Goal: Transaction & Acquisition: Purchase product/service

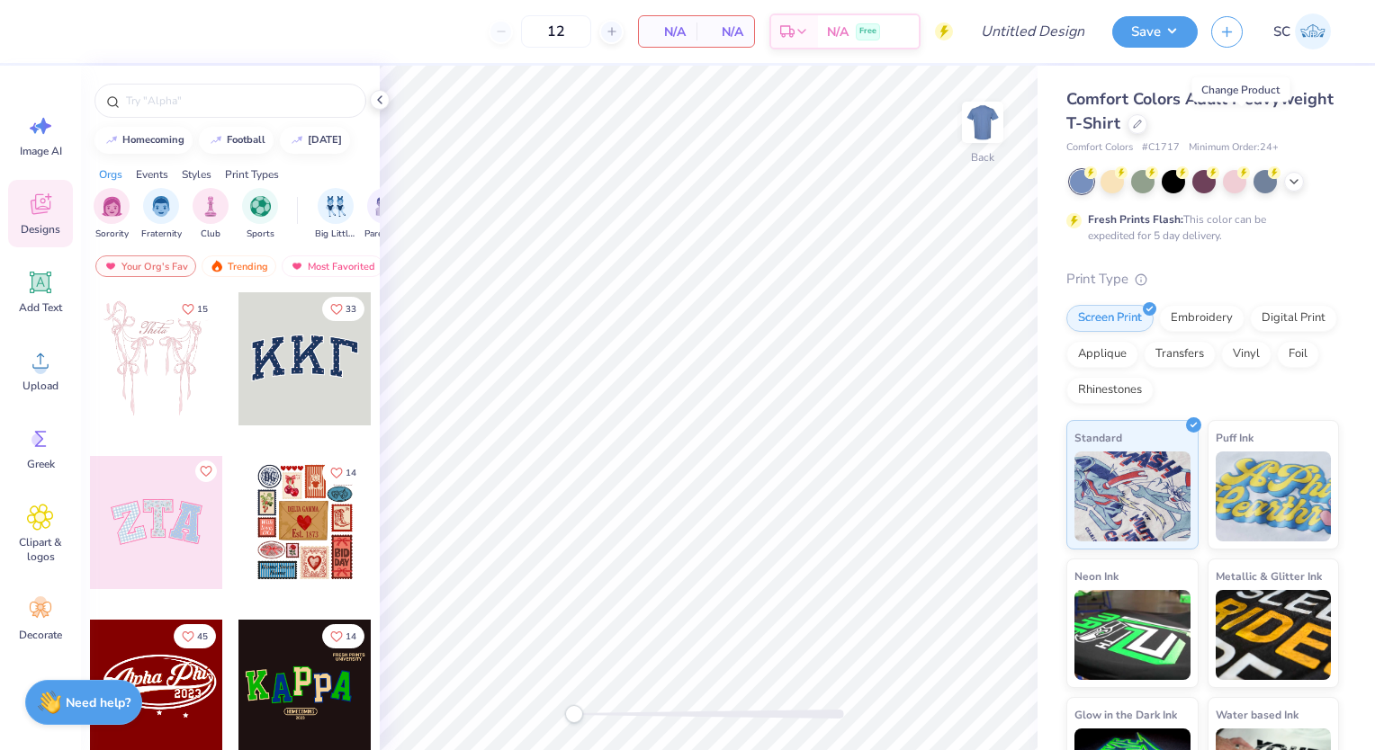
click at [1147, 128] on div at bounding box center [1137, 124] width 20 height 20
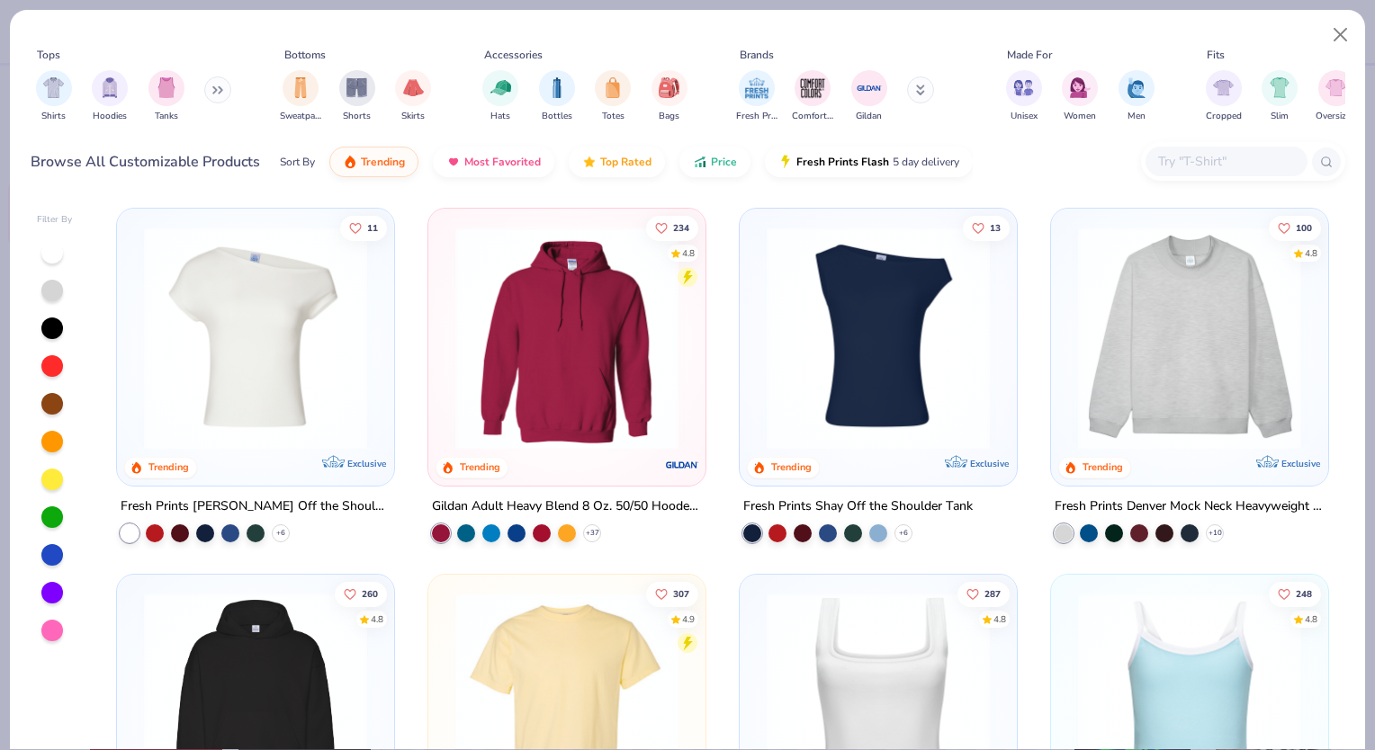
click at [1189, 163] on input "text" at bounding box center [1225, 161] width 139 height 21
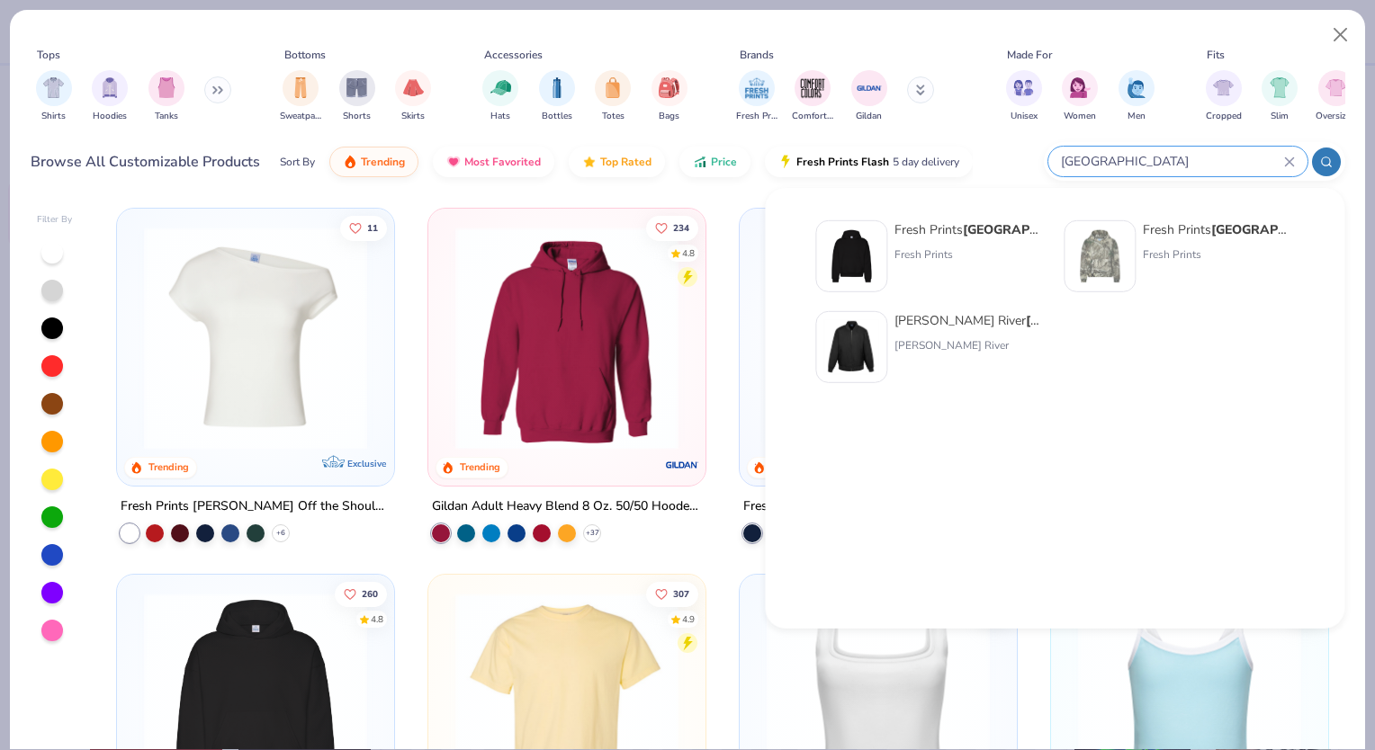
type input "[GEOGRAPHIC_DATA]"
click at [865, 252] on img at bounding box center [851, 256] width 56 height 56
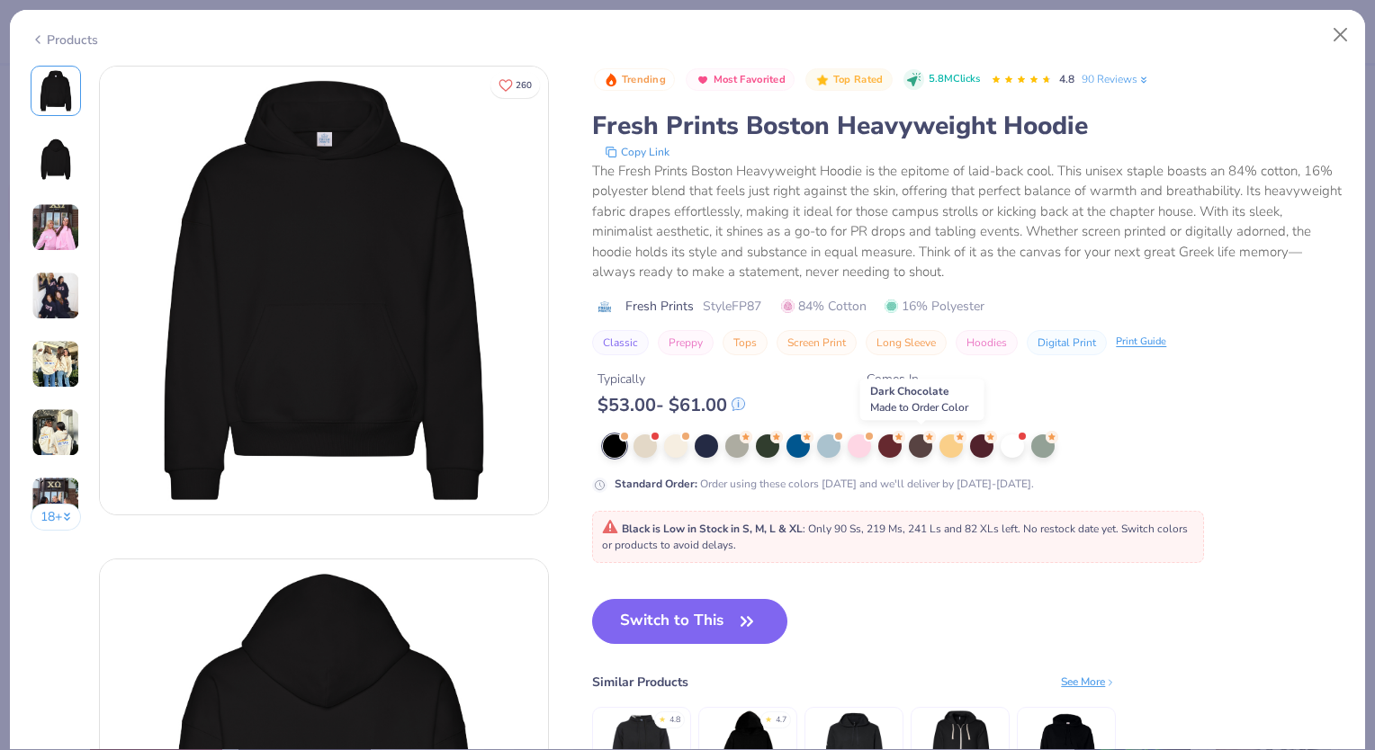
click at [927, 444] on div at bounding box center [920, 445] width 23 height 23
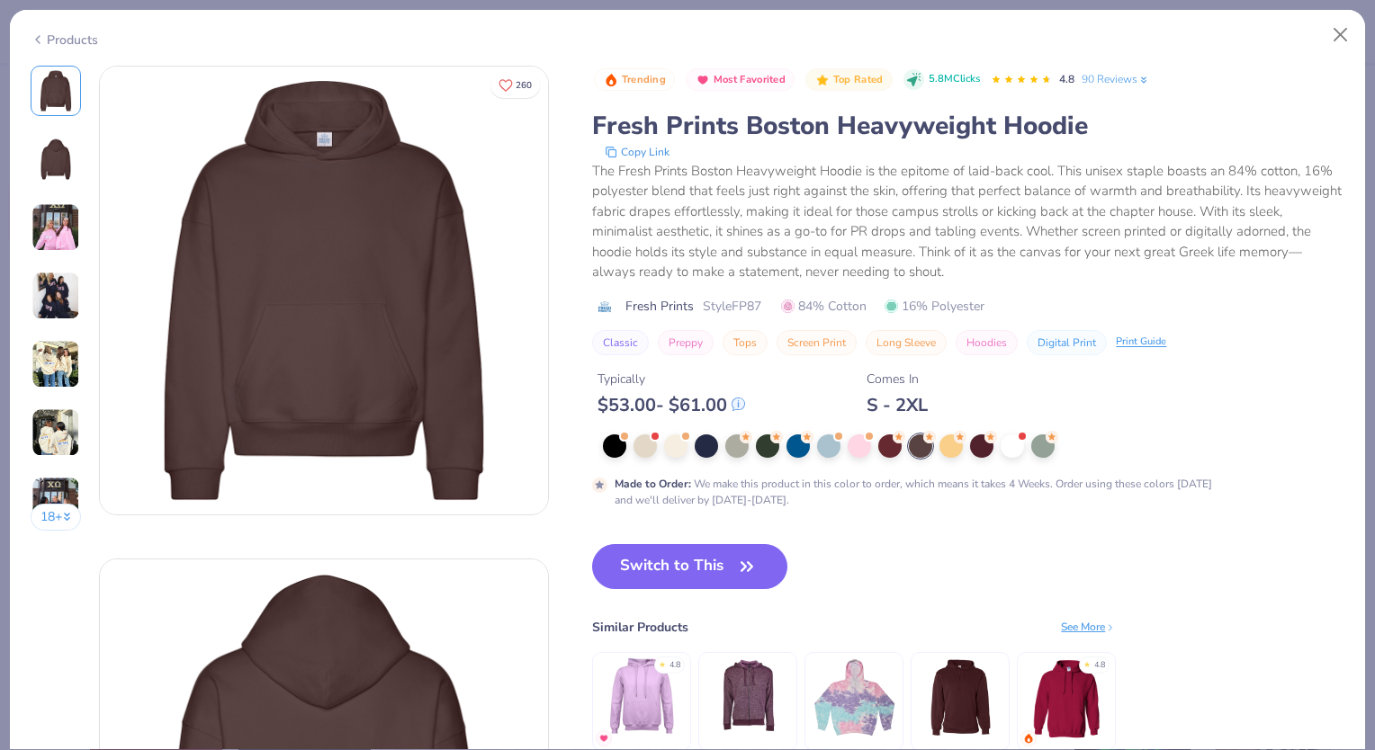
click at [746, 556] on icon "button" at bounding box center [746, 566] width 25 height 25
type input "50"
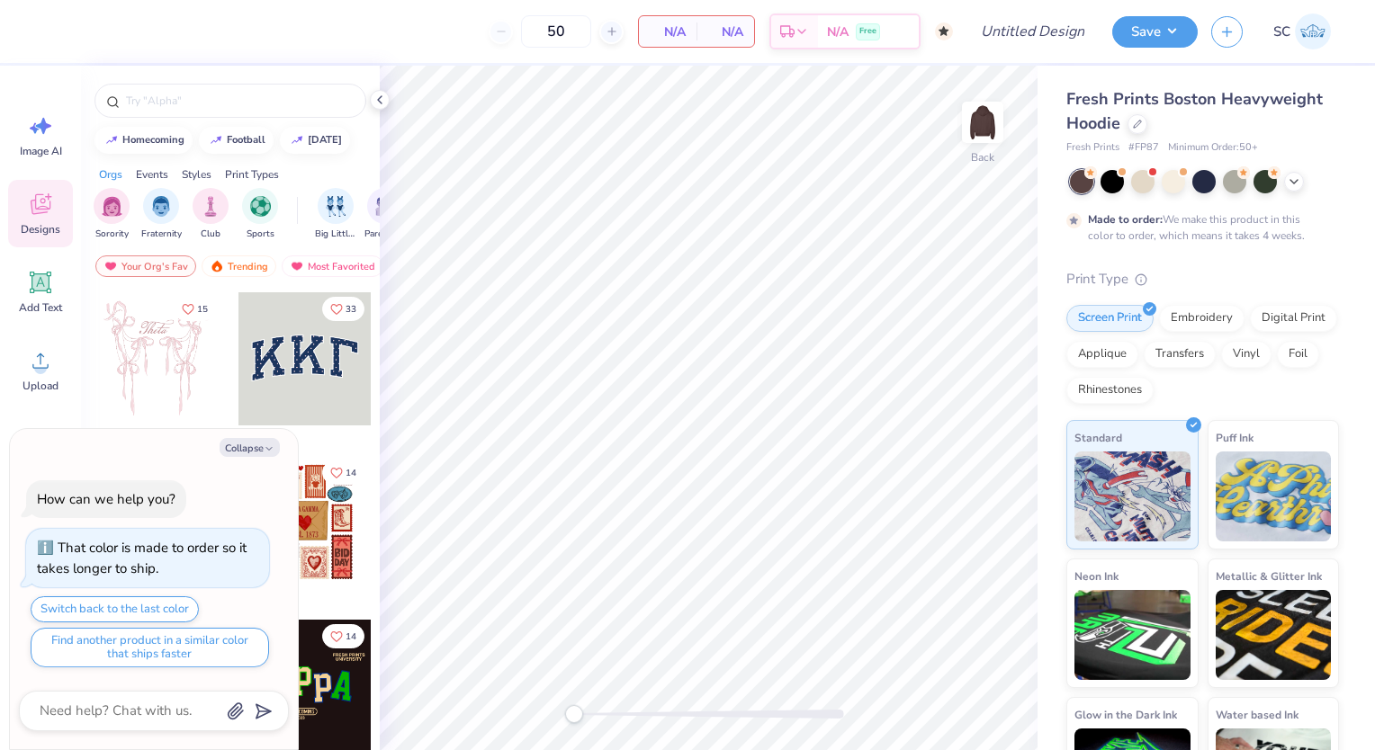
click at [234, 443] on button "Collapse" at bounding box center [249, 447] width 60 height 19
type textarea "x"
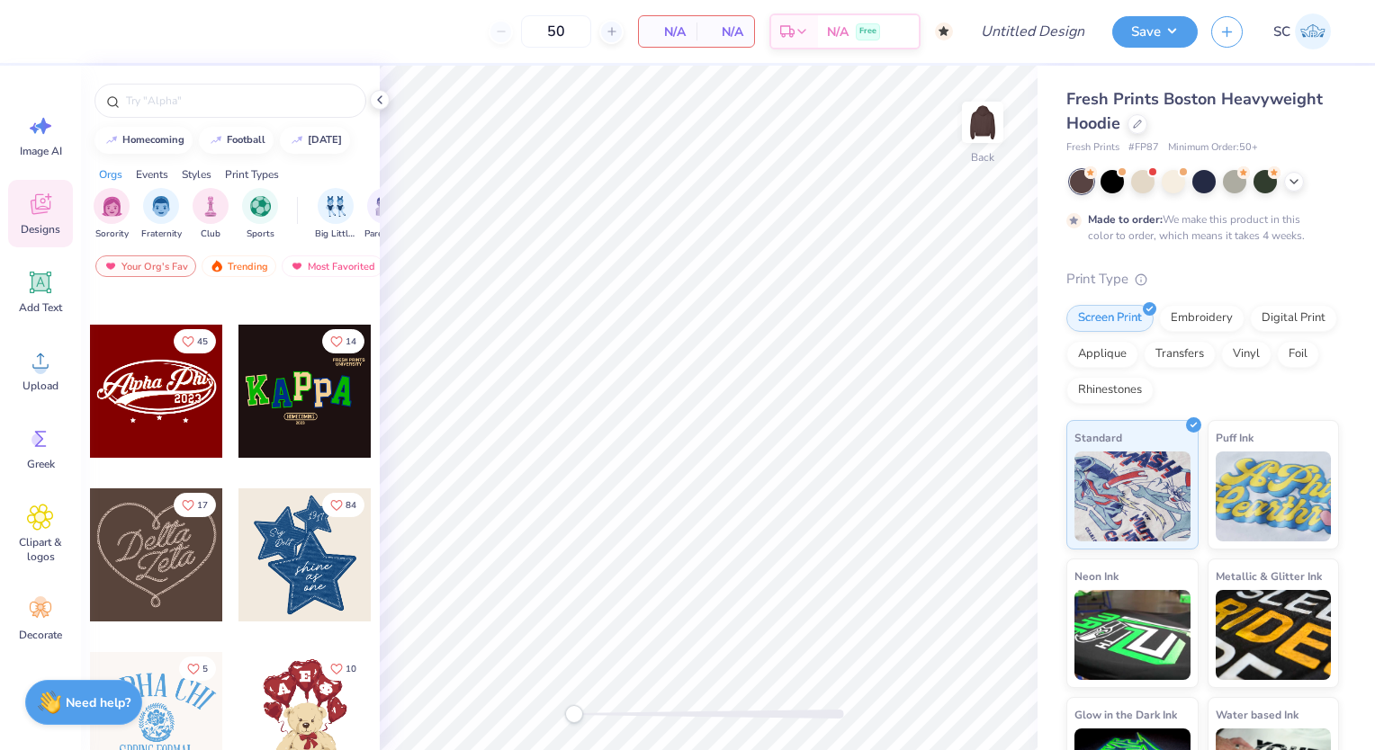
scroll to position [549, 0]
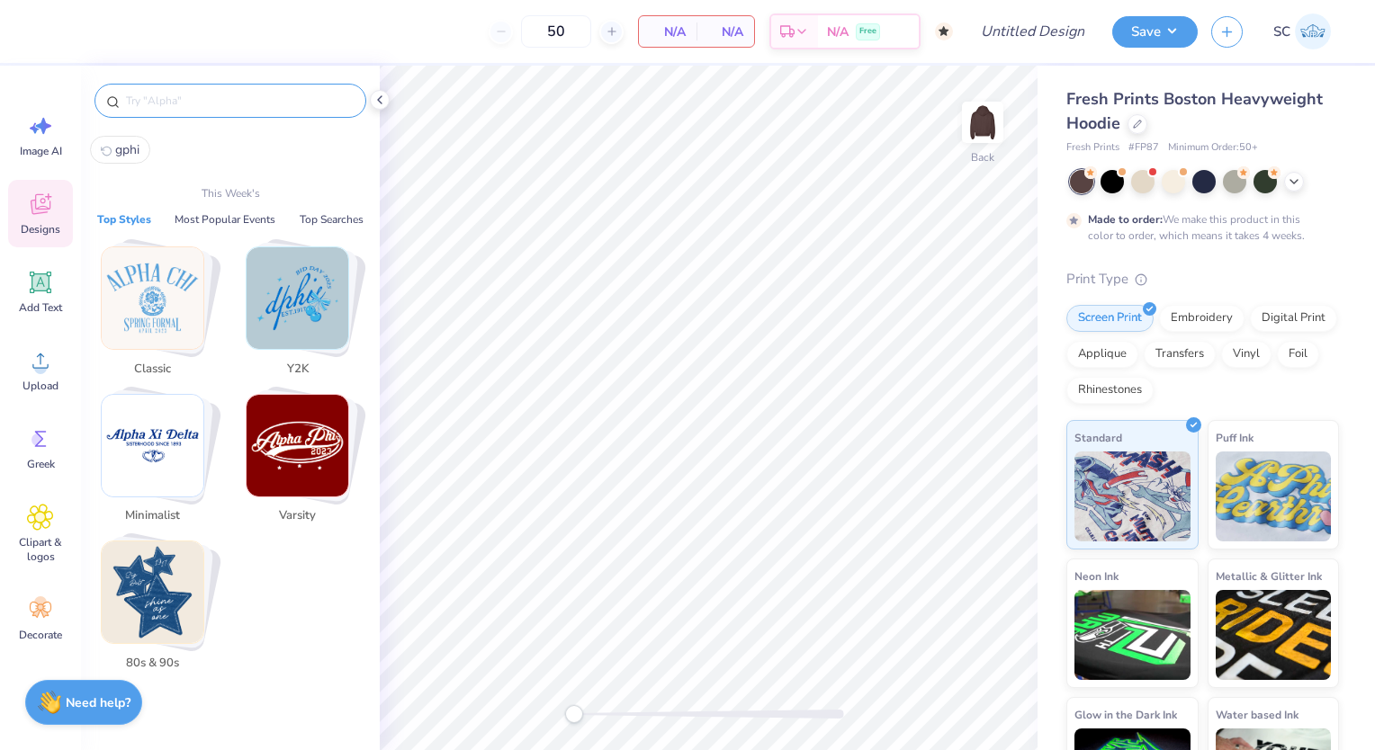
click at [197, 99] on input "text" at bounding box center [239, 101] width 230 height 18
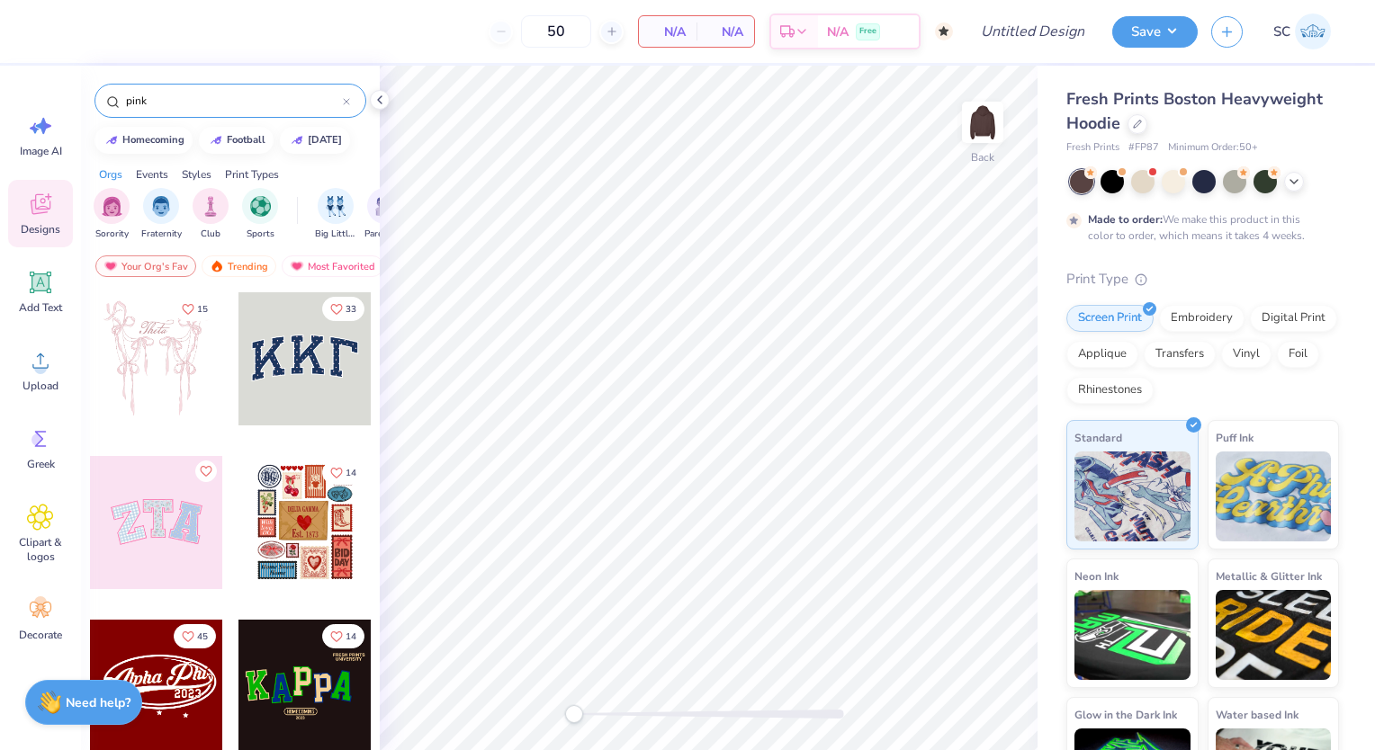
type input "pink"
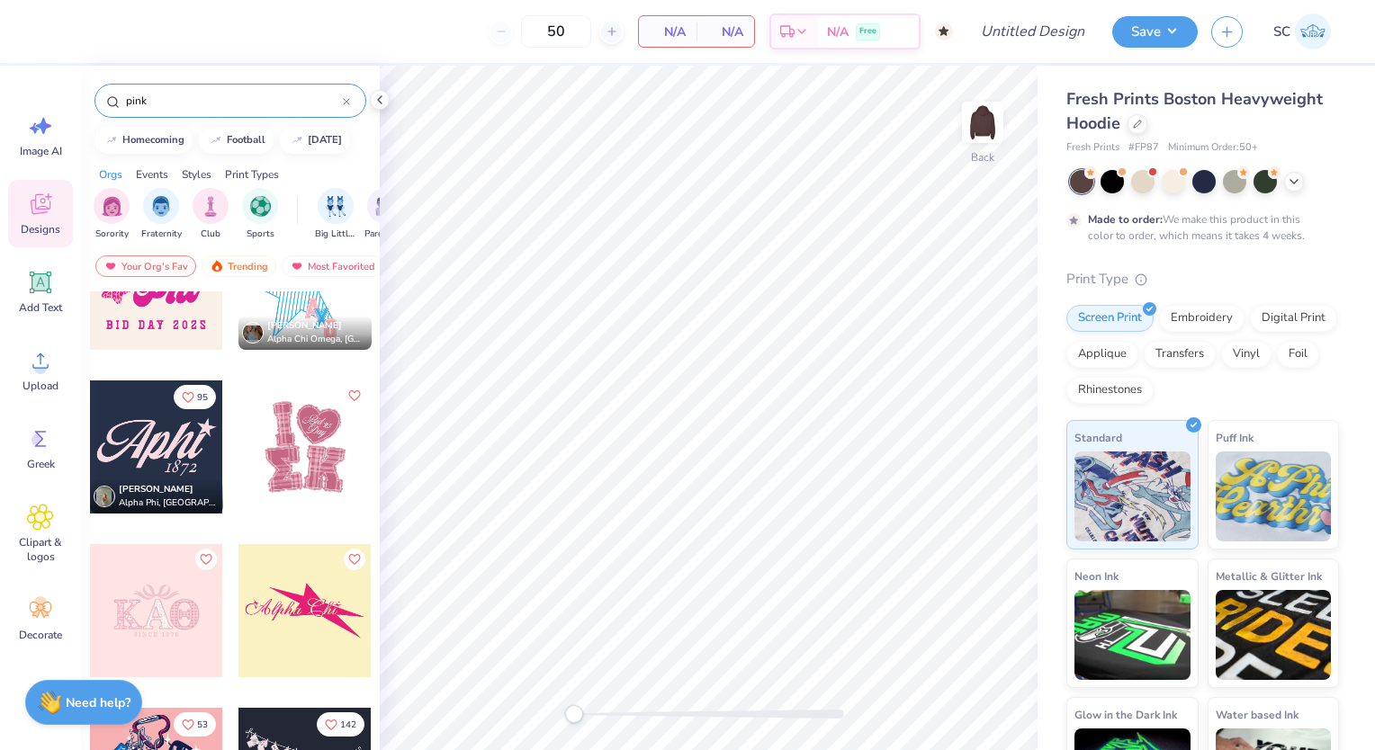
scroll to position [517, 0]
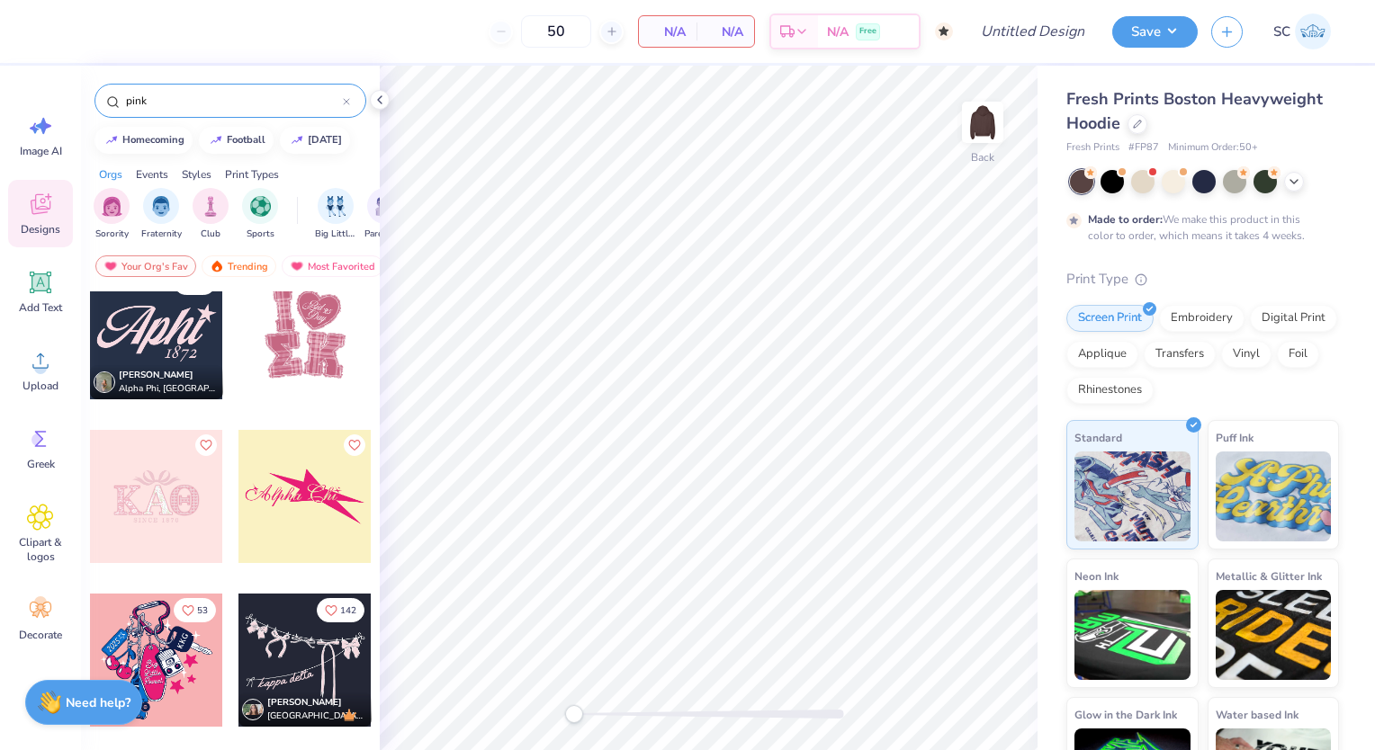
click at [972, 131] on img at bounding box center [982, 122] width 36 height 36
click at [238, 346] on div at bounding box center [171, 332] width 133 height 133
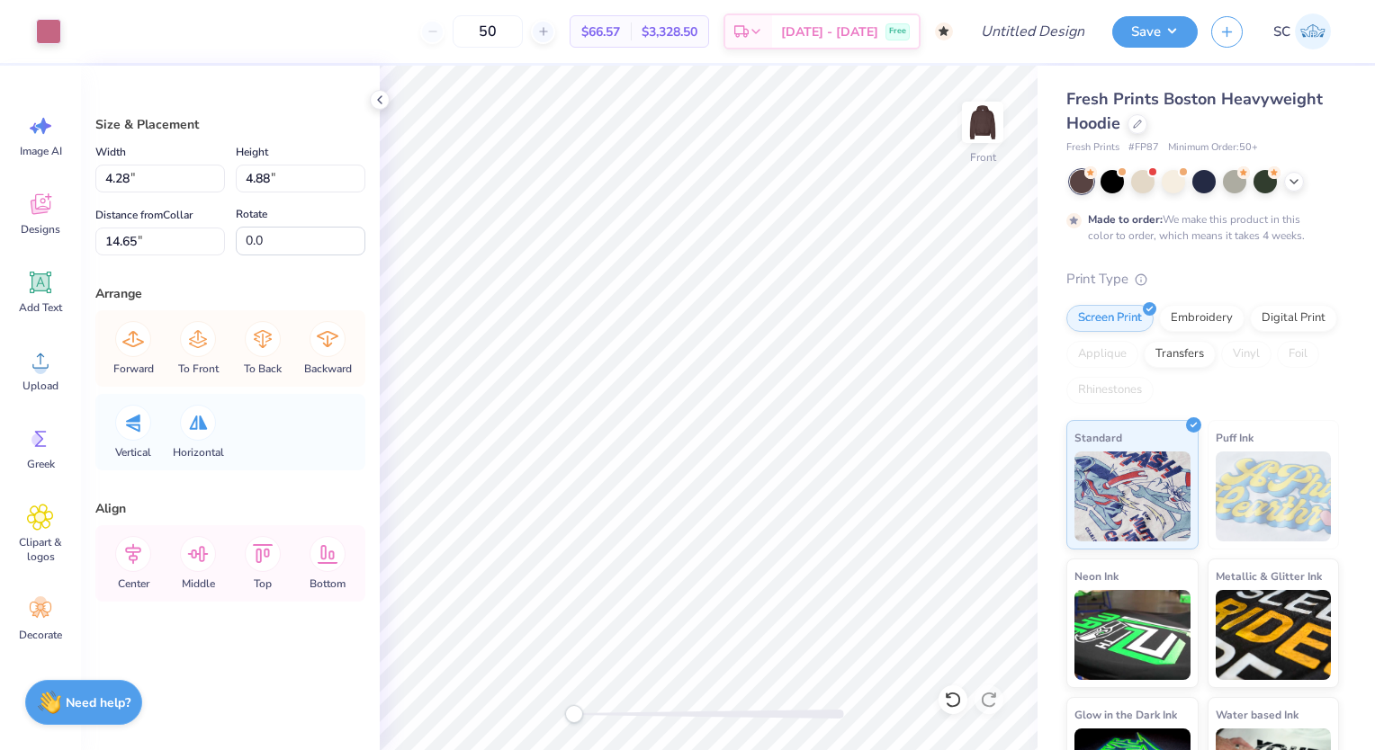
type input "4.57"
type input "5.14"
type input "14.52"
click at [802, 509] on li "Delete" at bounding box center [839, 520] width 141 height 35
click at [775, 515] on li "Delete" at bounding box center [815, 520] width 141 height 35
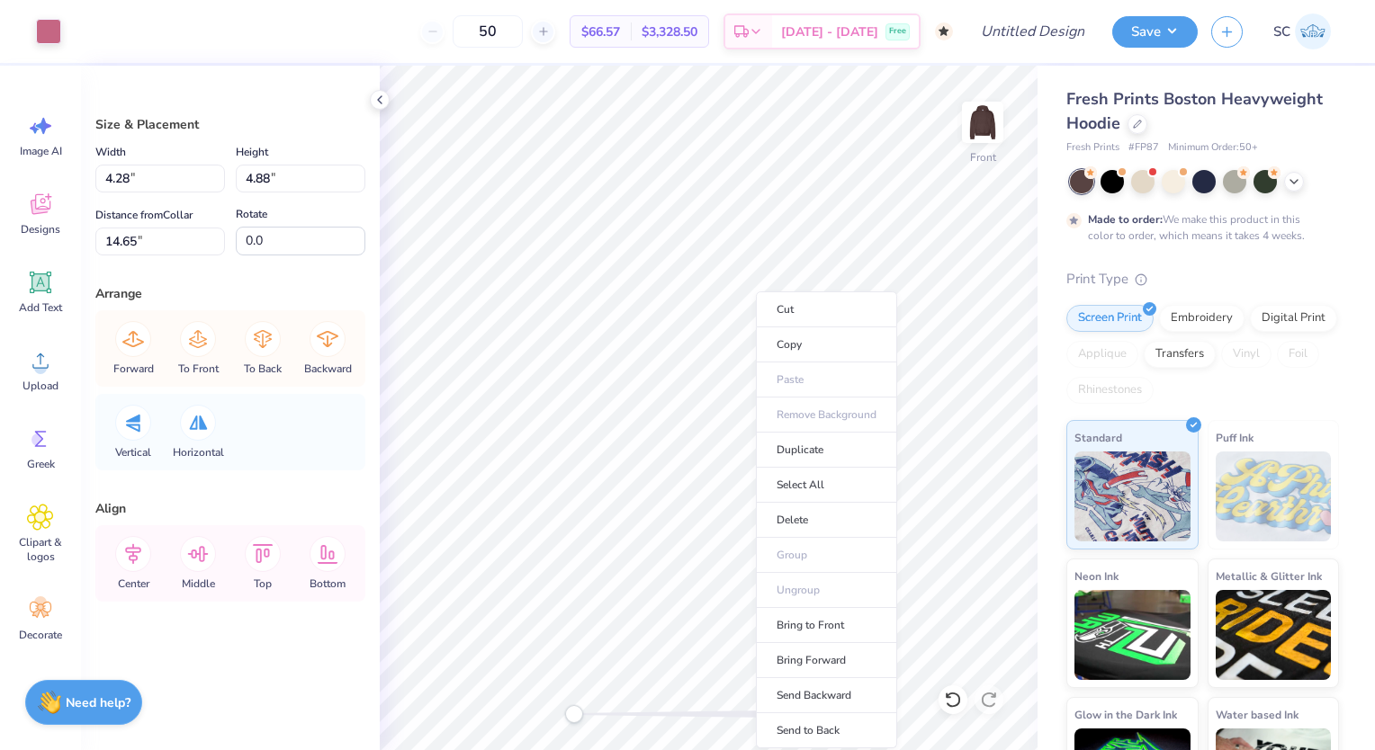
click at [800, 516] on li "Delete" at bounding box center [826, 520] width 141 height 35
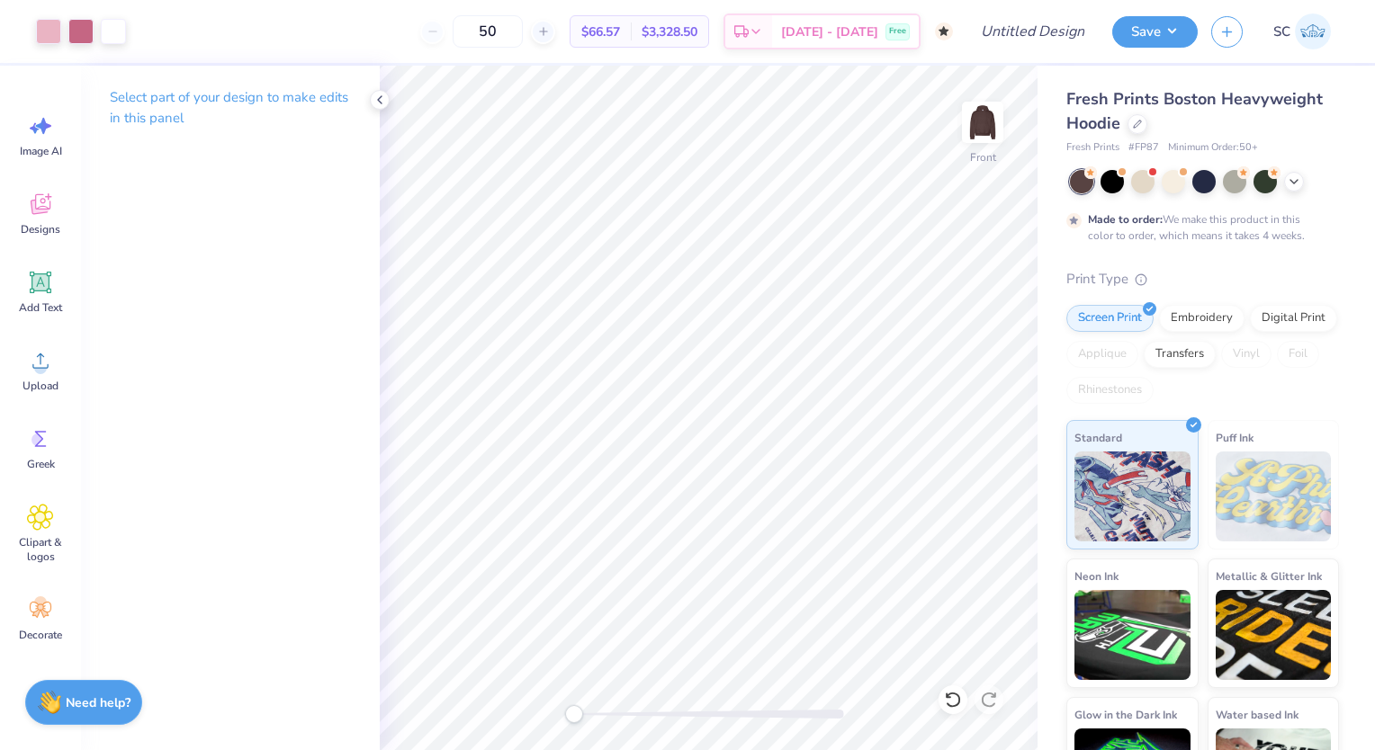
click at [40, 203] on icon at bounding box center [40, 204] width 27 height 27
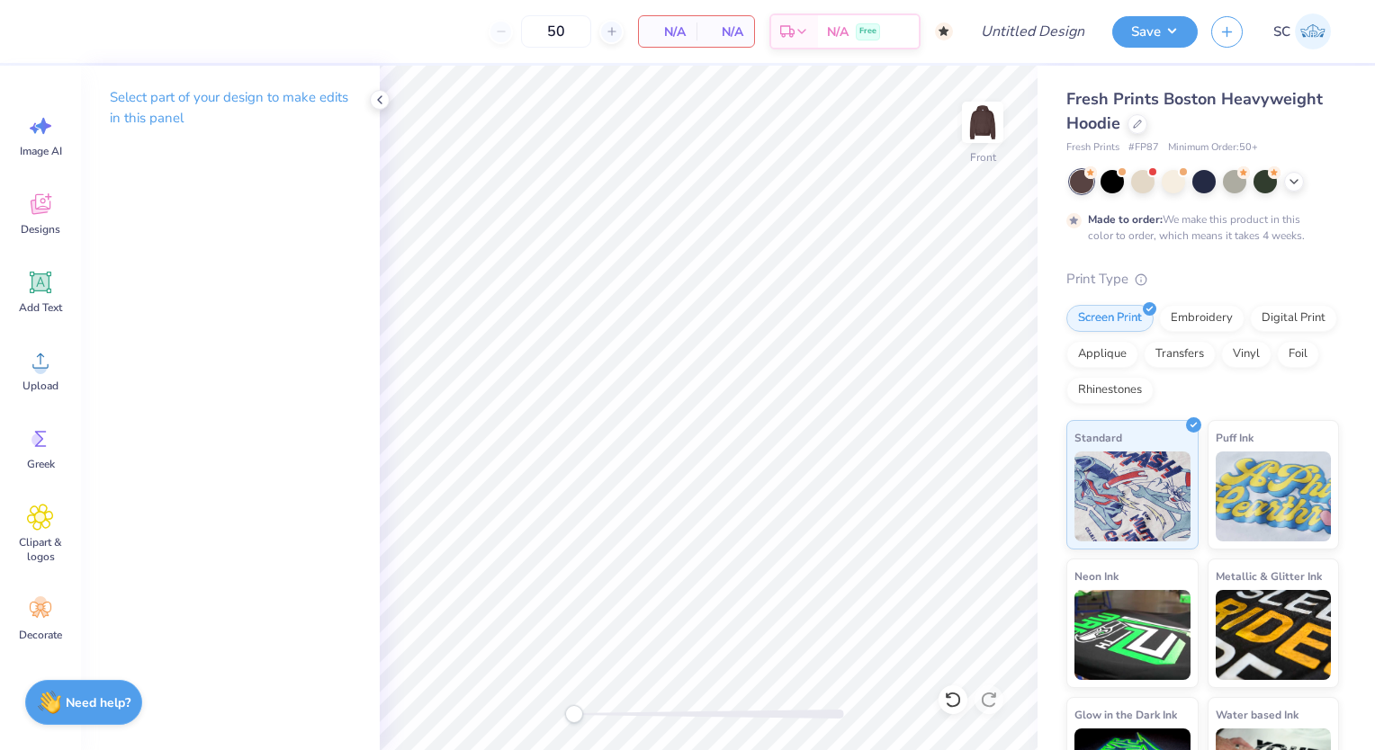
drag, startPoint x: 73, startPoint y: 192, endPoint x: 49, endPoint y: 203, distance: 26.1
click at [49, 203] on div "Image AI Designs Add Text Upload Greek Clipart & logos Decorate" at bounding box center [40, 408] width 81 height 685
click at [49, 203] on icon at bounding box center [41, 204] width 20 height 21
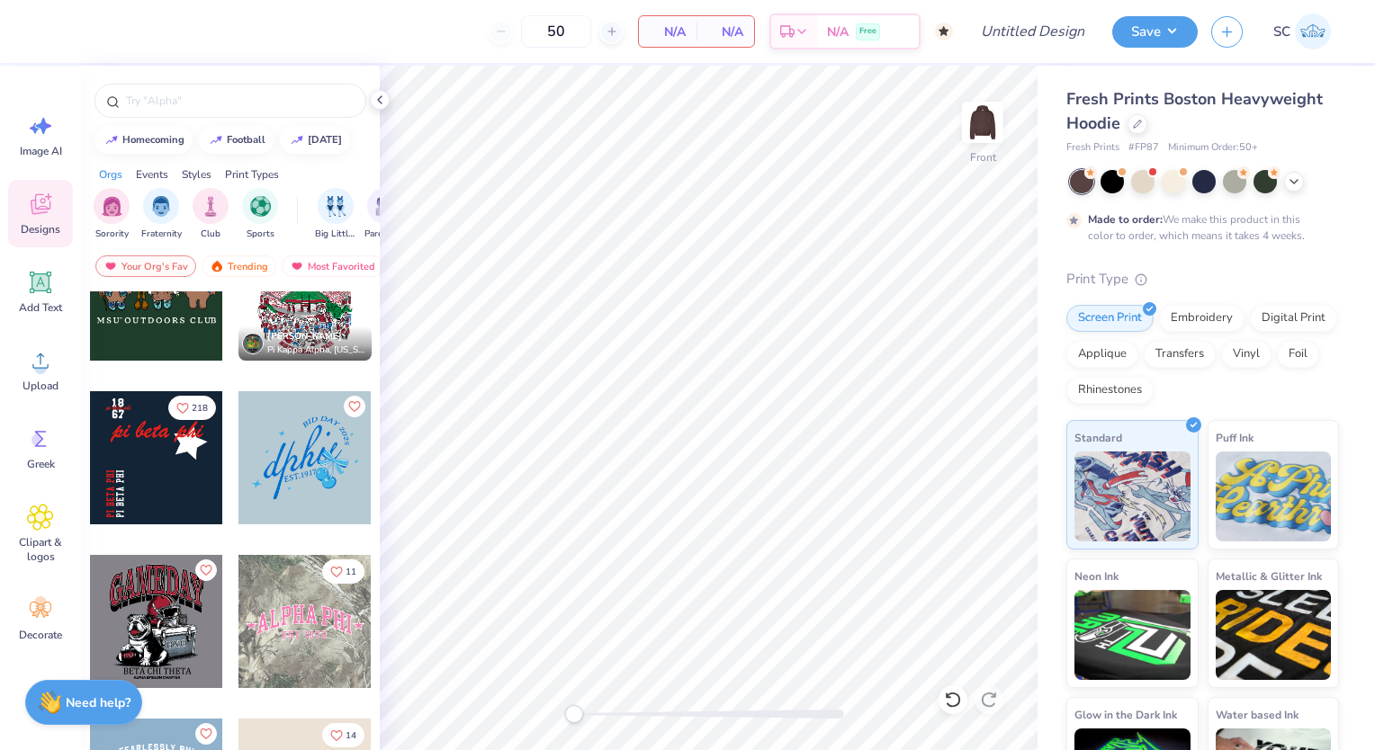
scroll to position [1114, 0]
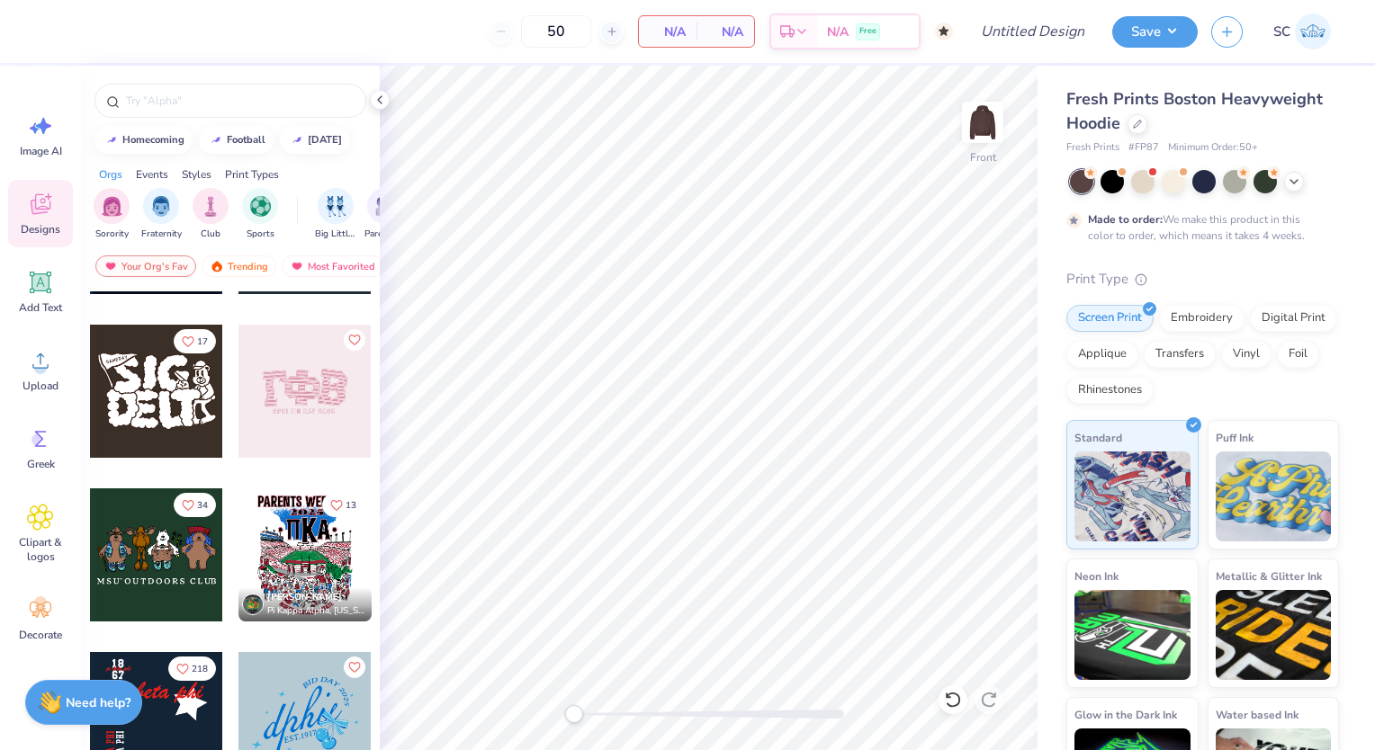
click at [987, 126] on img at bounding box center [982, 122] width 36 height 36
click at [278, 398] on div at bounding box center [304, 391] width 133 height 133
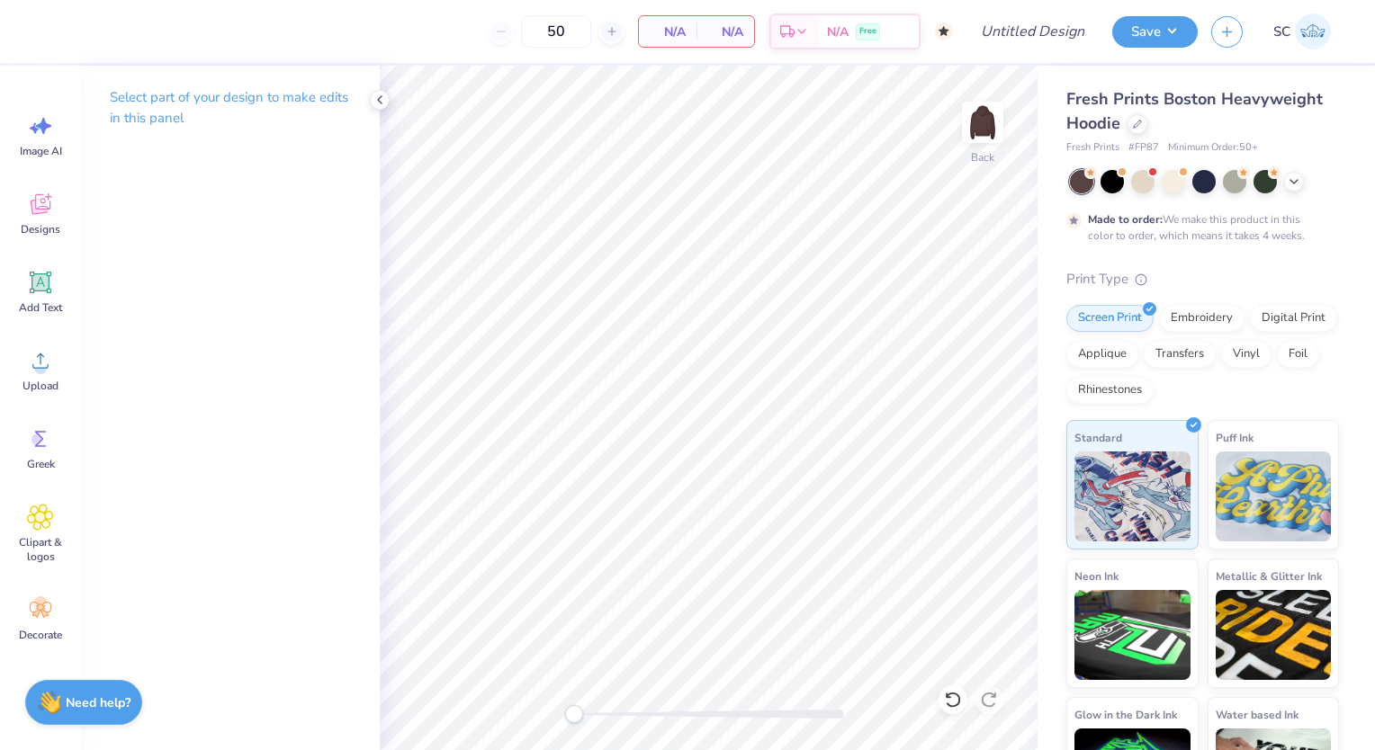
click at [33, 300] on div "Add Text" at bounding box center [40, 291] width 65 height 67
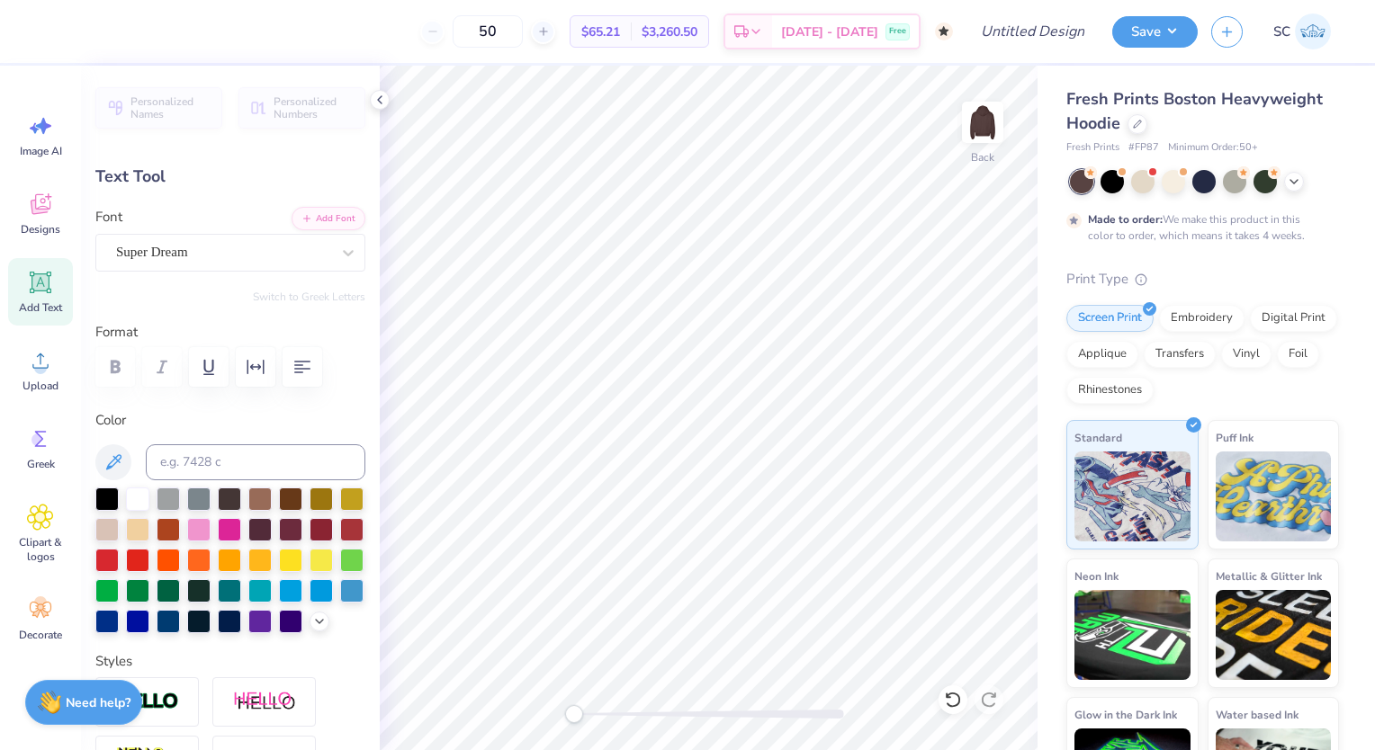
click at [147, 177] on div "Text Tool" at bounding box center [230, 177] width 270 height 24
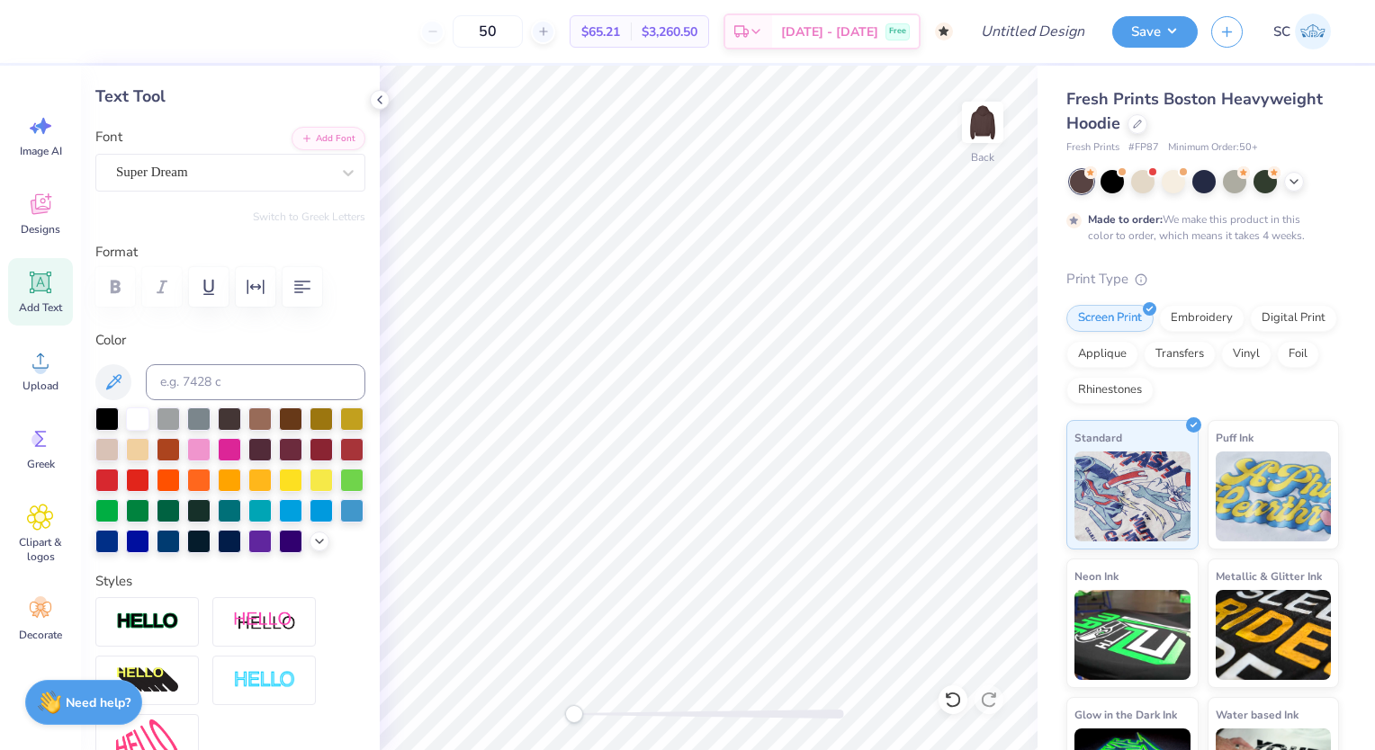
scroll to position [0, 0]
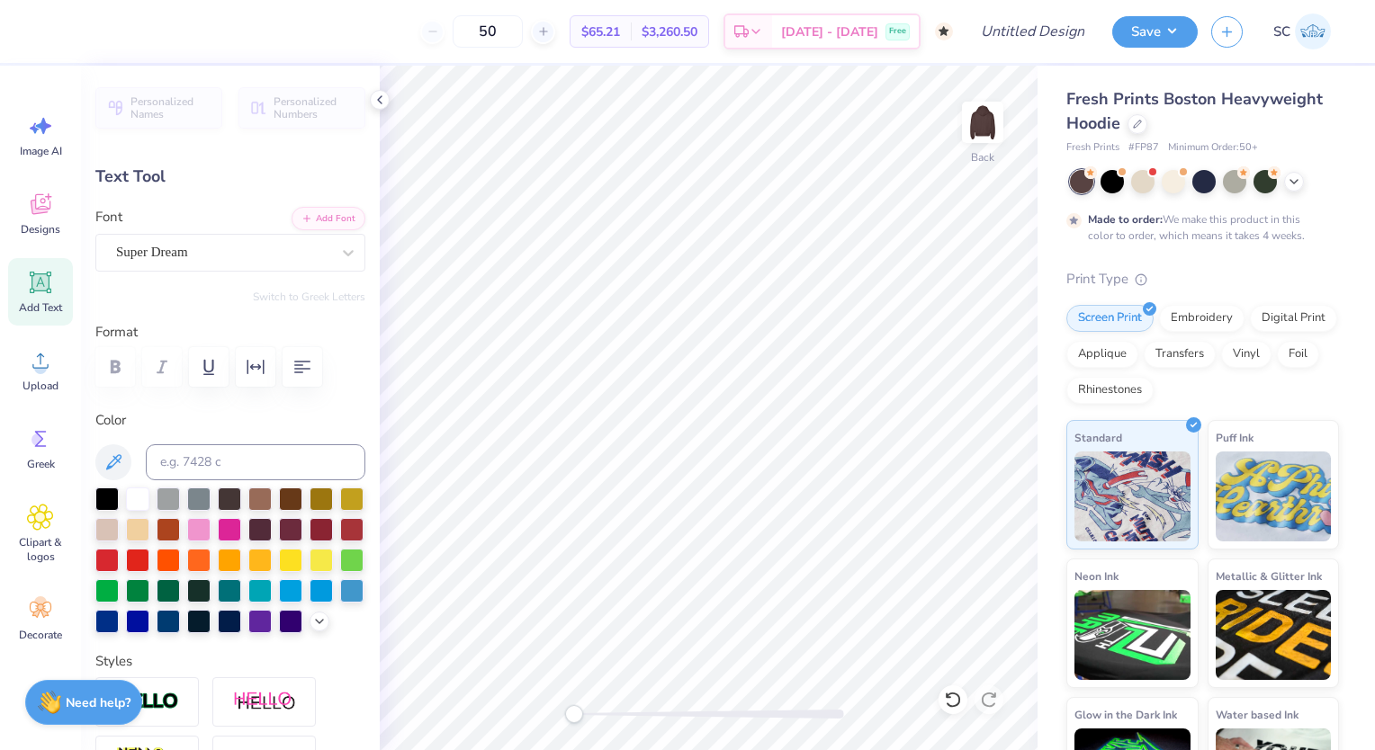
click at [216, 252] on div "Super Dream" at bounding box center [223, 252] width 218 height 28
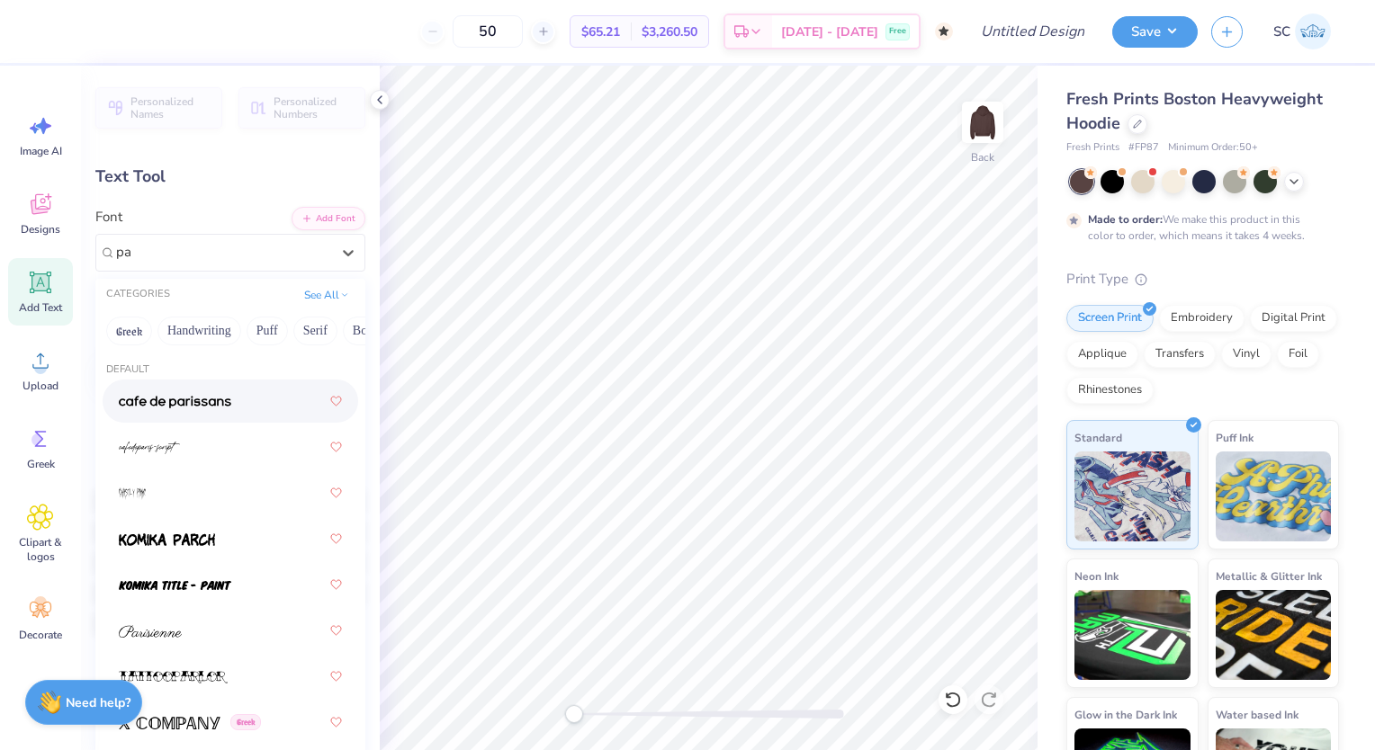
type input "p"
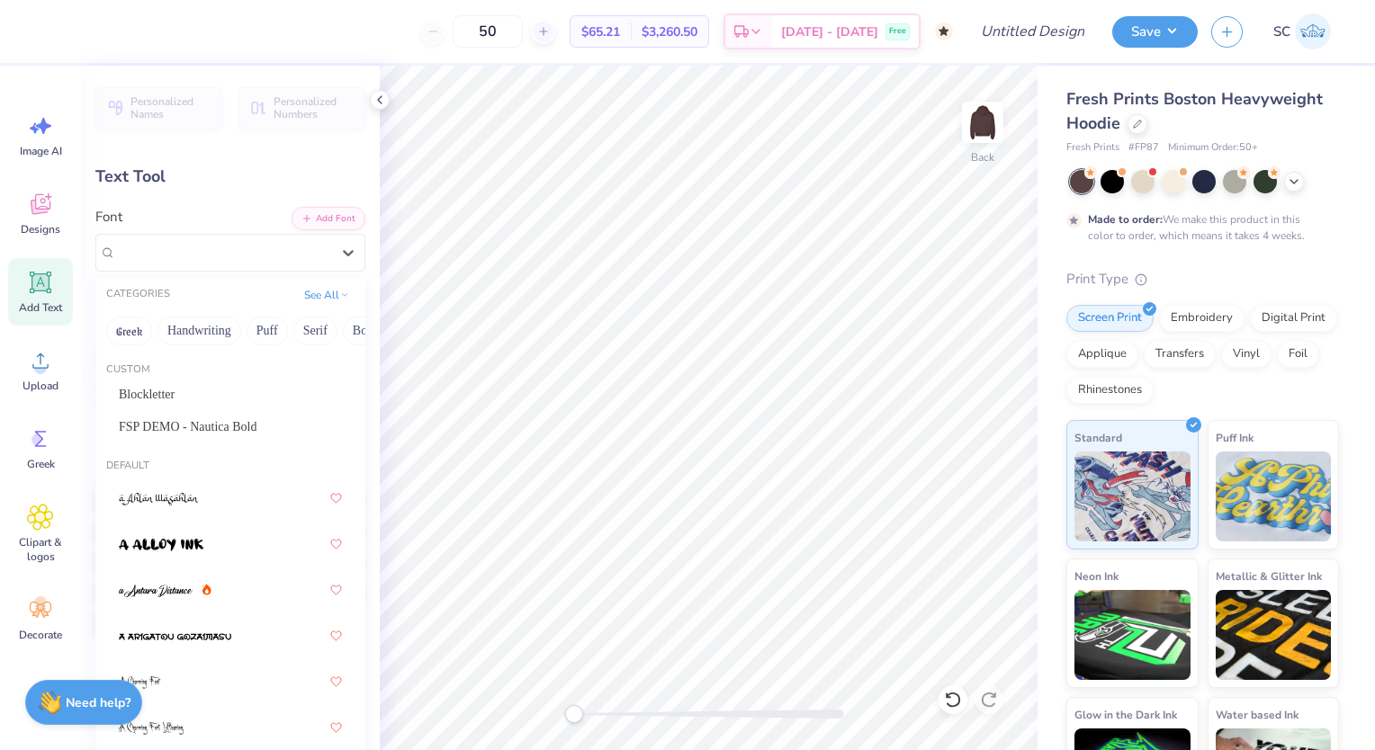
click at [324, 293] on button "See All" at bounding box center [327, 295] width 56 height 18
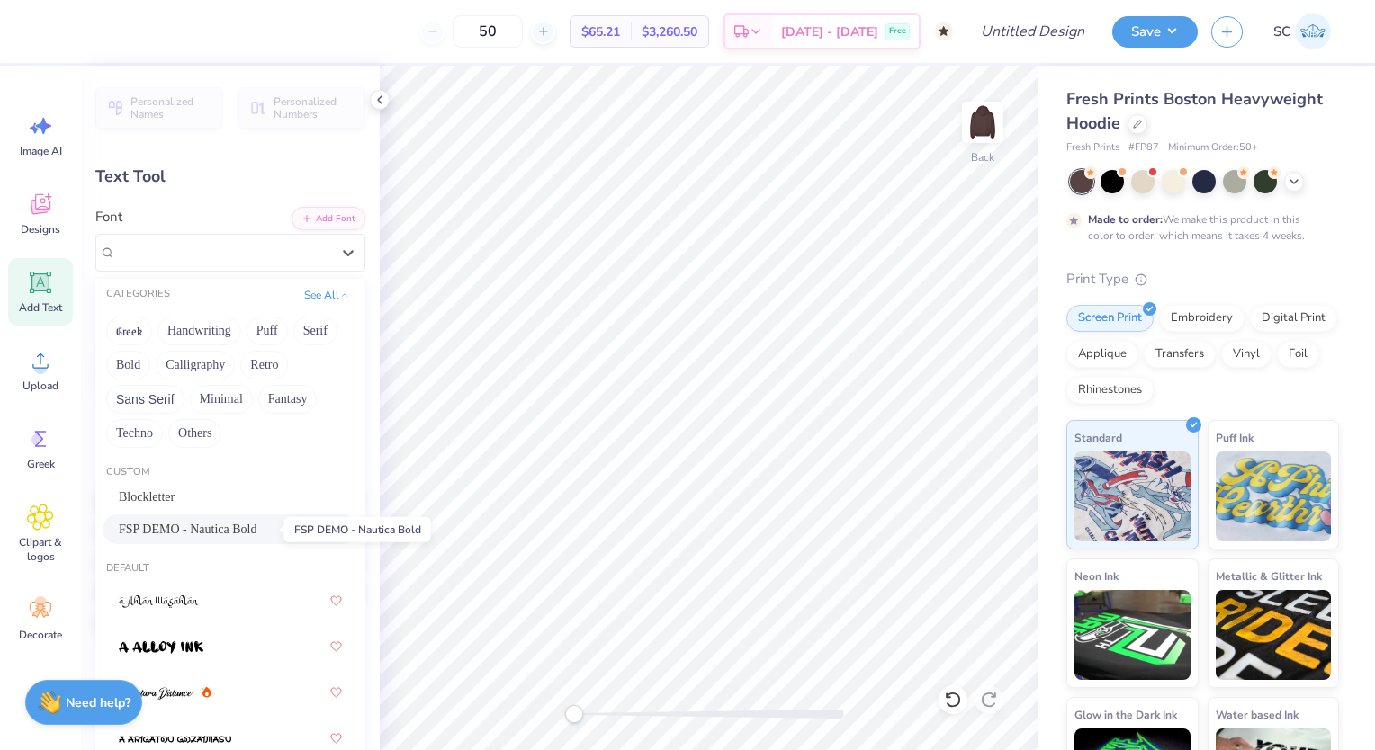
click at [228, 527] on span "FSP DEMO - Nautica Bold" at bounding box center [188, 529] width 138 height 19
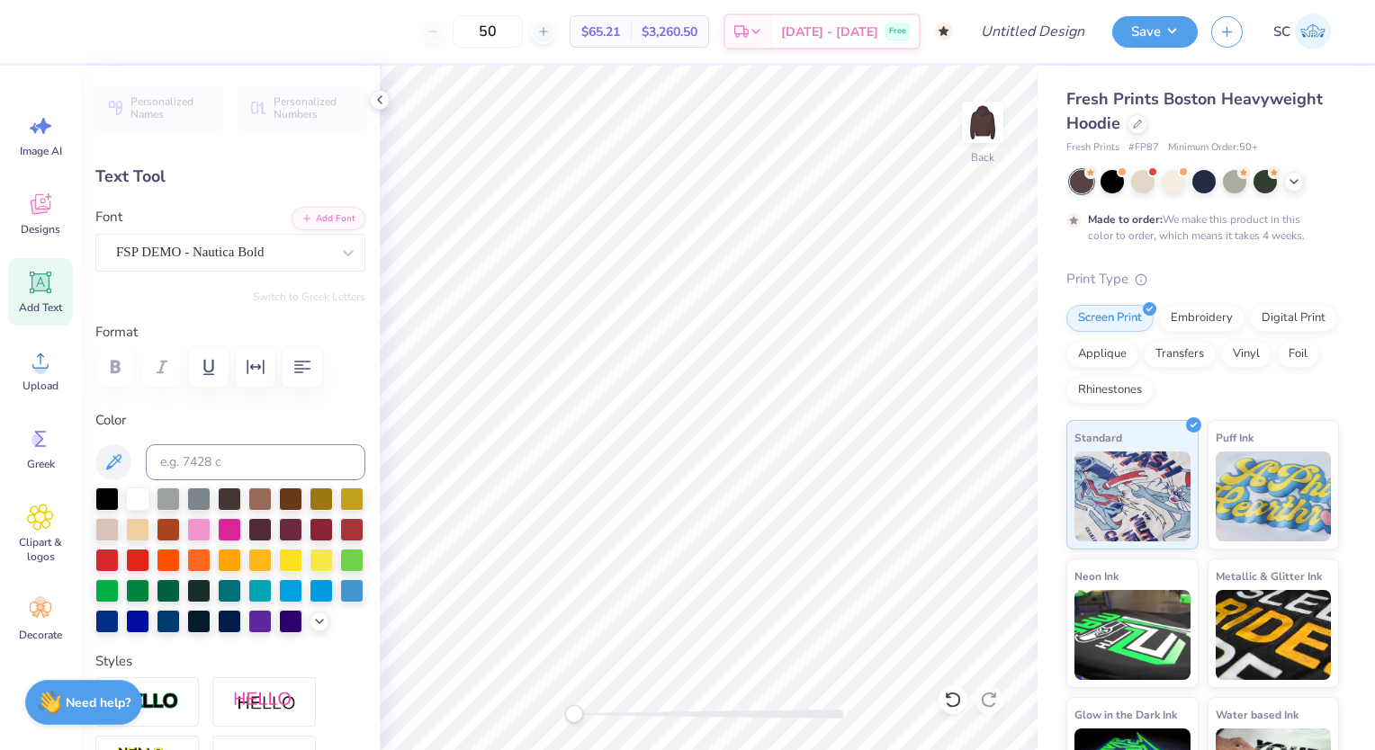
scroll to position [14, 2]
type textarea "Phi Sigma Sigma"
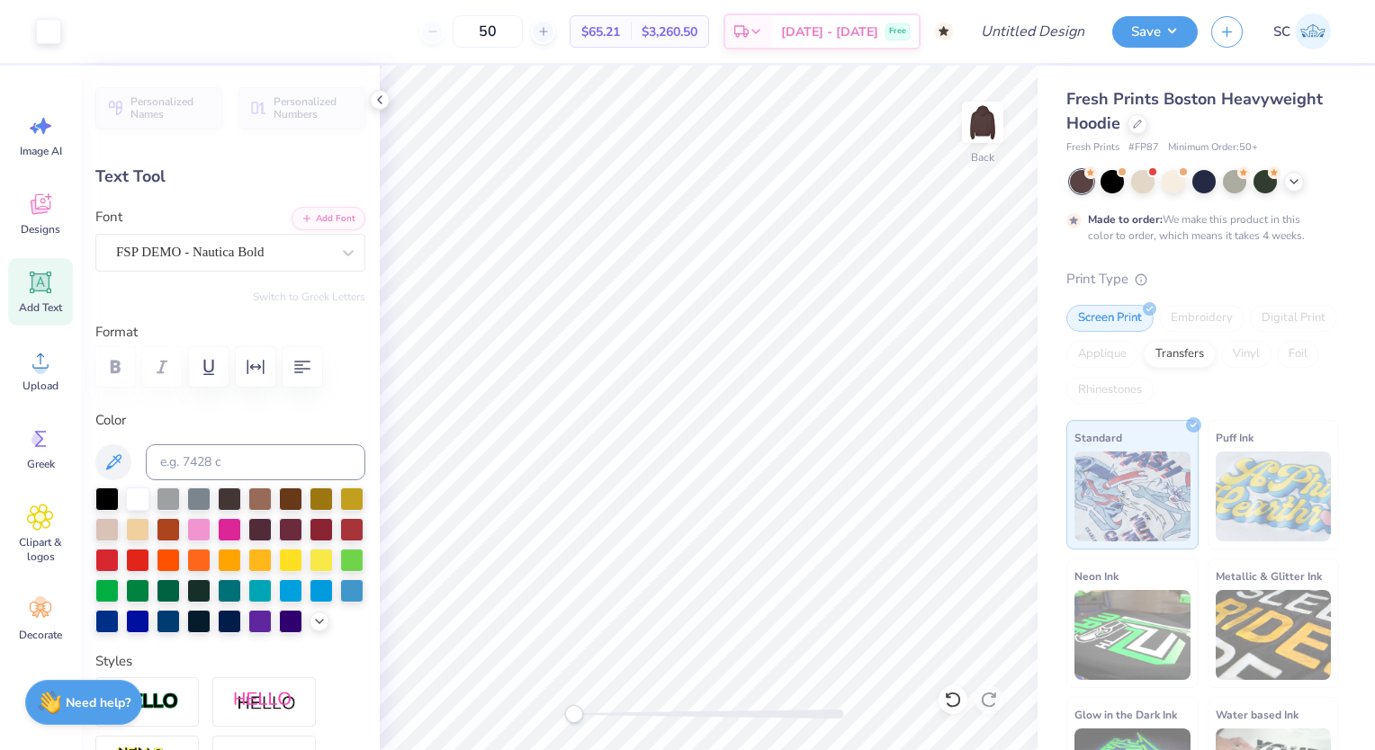
type input "18.35"
type input "3.10"
type input "5.20"
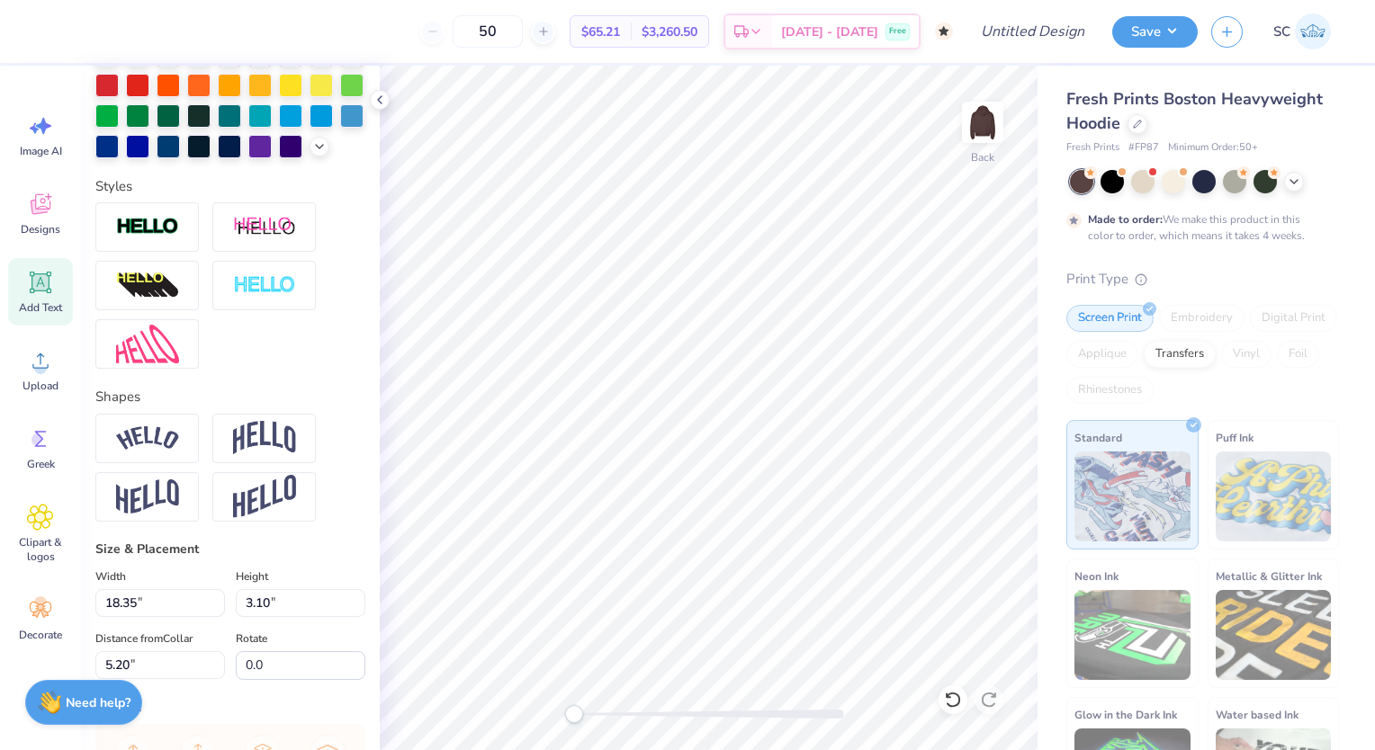
scroll to position [479, 0]
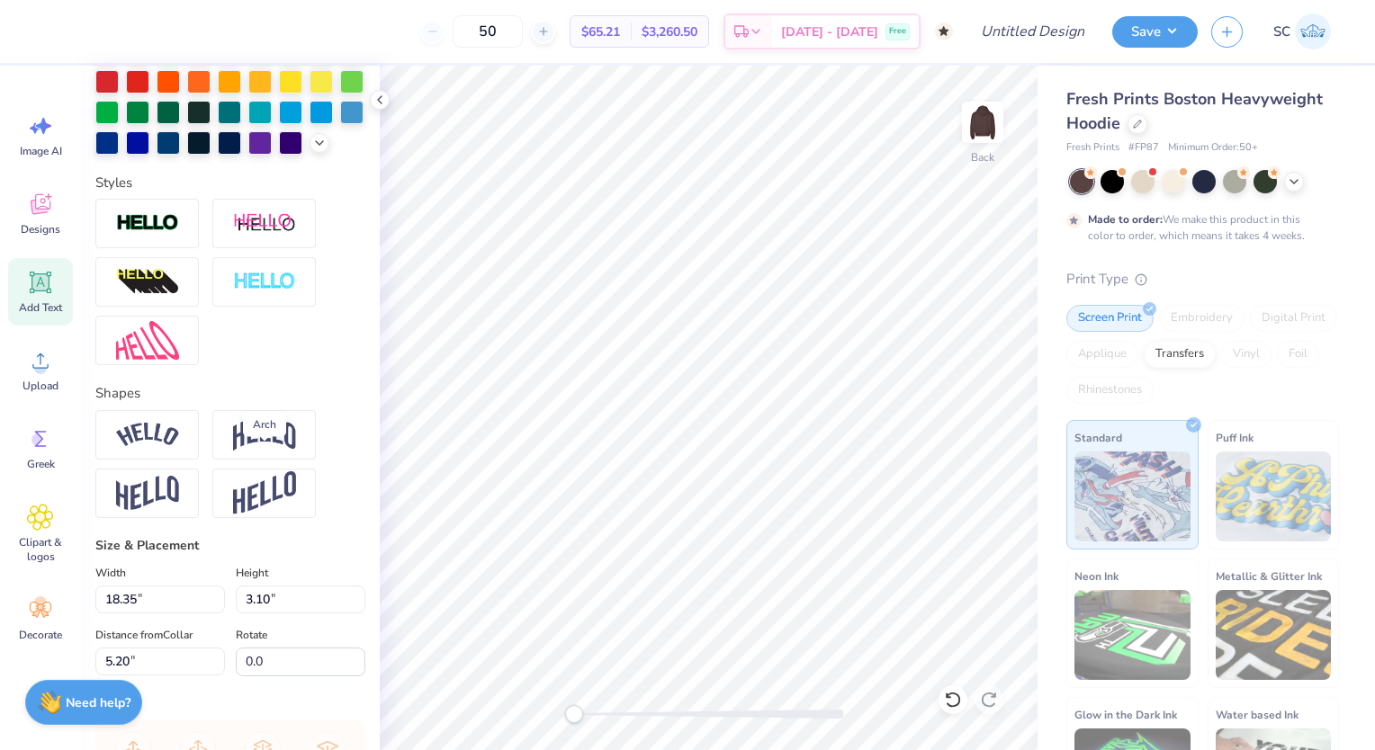
click at [275, 452] on img at bounding box center [264, 434] width 63 height 34
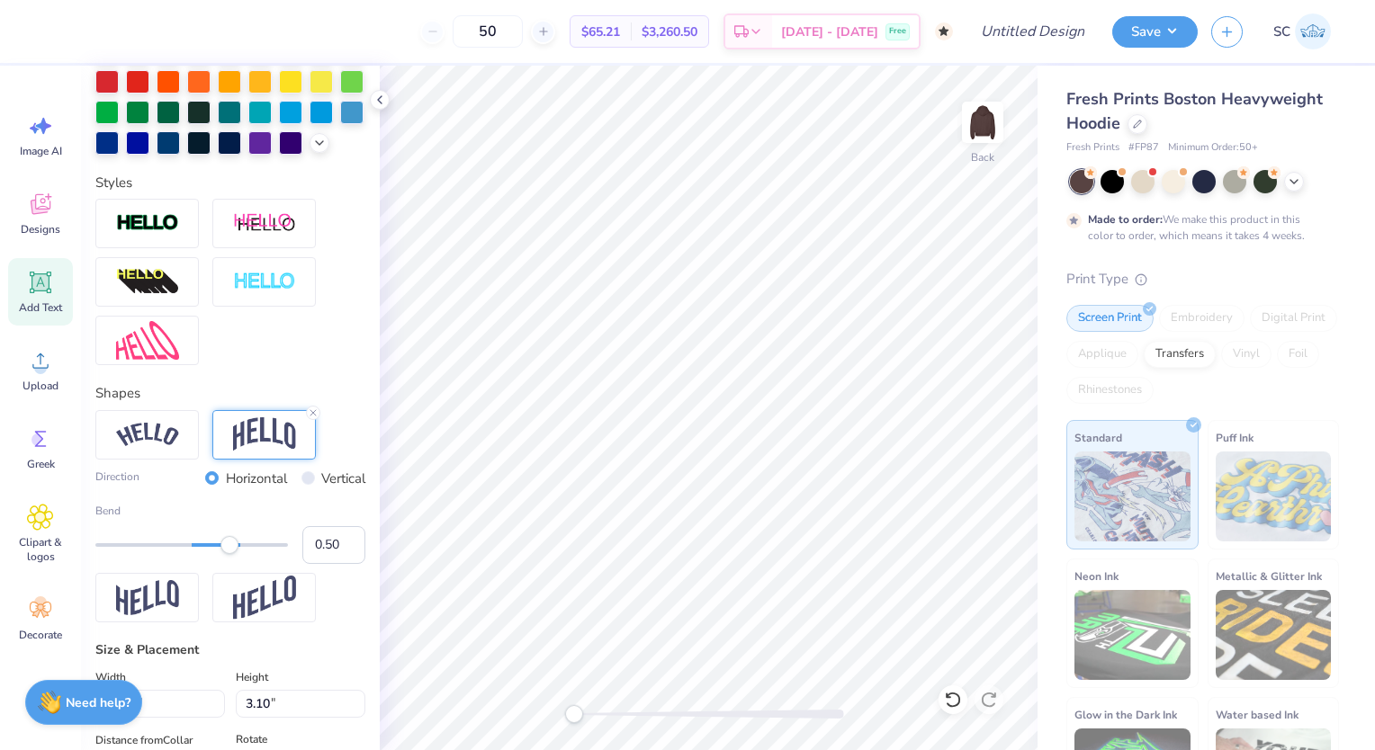
type input "-0.30"
click at [158, 547] on div at bounding box center [191, 545] width 193 height 4
type input "4.39"
type input "4.56"
click at [42, 542] on span "Clipart & logos" at bounding box center [40, 549] width 59 height 29
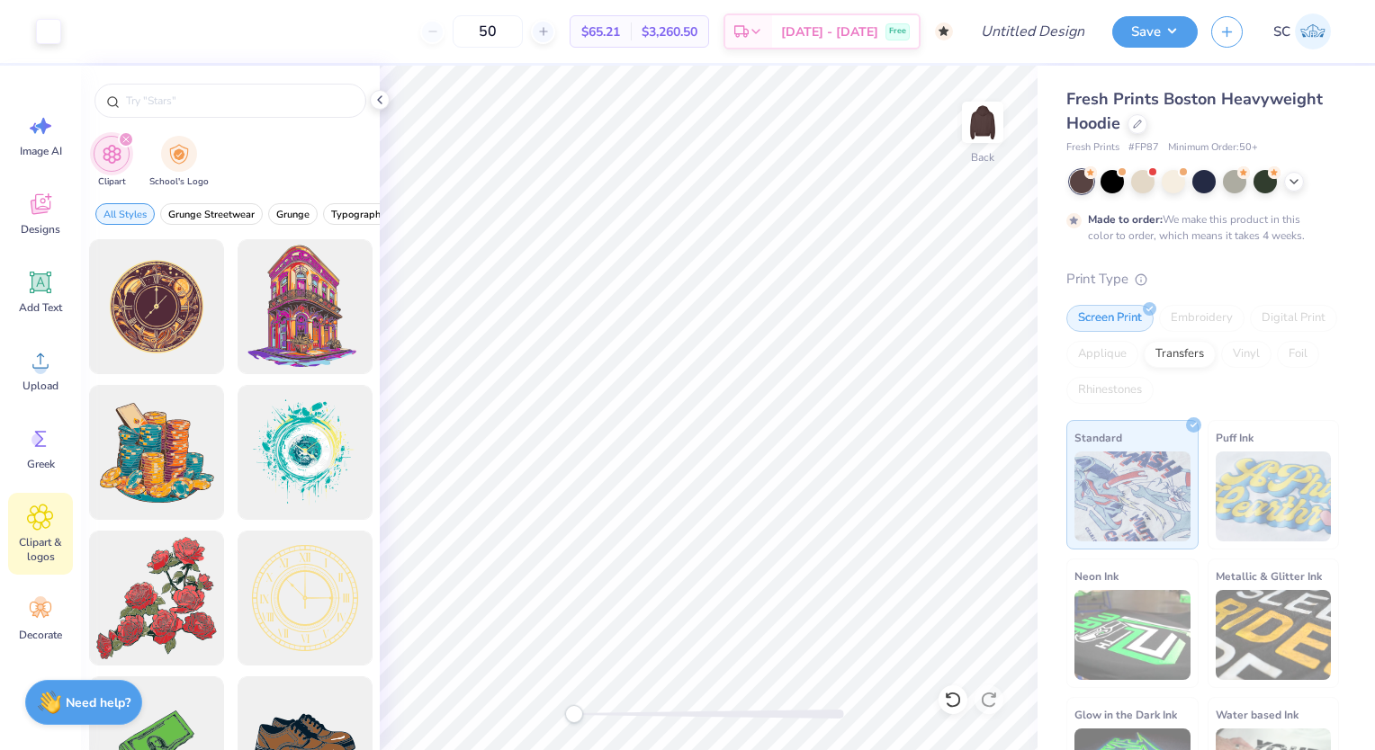
click at [32, 606] on icon at bounding box center [40, 609] width 27 height 27
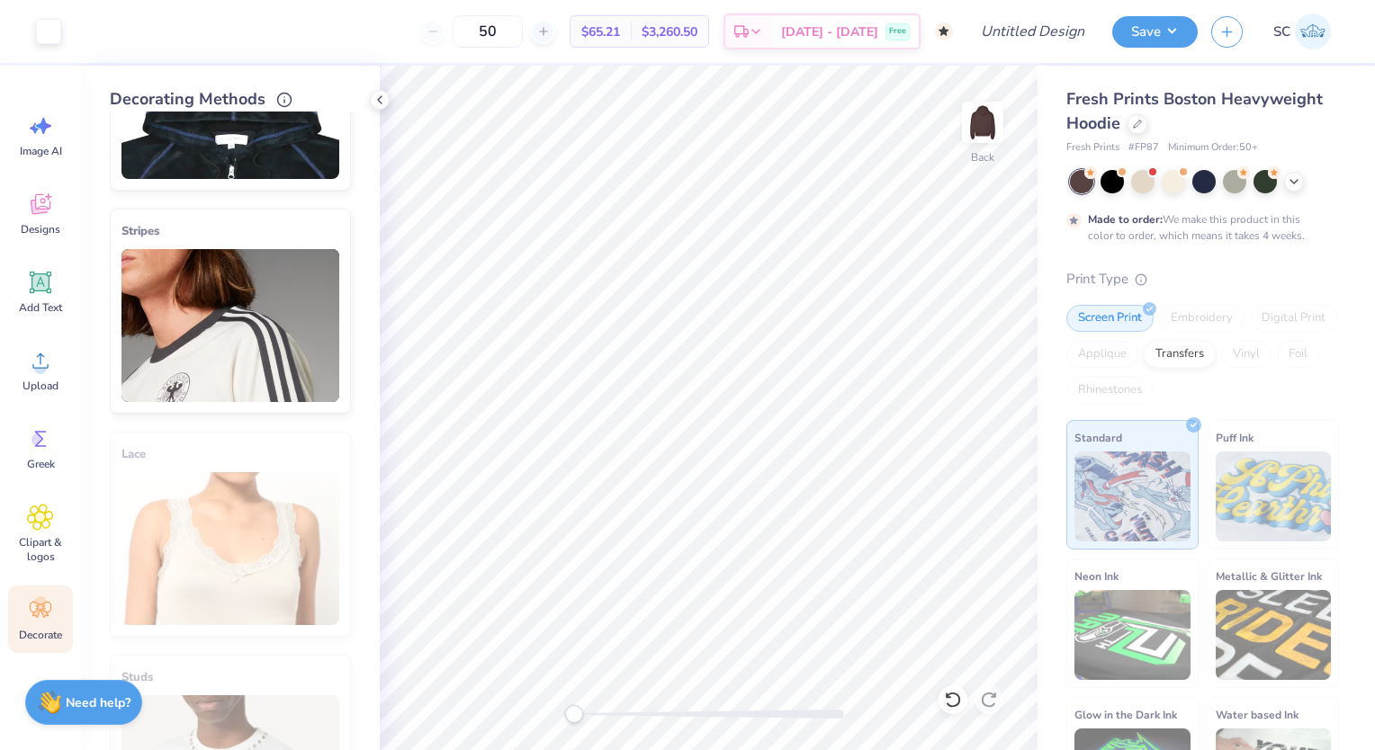
scroll to position [360, 0]
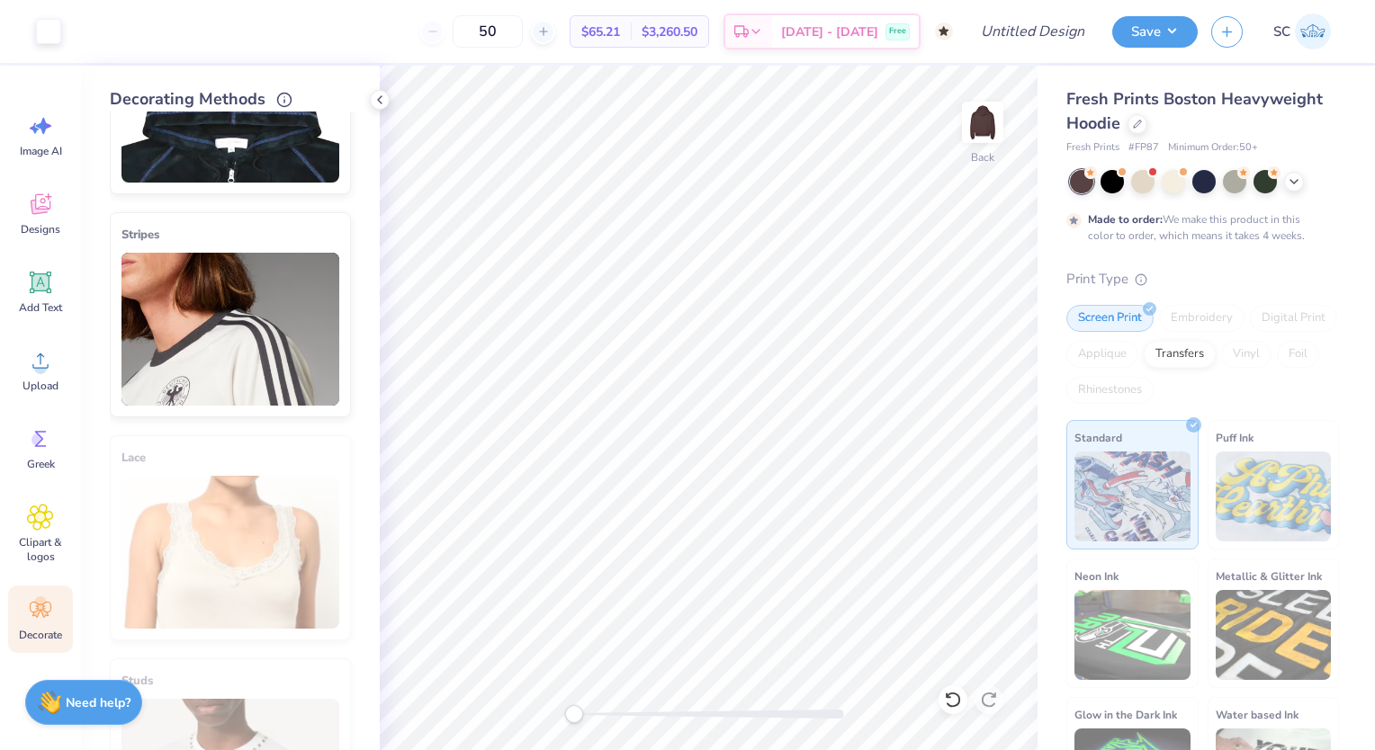
click at [53, 216] on icon at bounding box center [40, 204] width 27 height 27
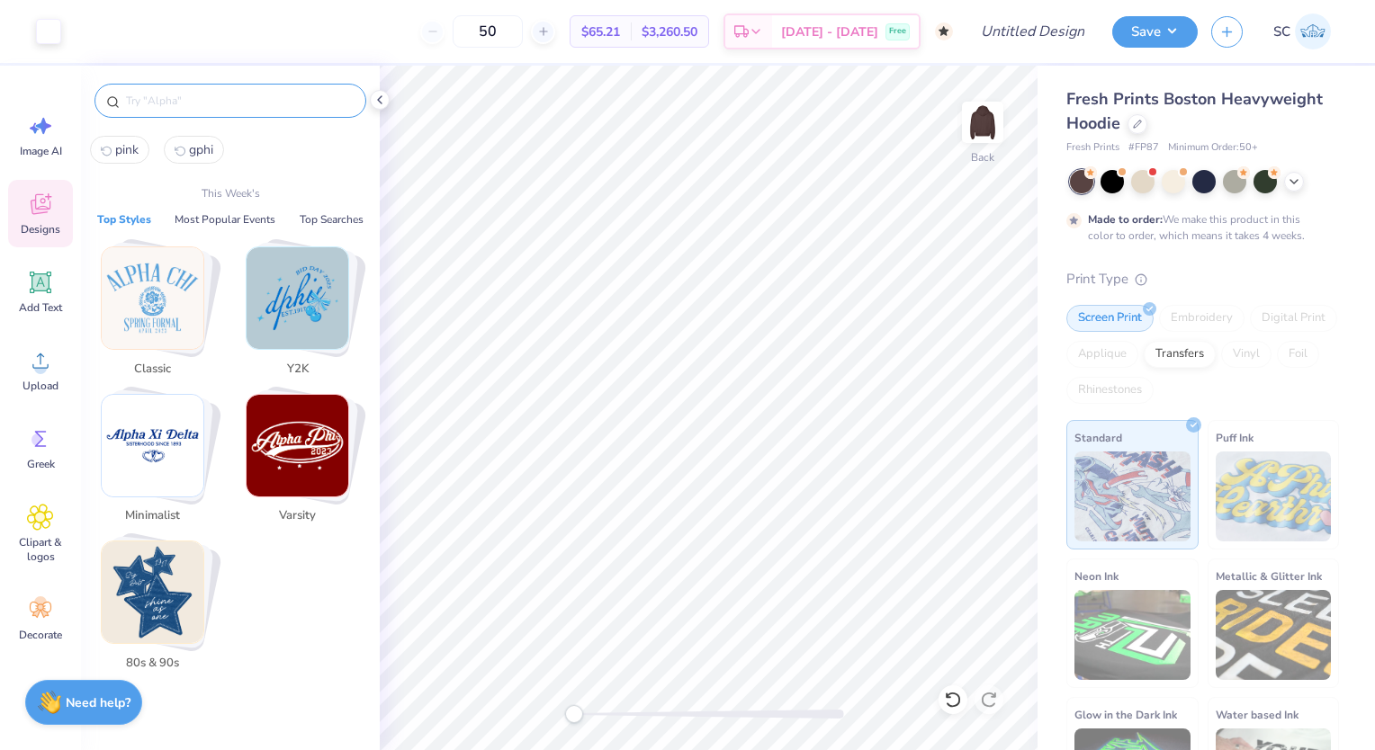
click at [197, 101] on input "text" at bounding box center [239, 101] width 230 height 18
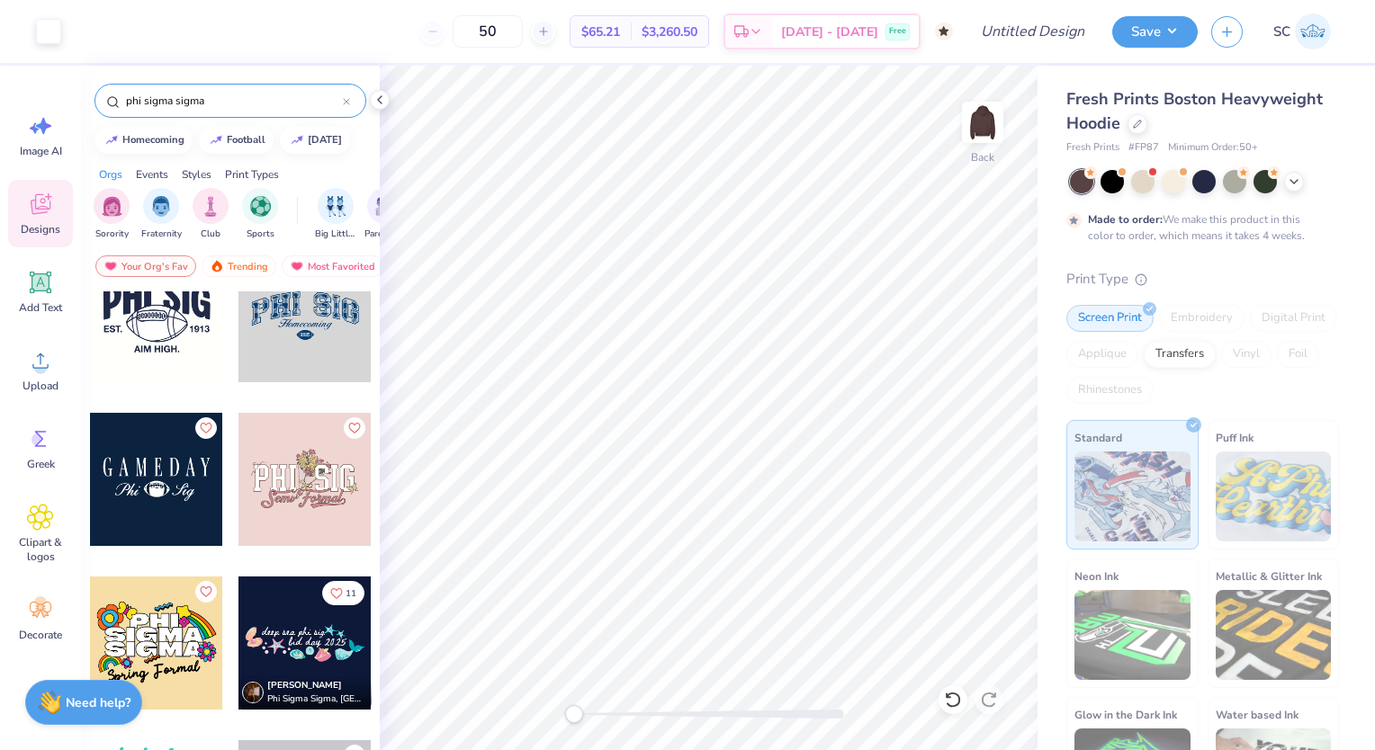
scroll to position [1013, 0]
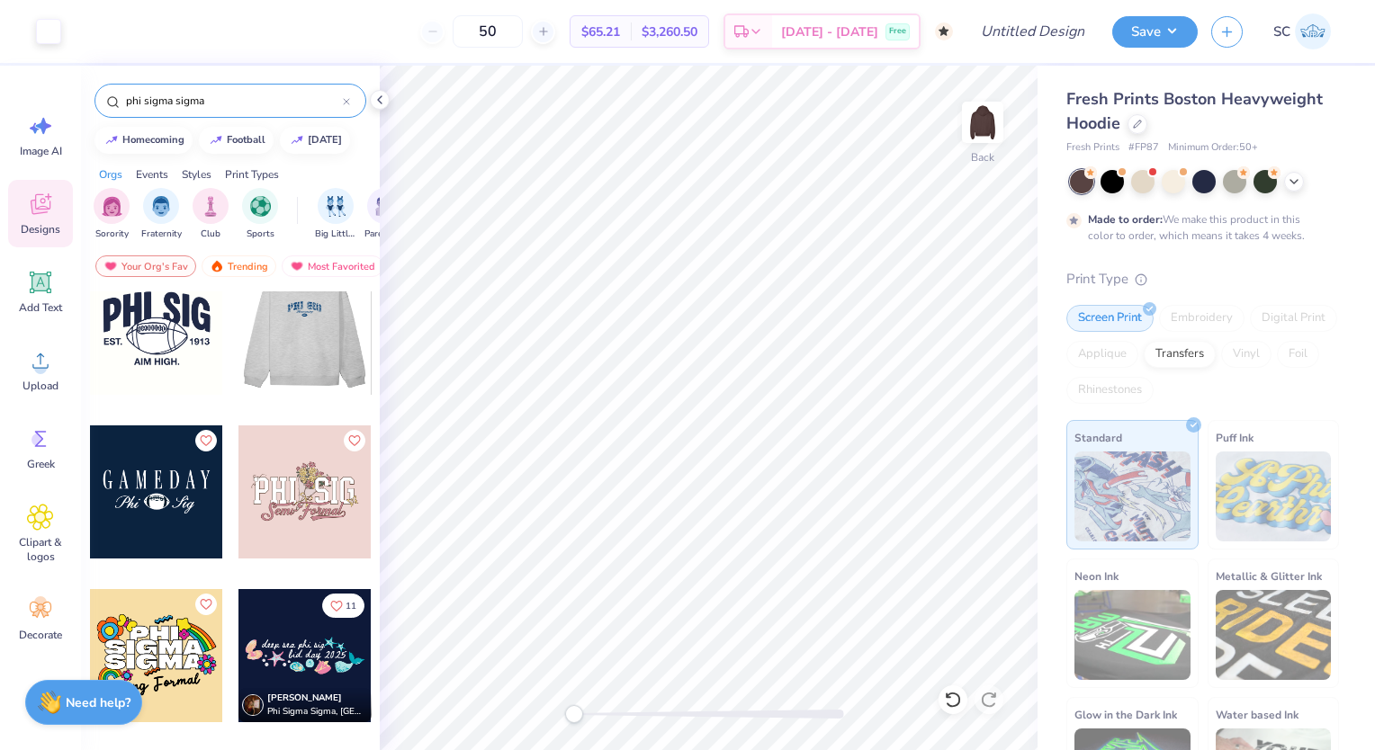
type input "phi sigma sigma"
click at [315, 336] on div at bounding box center [303, 328] width 133 height 133
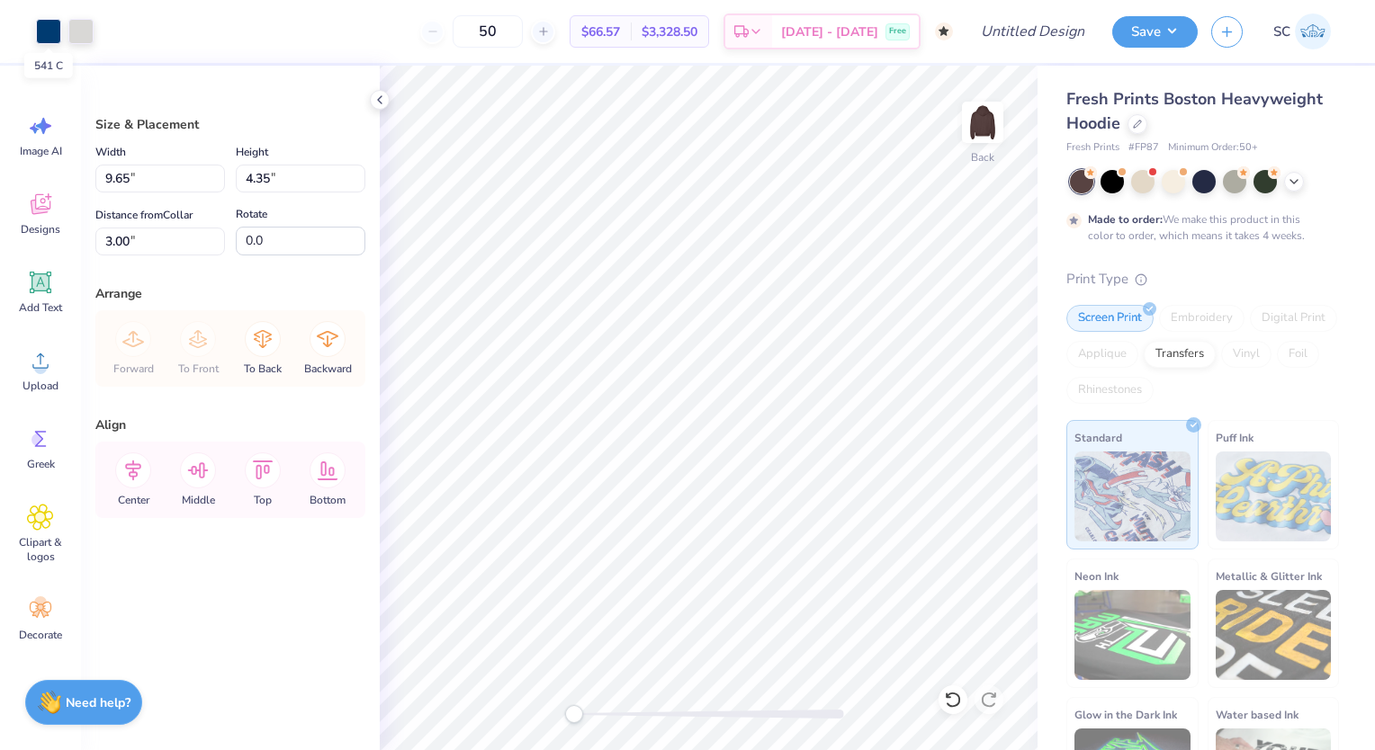
click at [50, 32] on div at bounding box center [48, 31] width 25 height 25
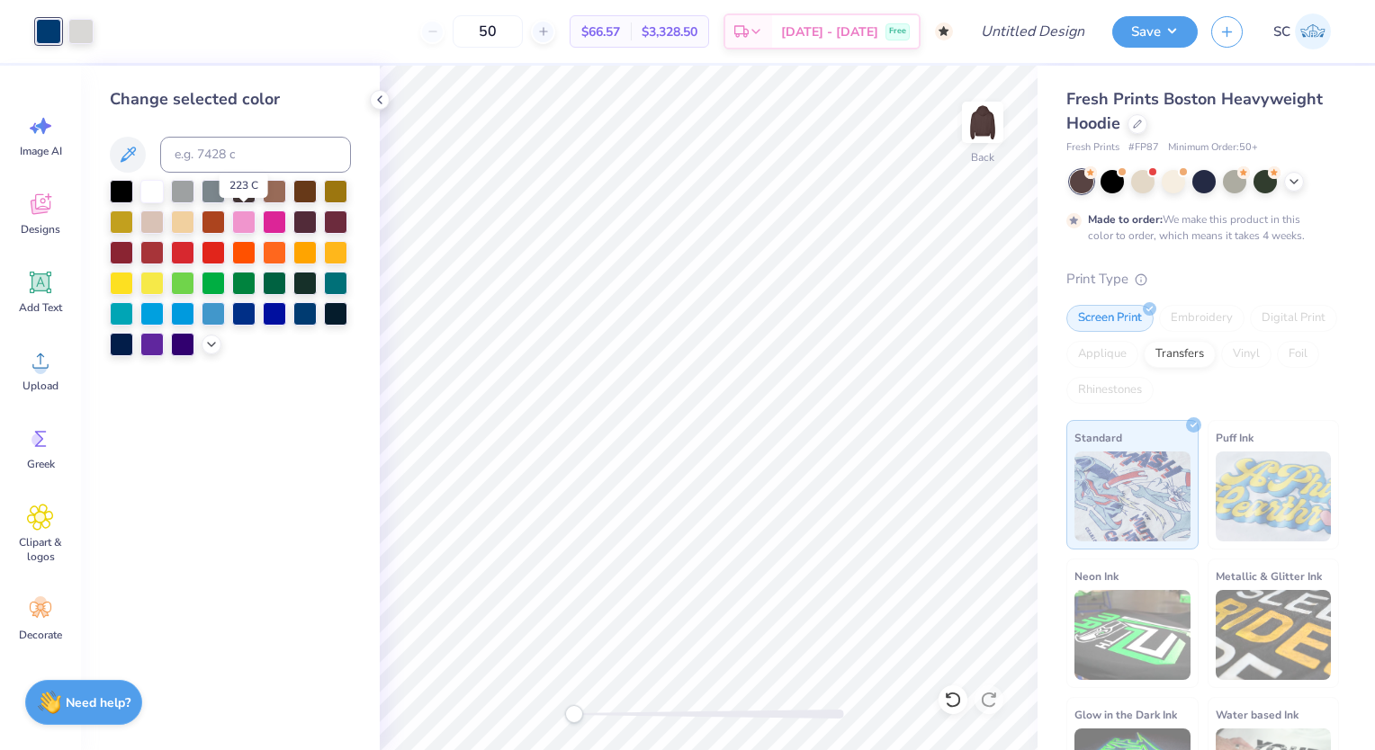
click at [238, 218] on div at bounding box center [243, 222] width 23 height 23
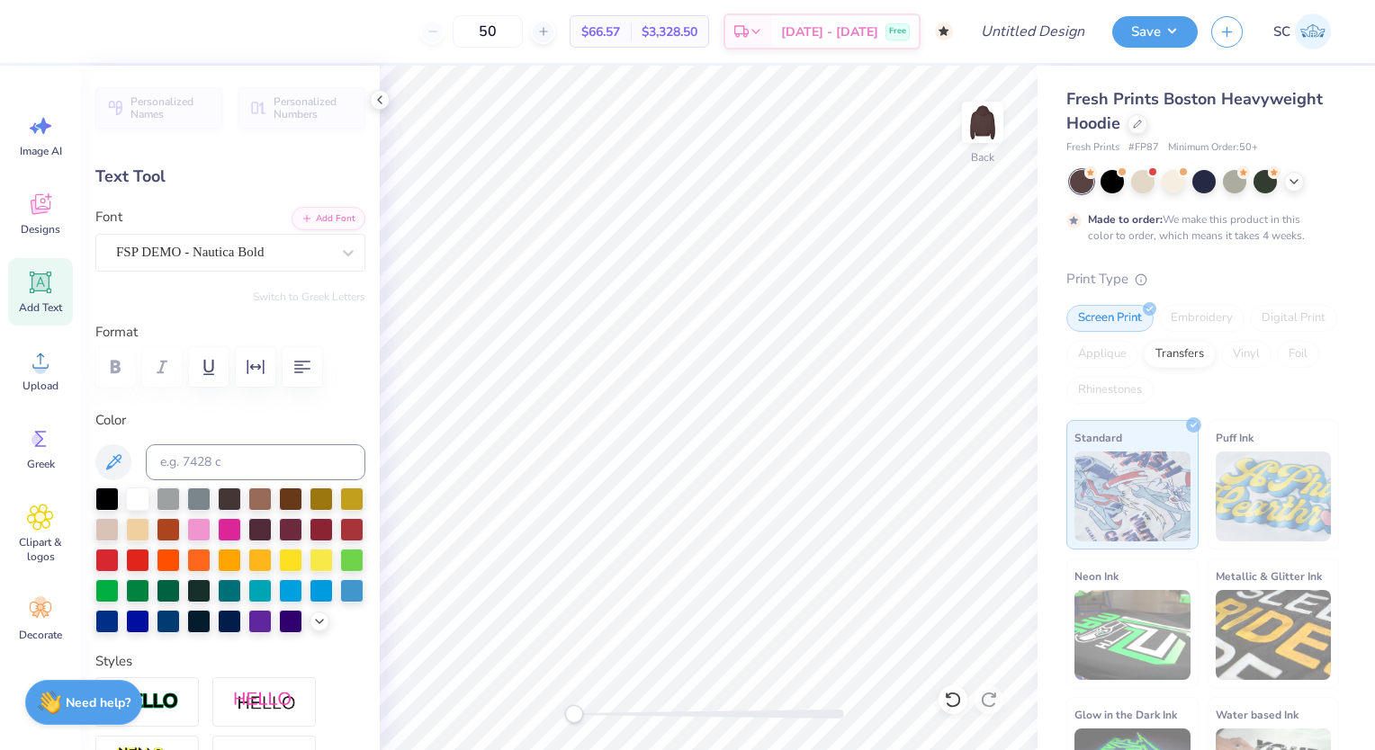
scroll to position [14, 2]
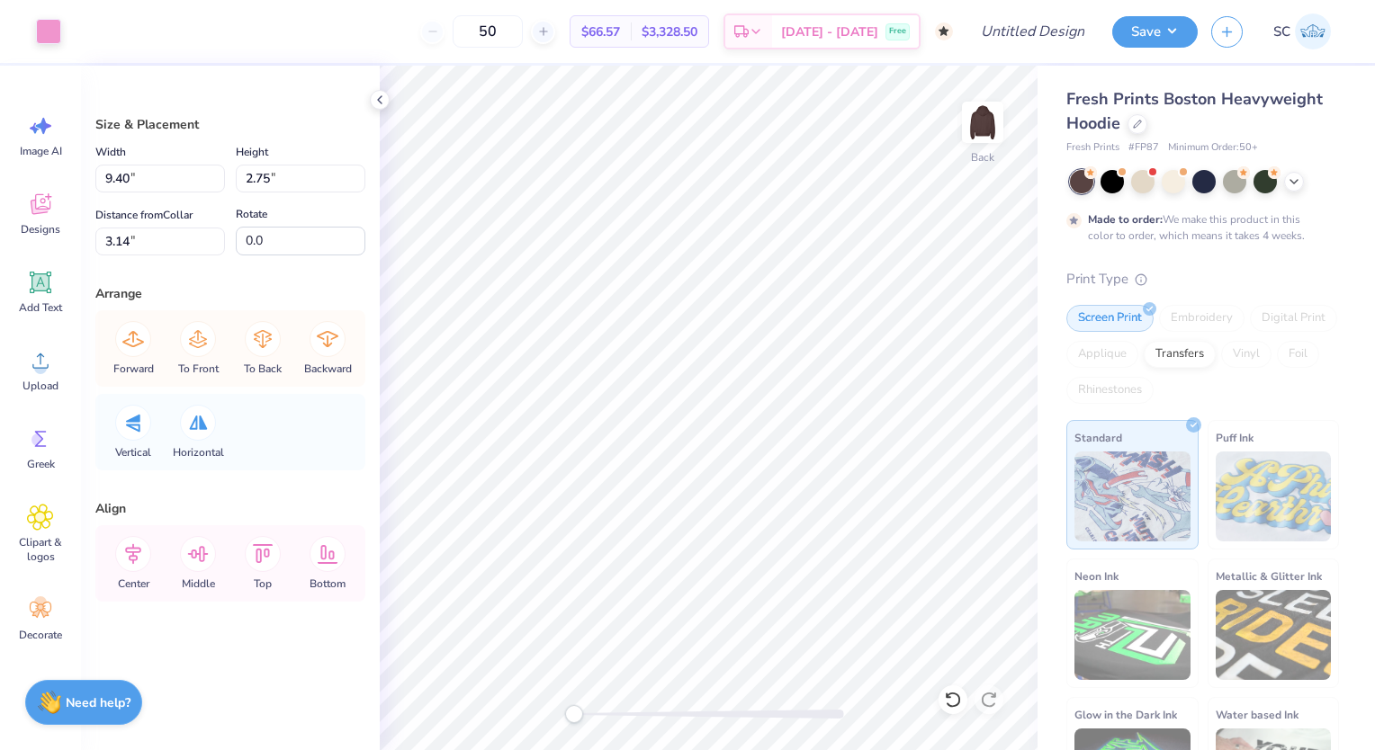
type input "9.40"
type input "2.75"
type input "3.14"
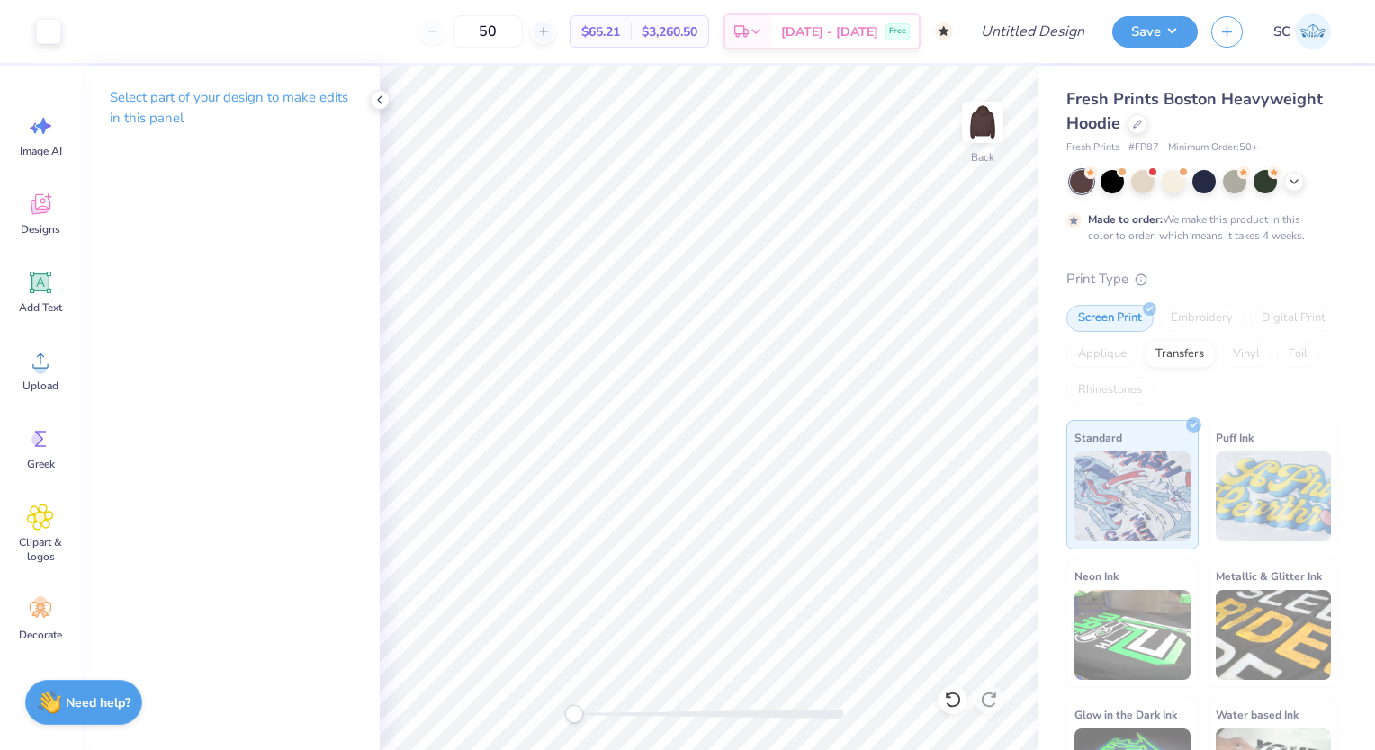
click at [51, 282] on icon at bounding box center [40, 282] width 27 height 27
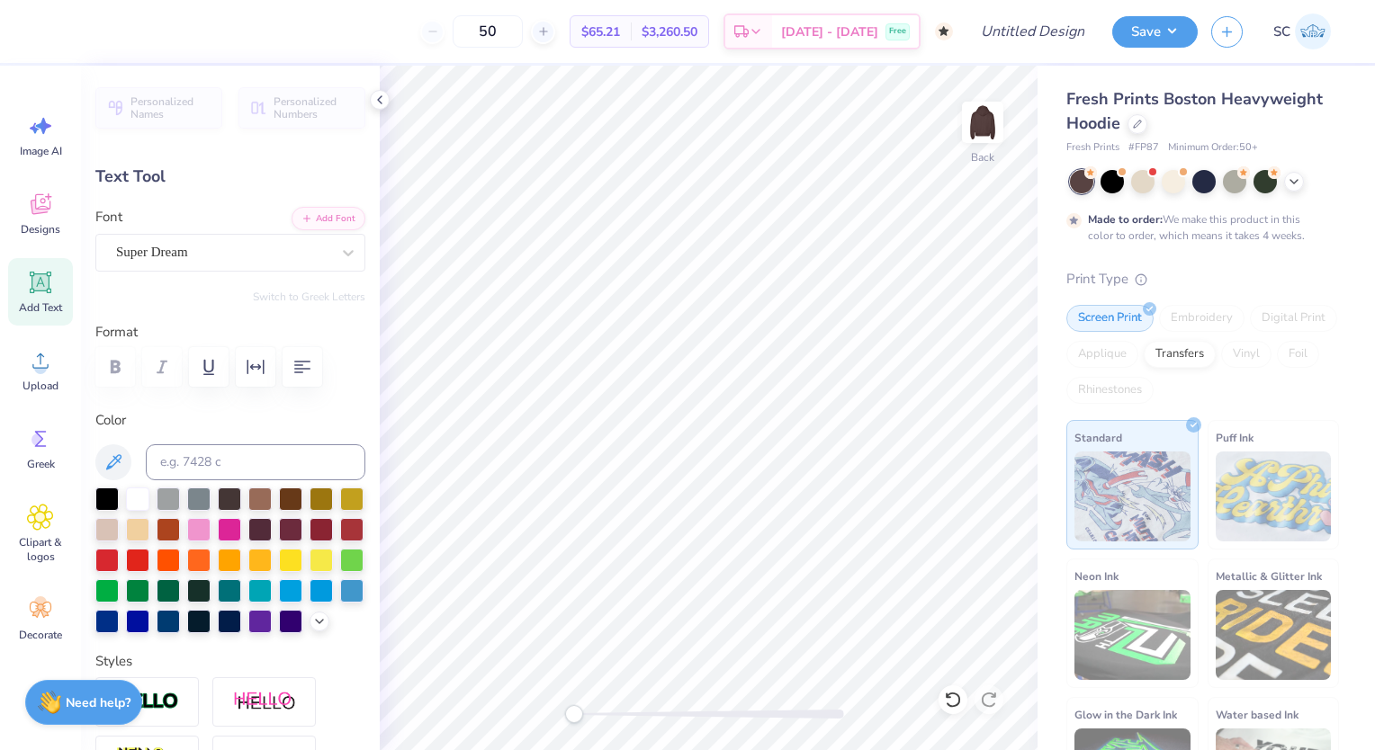
click at [165, 246] on div "Super Dream" at bounding box center [223, 252] width 218 height 28
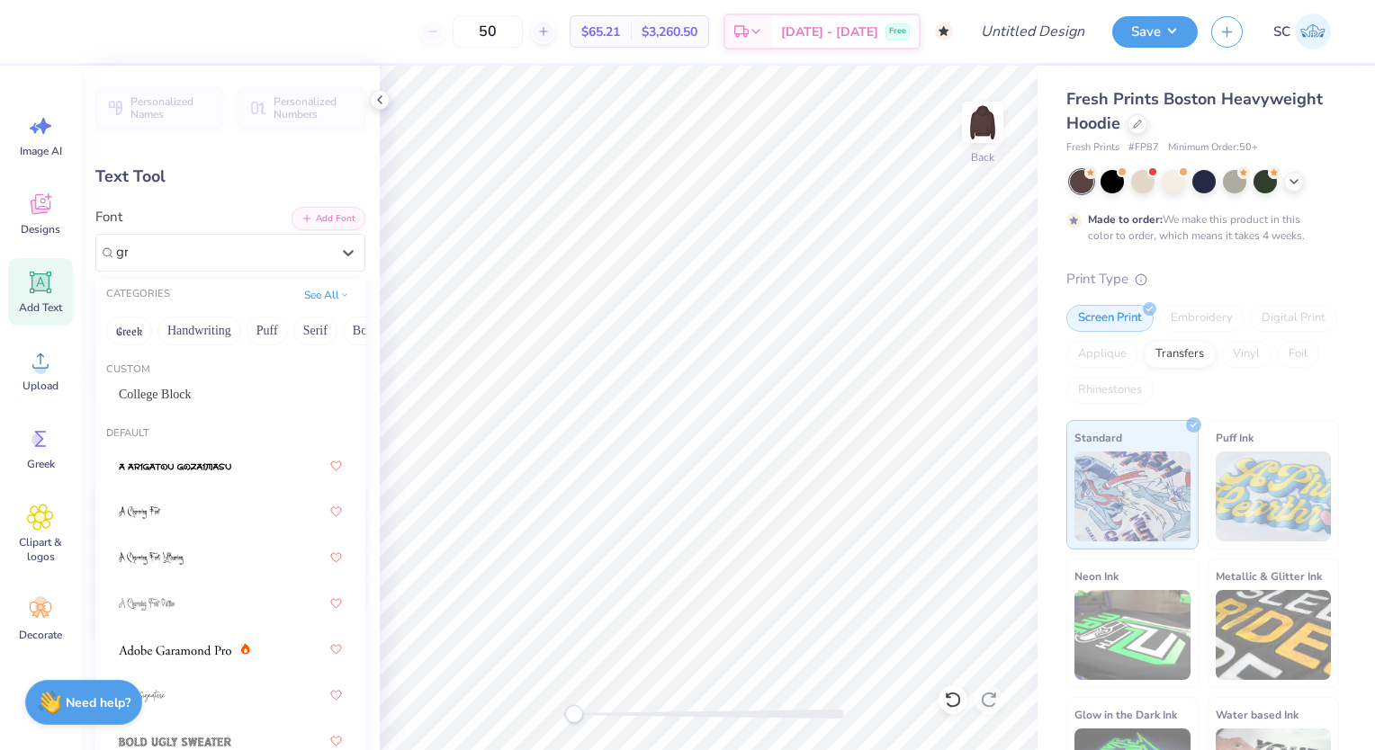
type input "g"
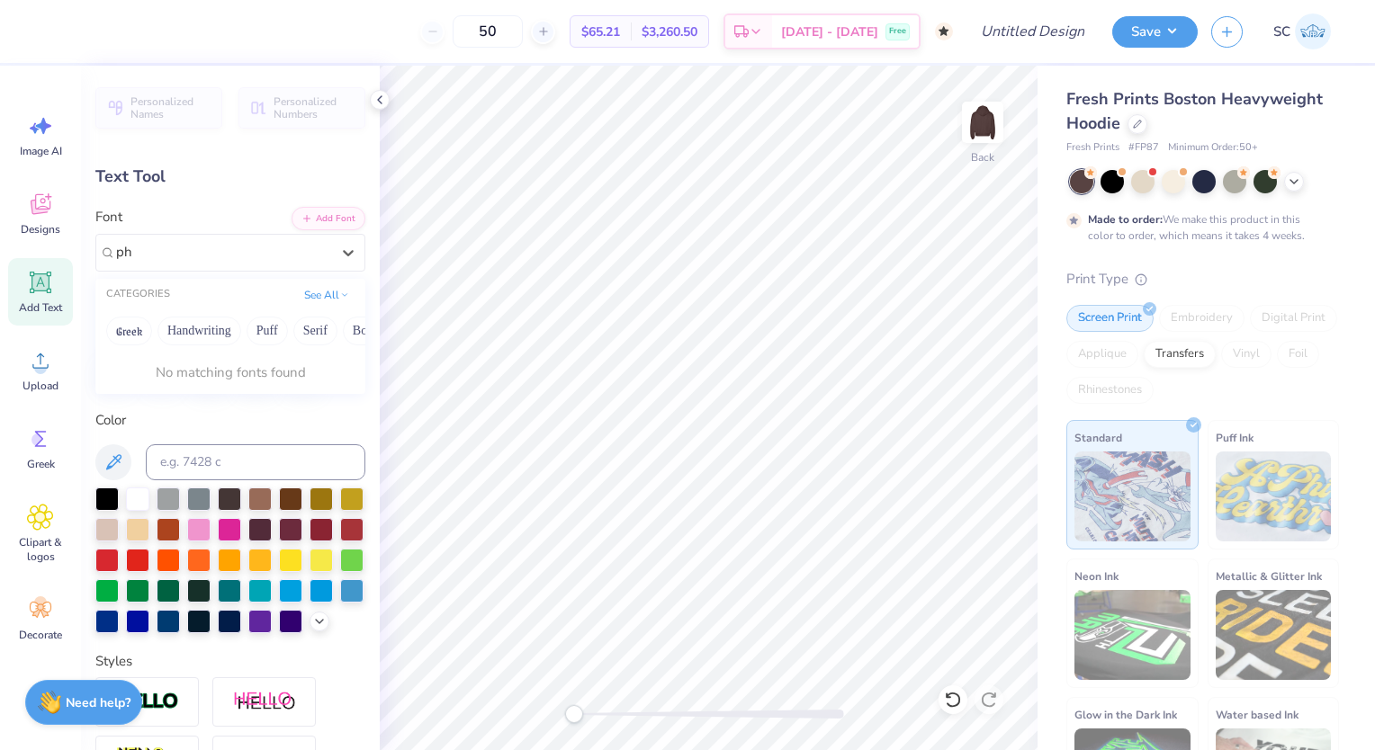
type input "p"
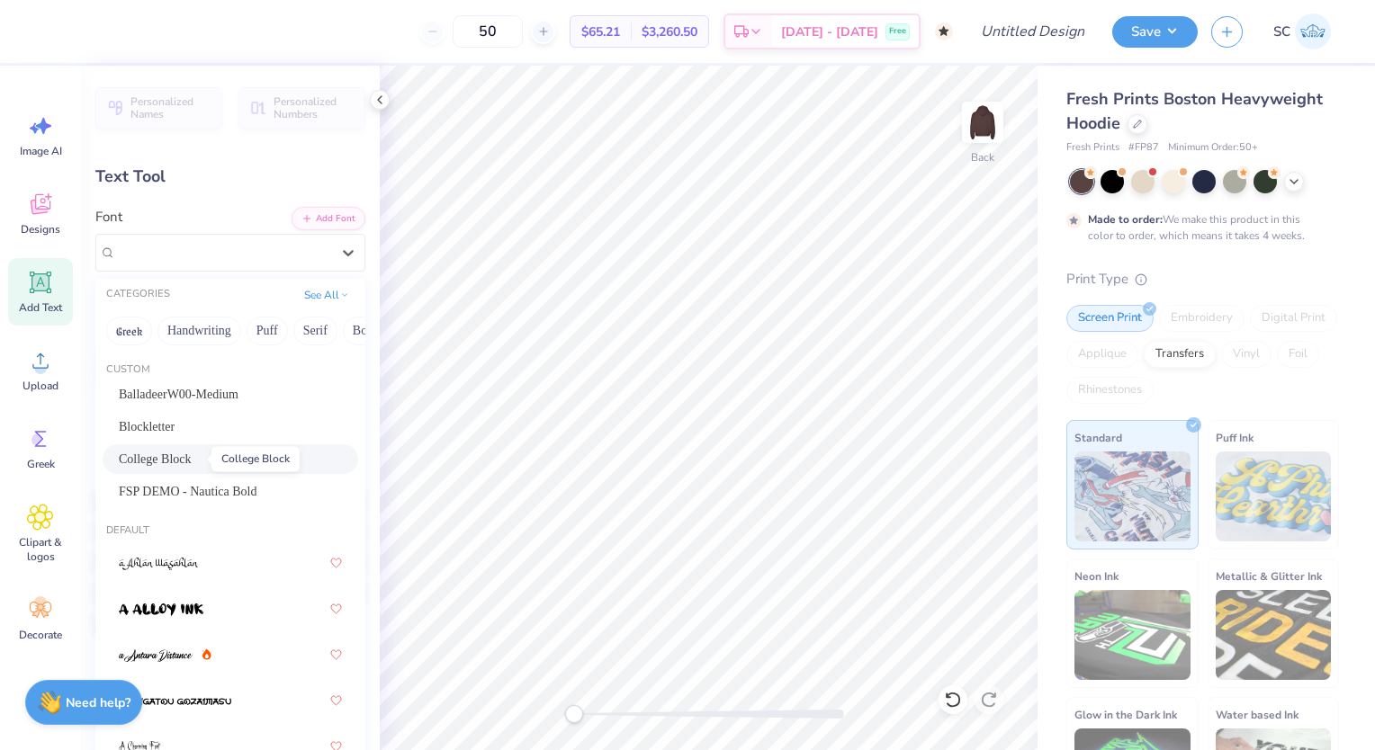
click at [181, 451] on span "College Block" at bounding box center [155, 459] width 73 height 19
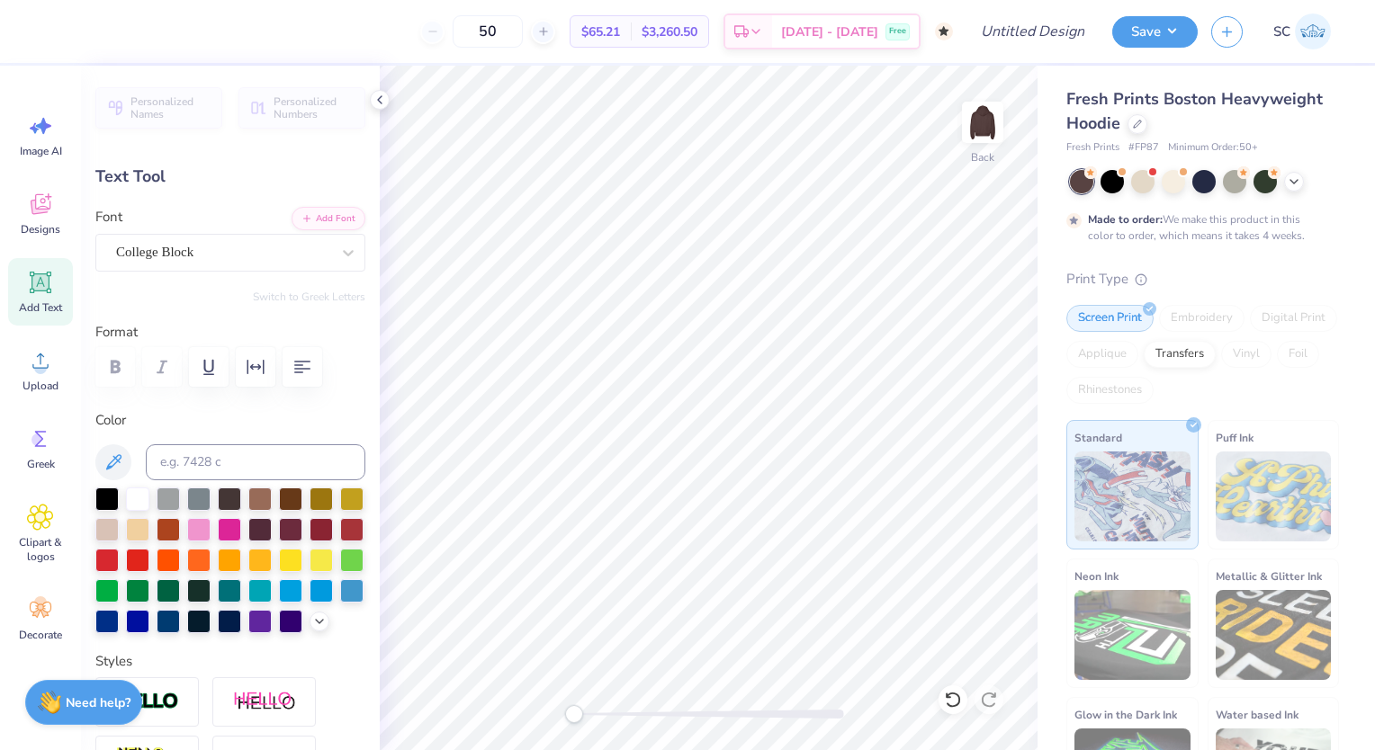
scroll to position [14, 3]
type textarea "X"
click at [31, 287] on icon at bounding box center [41, 283] width 22 height 22
type textarea "T"
type textarea "P"
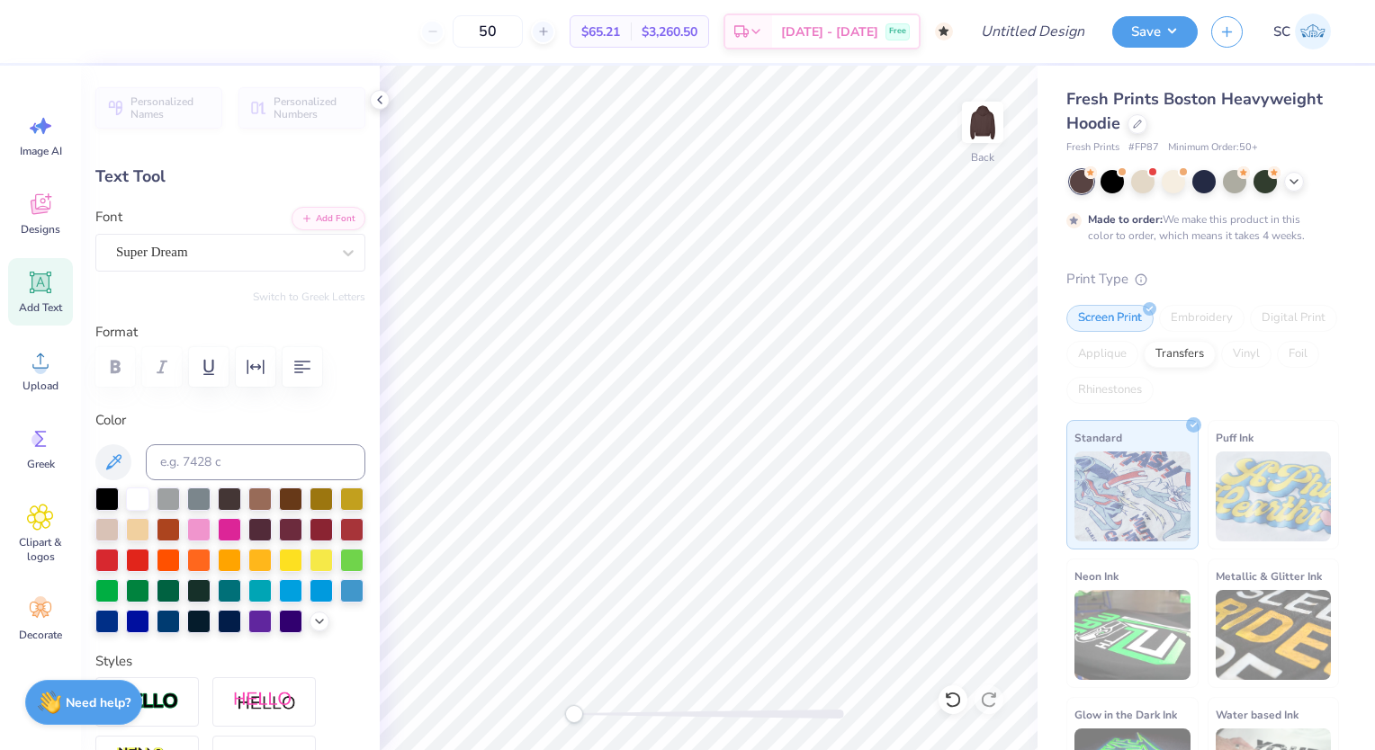
scroll to position [13, 1]
type textarea "P"
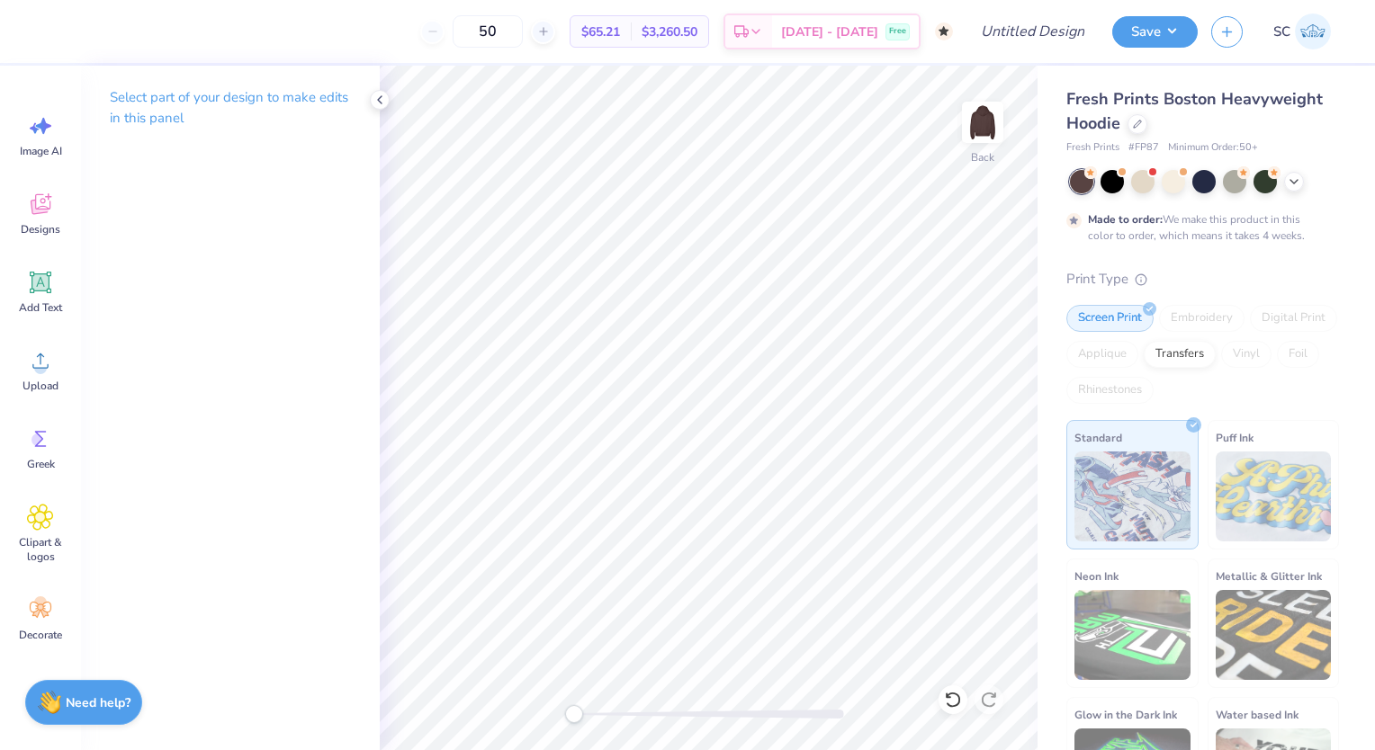
scroll to position [13, 2]
click at [58, 289] on div "Add Text" at bounding box center [40, 291] width 65 height 67
click at [378, 103] on icon at bounding box center [379, 100] width 14 height 14
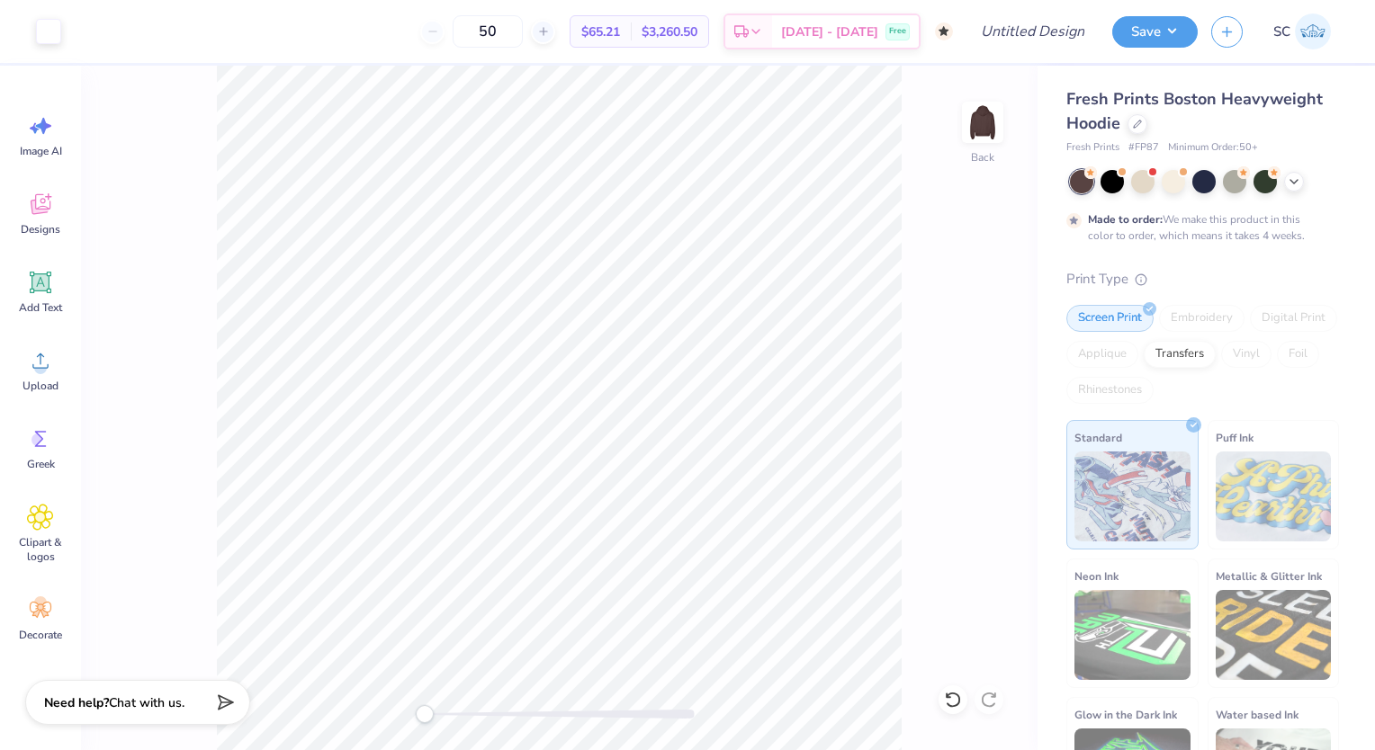
click at [49, 442] on icon at bounding box center [40, 439] width 27 height 27
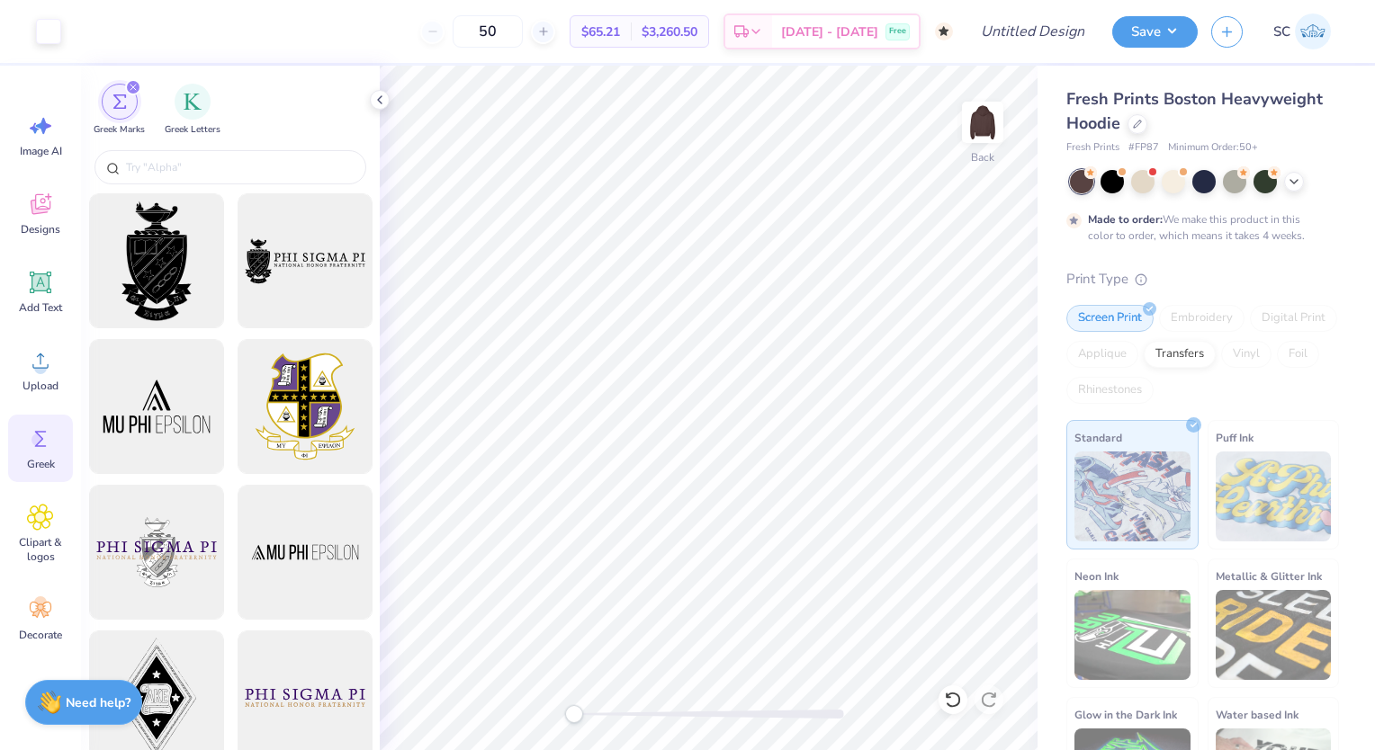
click at [185, 113] on div "filter for Greek Letters" at bounding box center [193, 102] width 36 height 36
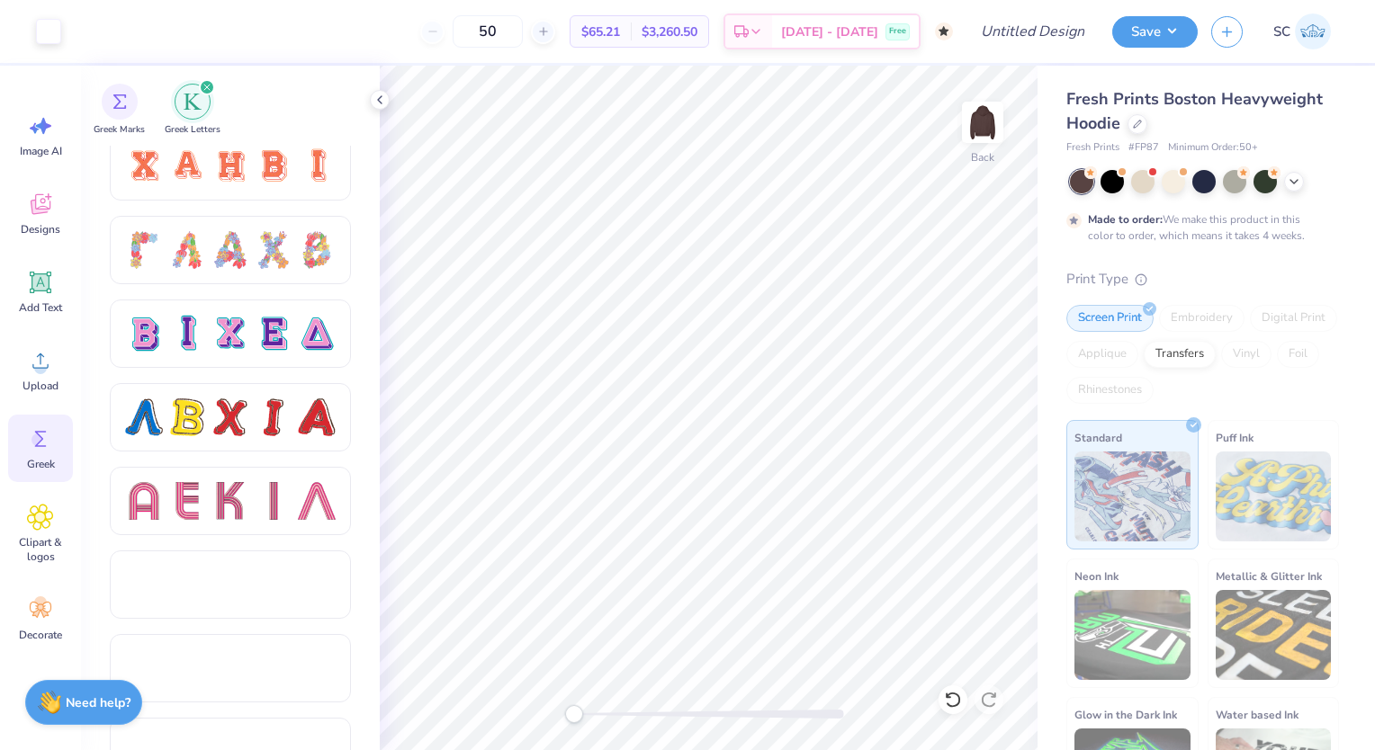
scroll to position [1352, 0]
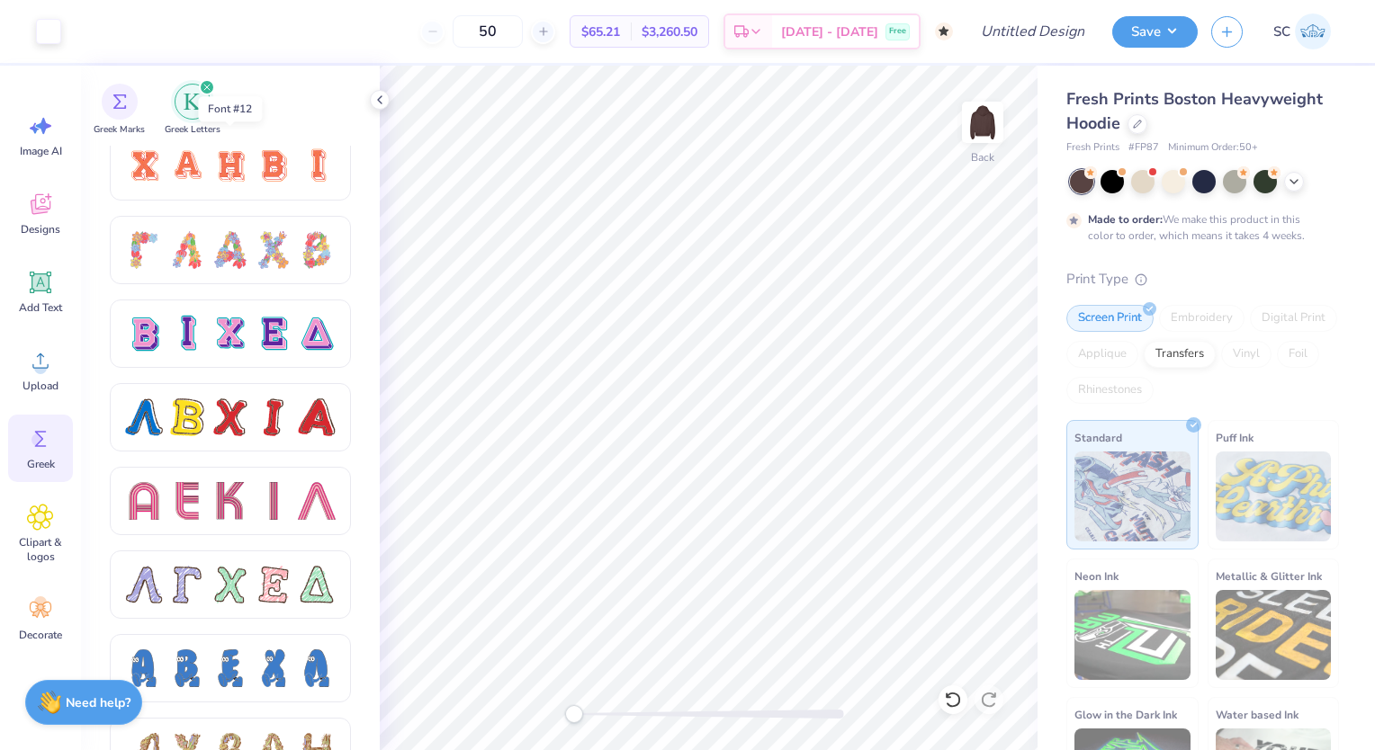
click at [251, 167] on div at bounding box center [230, 167] width 211 height 38
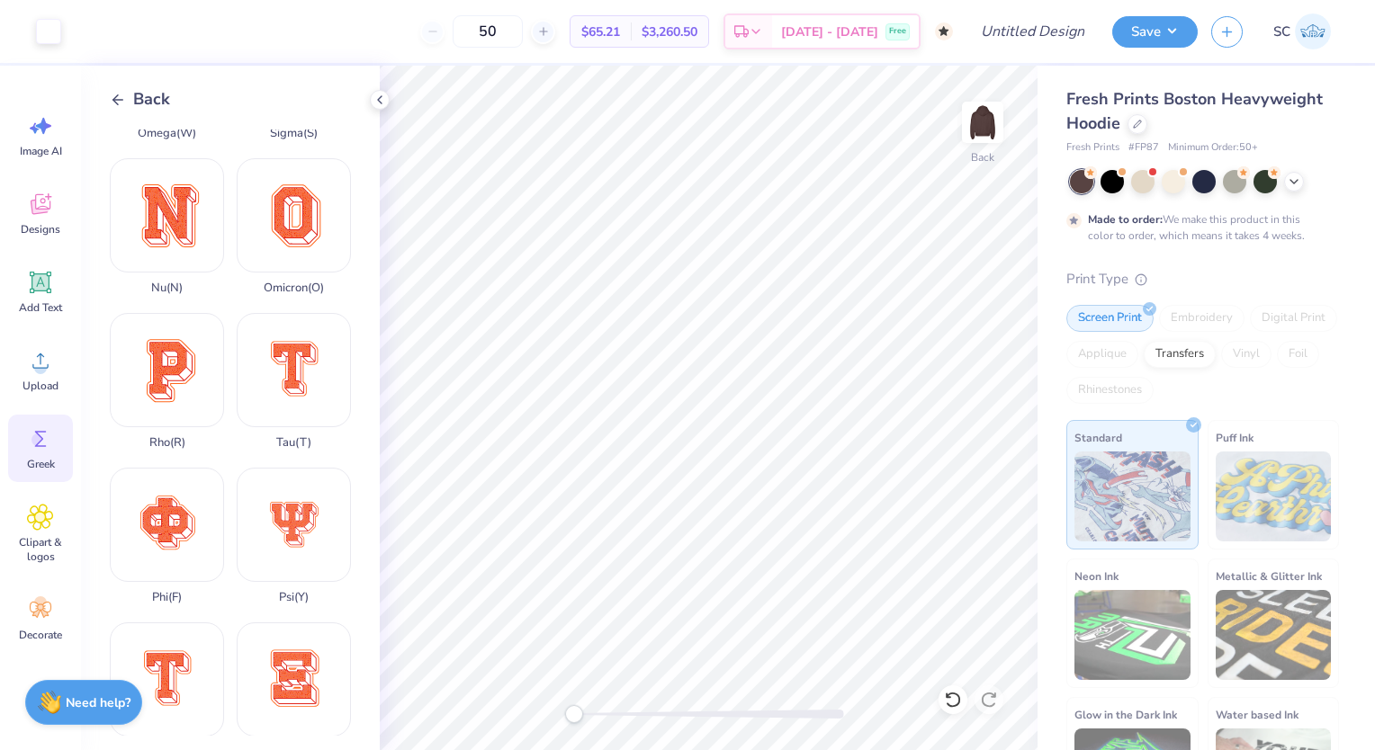
scroll to position [1058, 0]
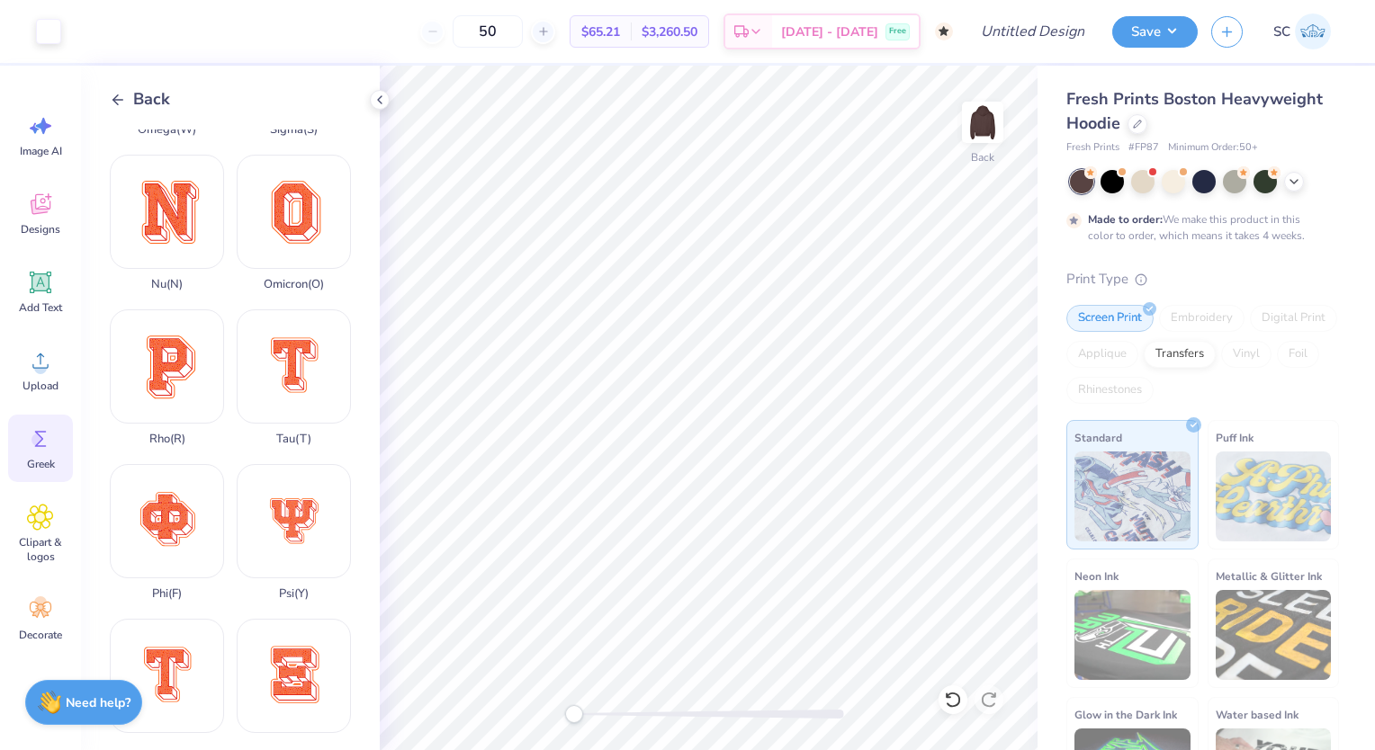
click at [162, 464] on div "Phi ( F )" at bounding box center [167, 532] width 114 height 137
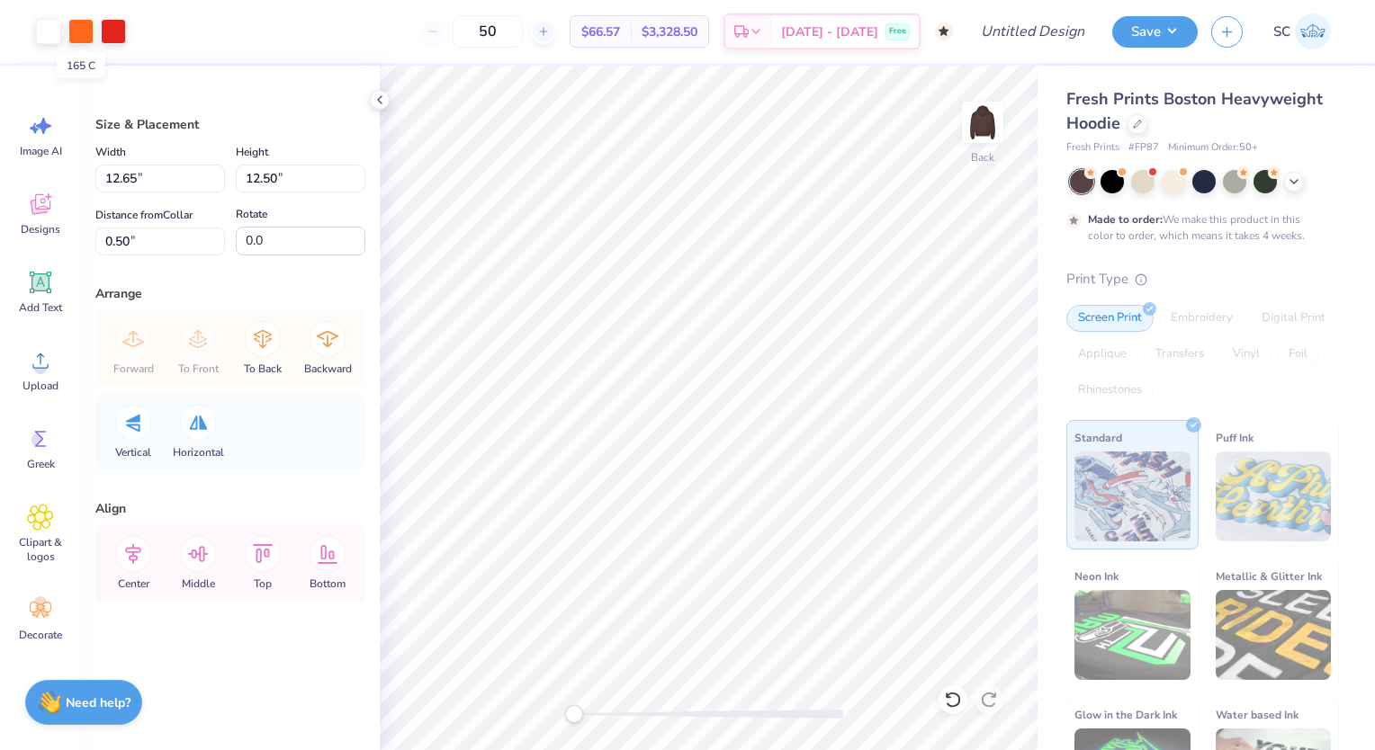
click at [85, 31] on div at bounding box center [80, 31] width 25 height 25
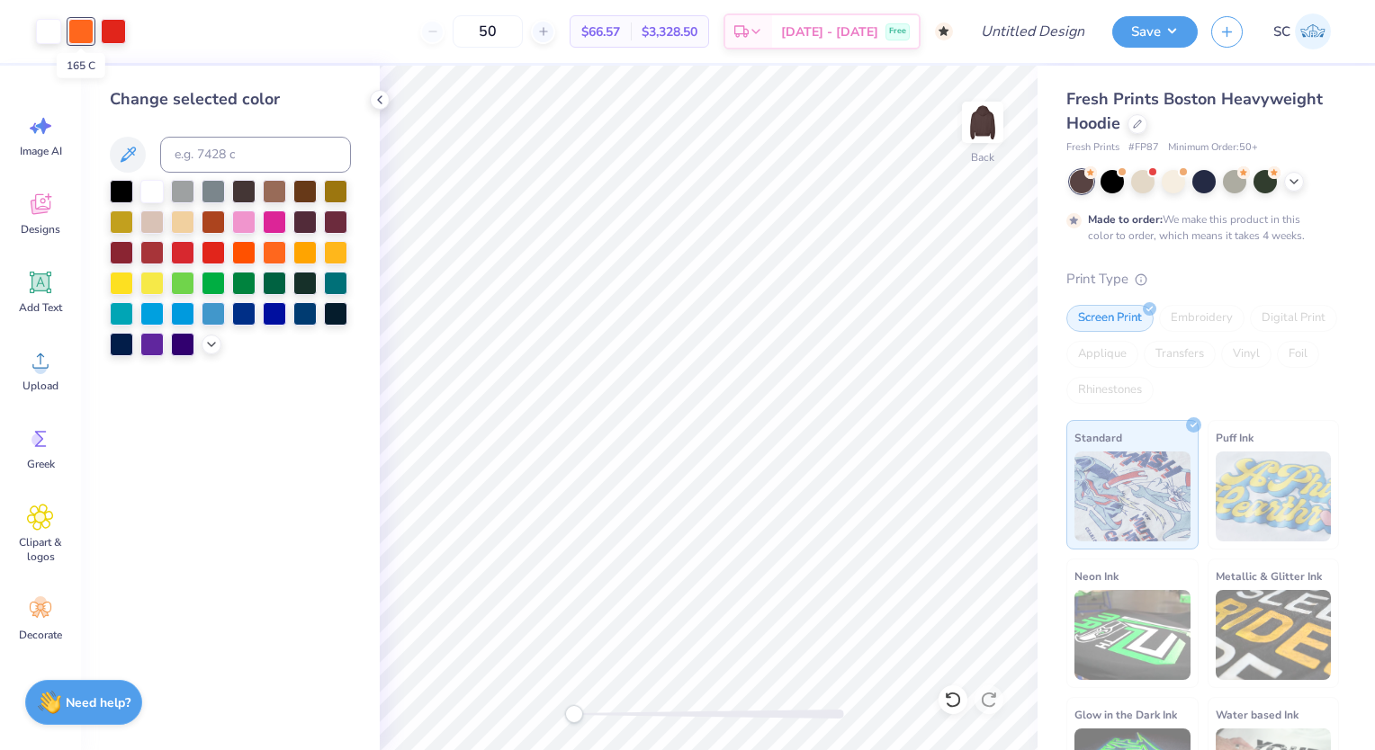
click at [85, 31] on div at bounding box center [80, 31] width 25 height 25
click at [221, 22] on div "50 $66.57 Per Item $3,328.50 Total Est. Delivery [DATE] - [DATE] Free" at bounding box center [545, 31] width 813 height 63
click at [29, 443] on icon at bounding box center [40, 439] width 27 height 27
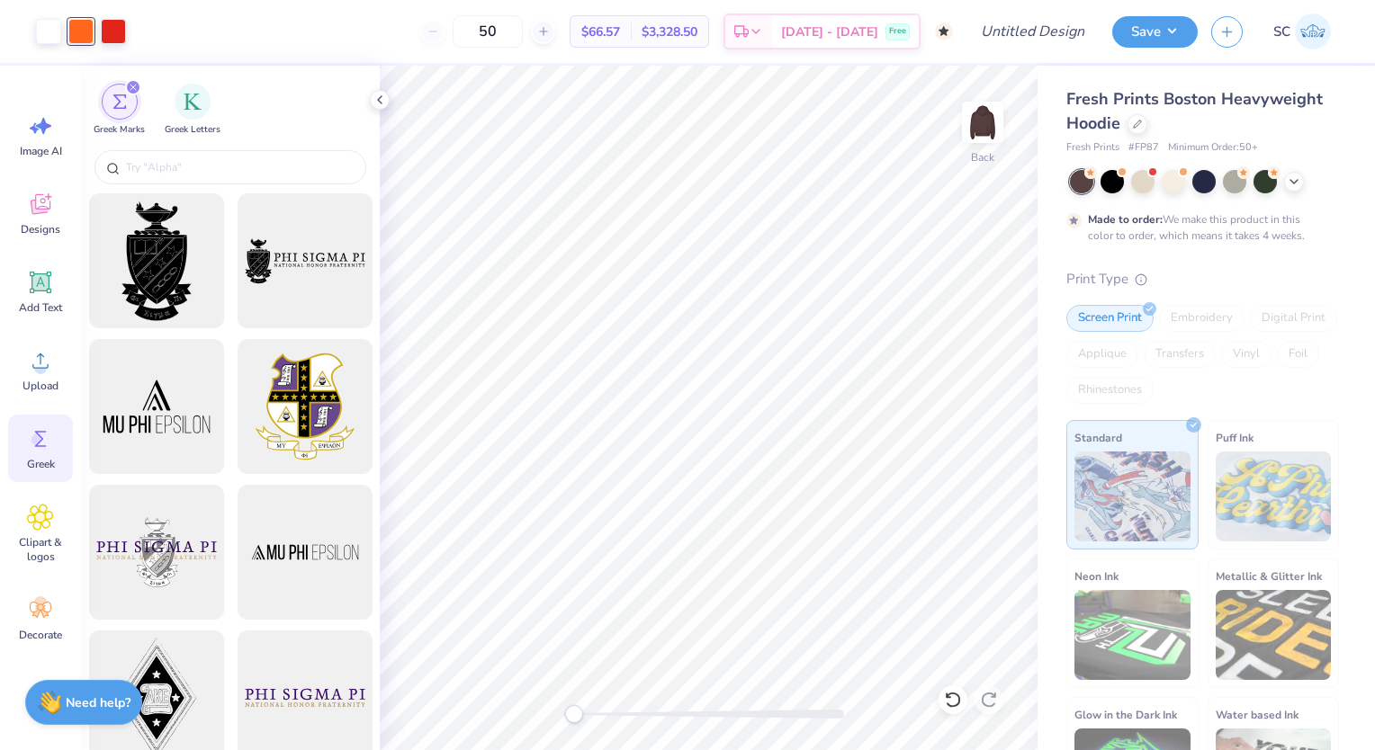
click at [195, 93] on img "filter for Greek Letters" at bounding box center [193, 102] width 18 height 18
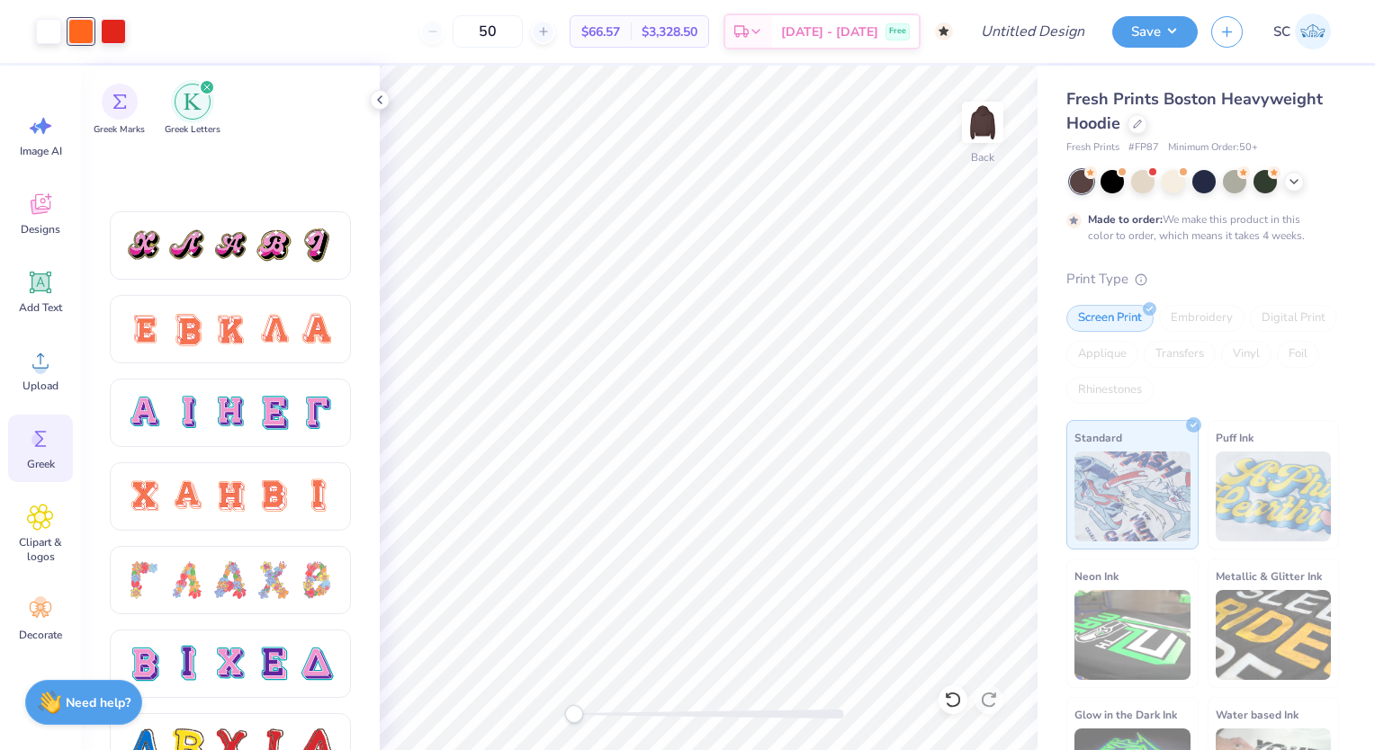
scroll to position [1216, 0]
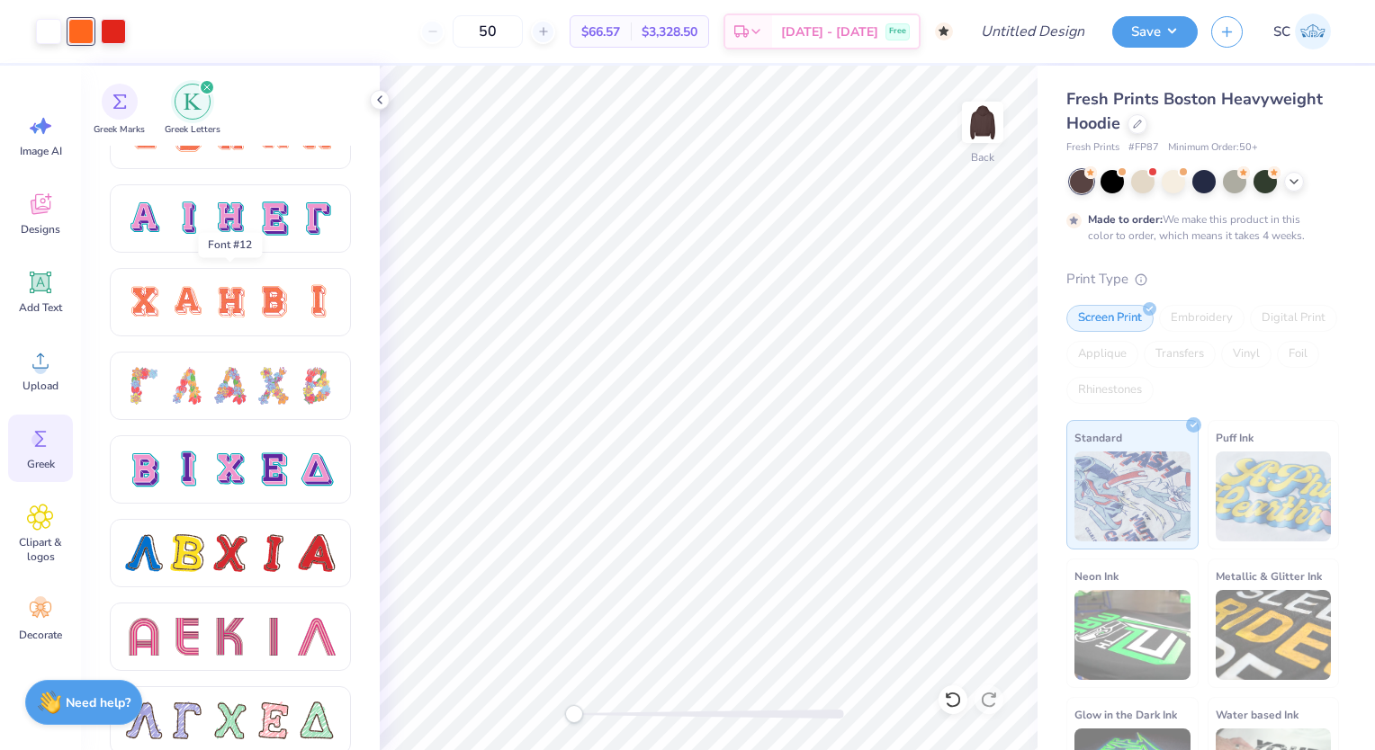
click at [249, 297] on div at bounding box center [230, 302] width 211 height 38
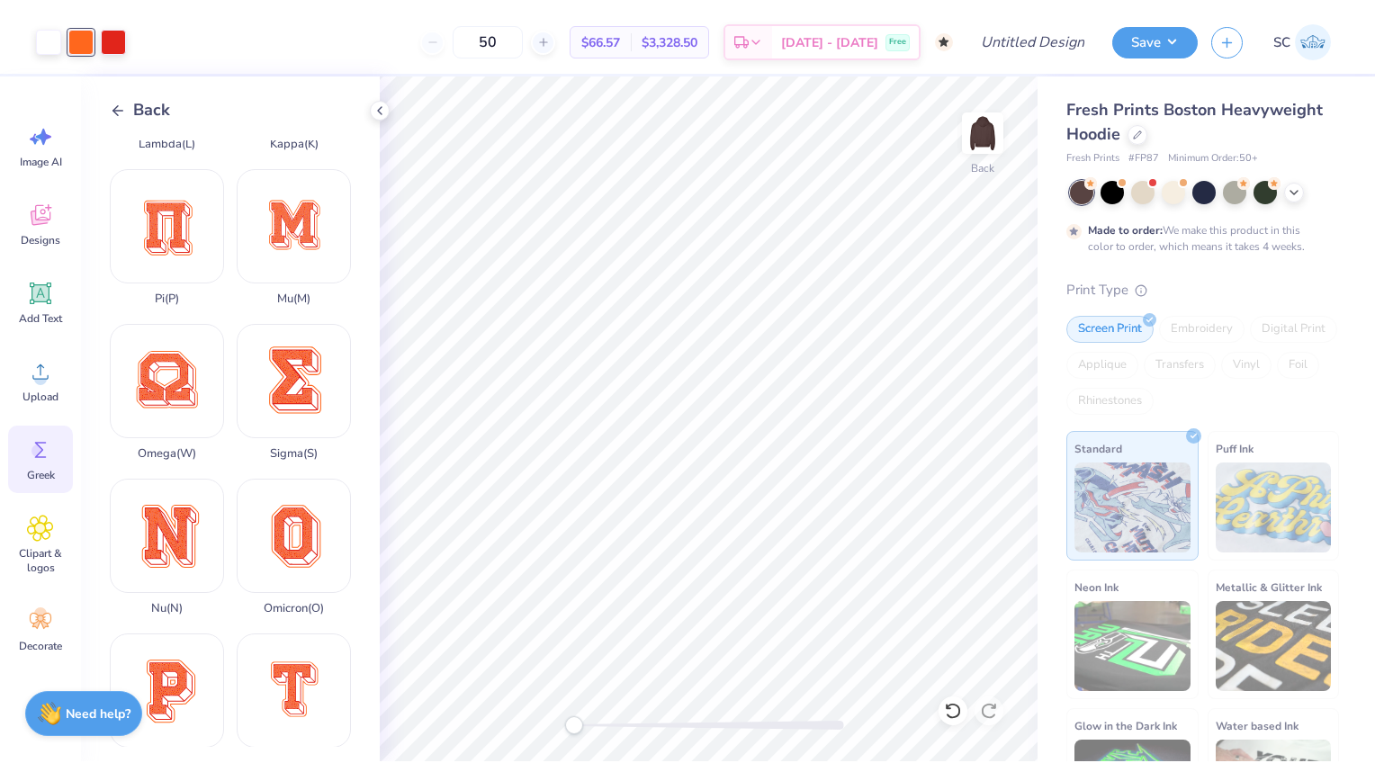
scroll to position [745, 0]
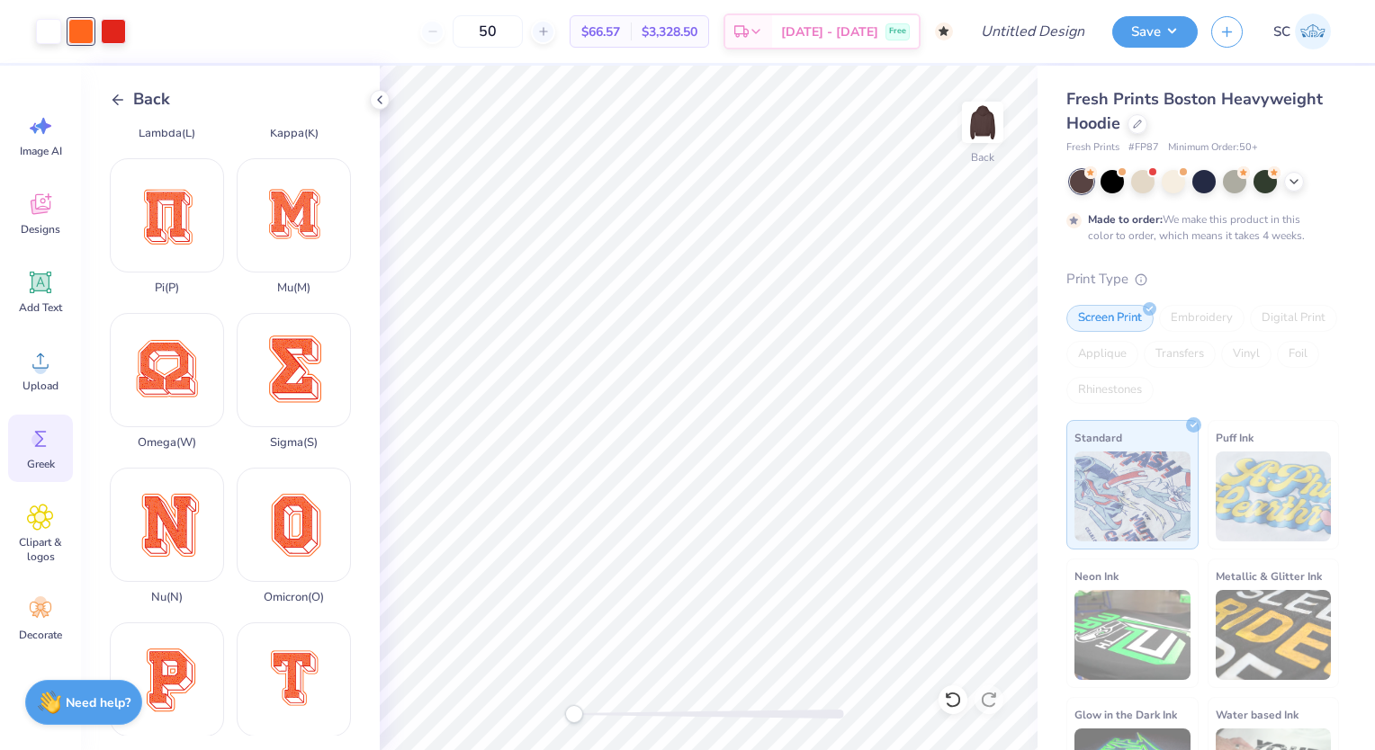
click at [261, 313] on div "Sigma ( S )" at bounding box center [294, 381] width 114 height 137
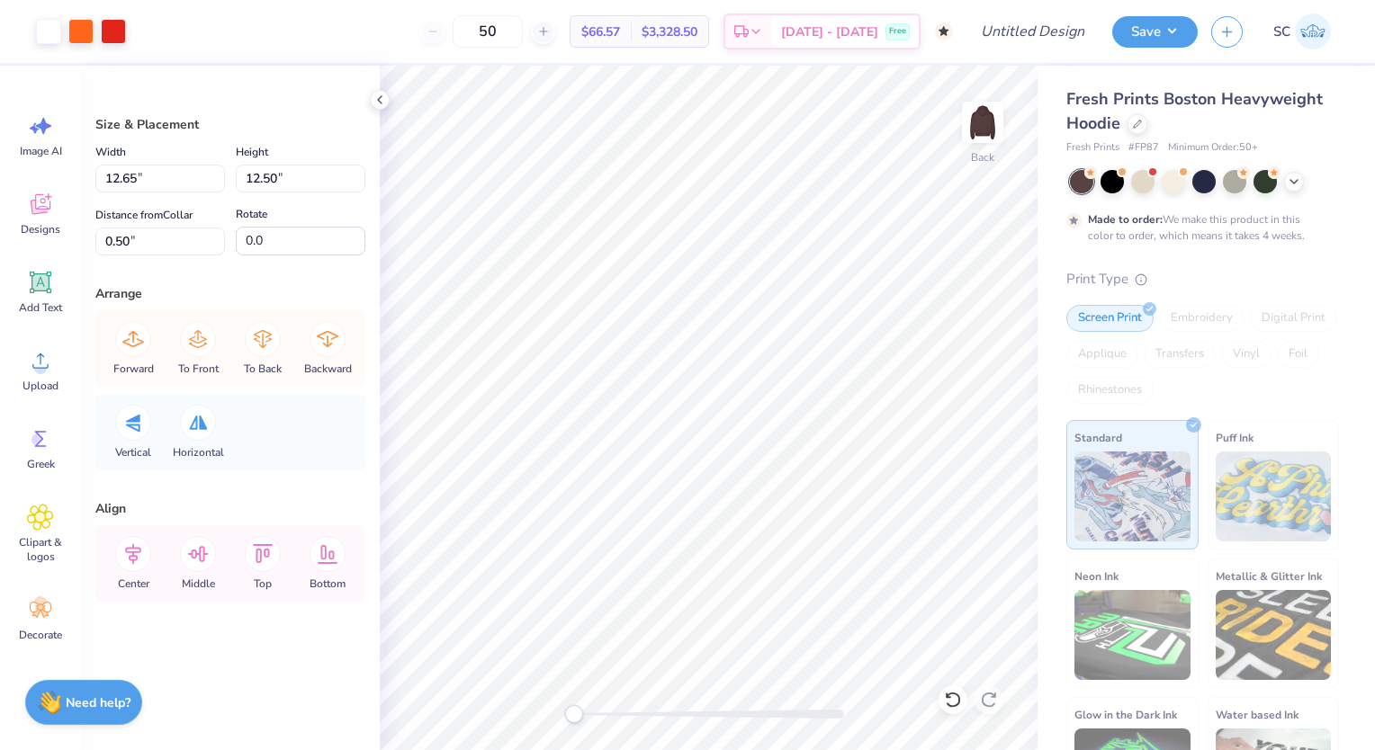
type input "12.65"
type input "12.50"
type input "0.50"
type input "4.74"
type input "4.68"
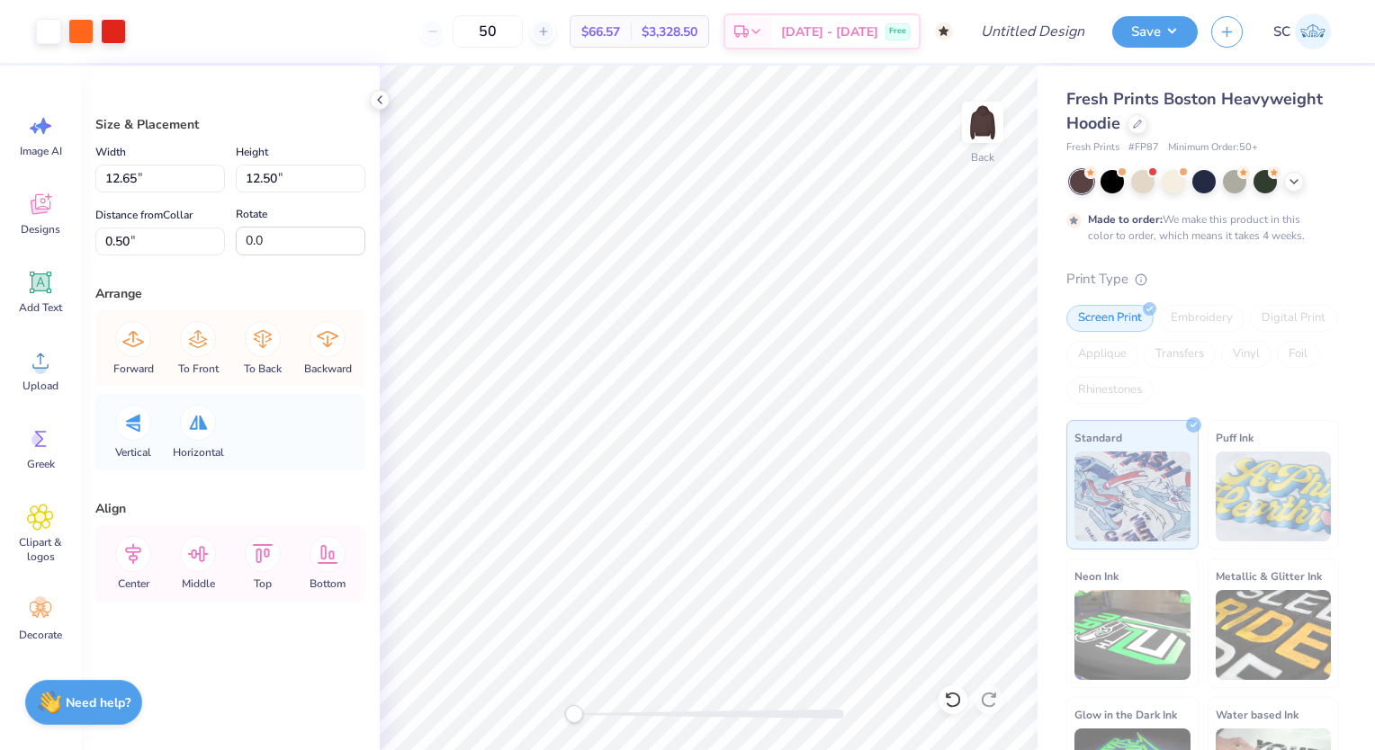
type input "8.31"
type input "3.62"
type input "4.65"
click at [764, 422] on li "Duplicate" at bounding box center [783, 423] width 141 height 35
type input "2.30"
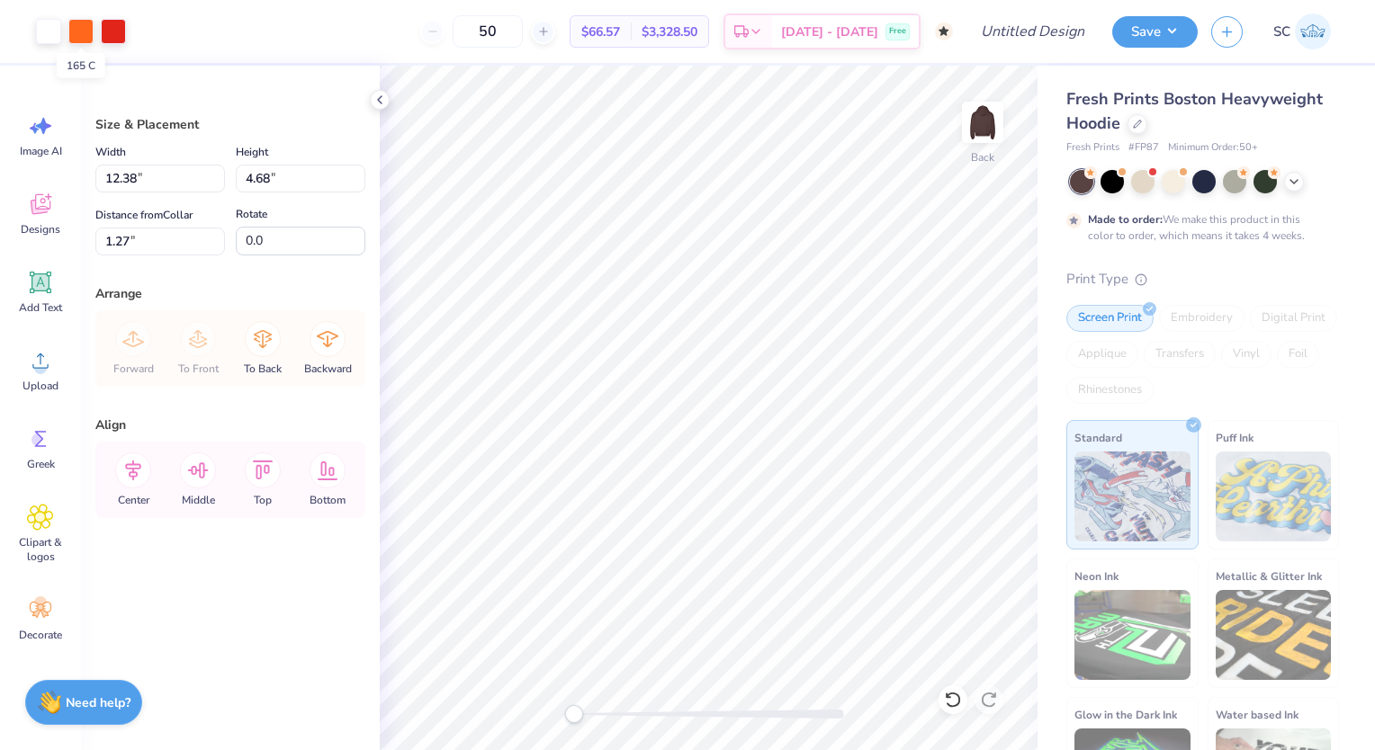
click at [88, 40] on div at bounding box center [80, 31] width 25 height 25
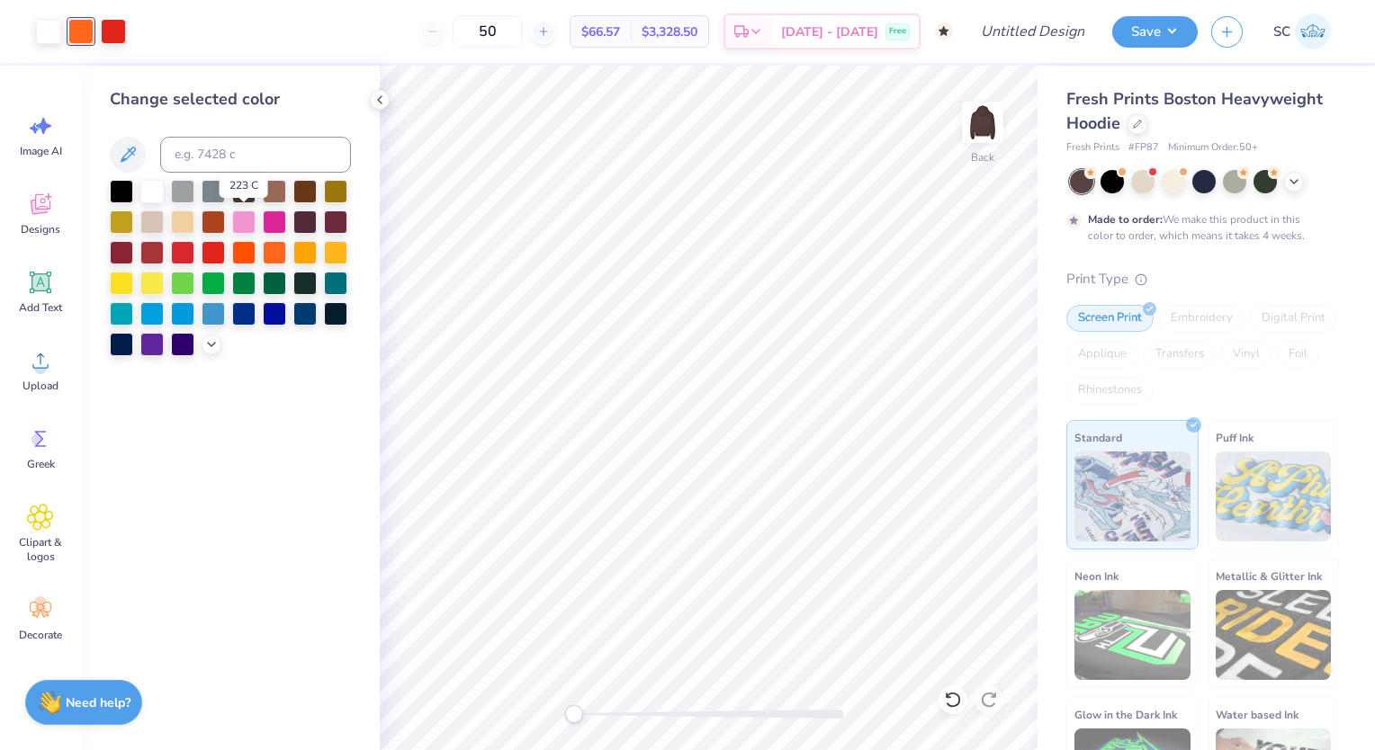
click at [246, 225] on div at bounding box center [243, 222] width 23 height 23
click at [105, 23] on div at bounding box center [113, 31] width 25 height 25
click at [274, 222] on div at bounding box center [274, 222] width 23 height 23
click at [244, 228] on div at bounding box center [243, 222] width 23 height 23
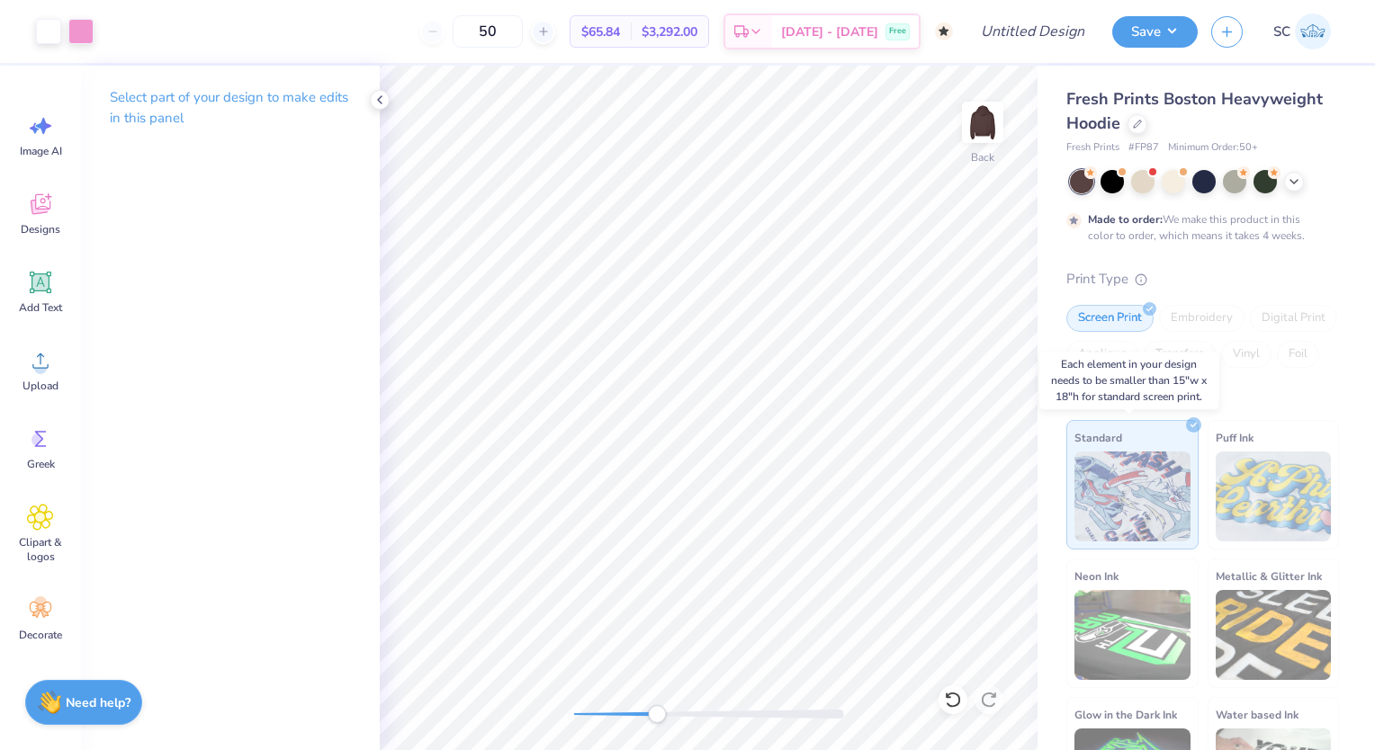
click at [1147, 540] on div "Art colors 50 $65.84 Per Item $3,292.00 Total Est. Delivery [DATE] - [DATE] Fre…" at bounding box center [687, 375] width 1375 height 750
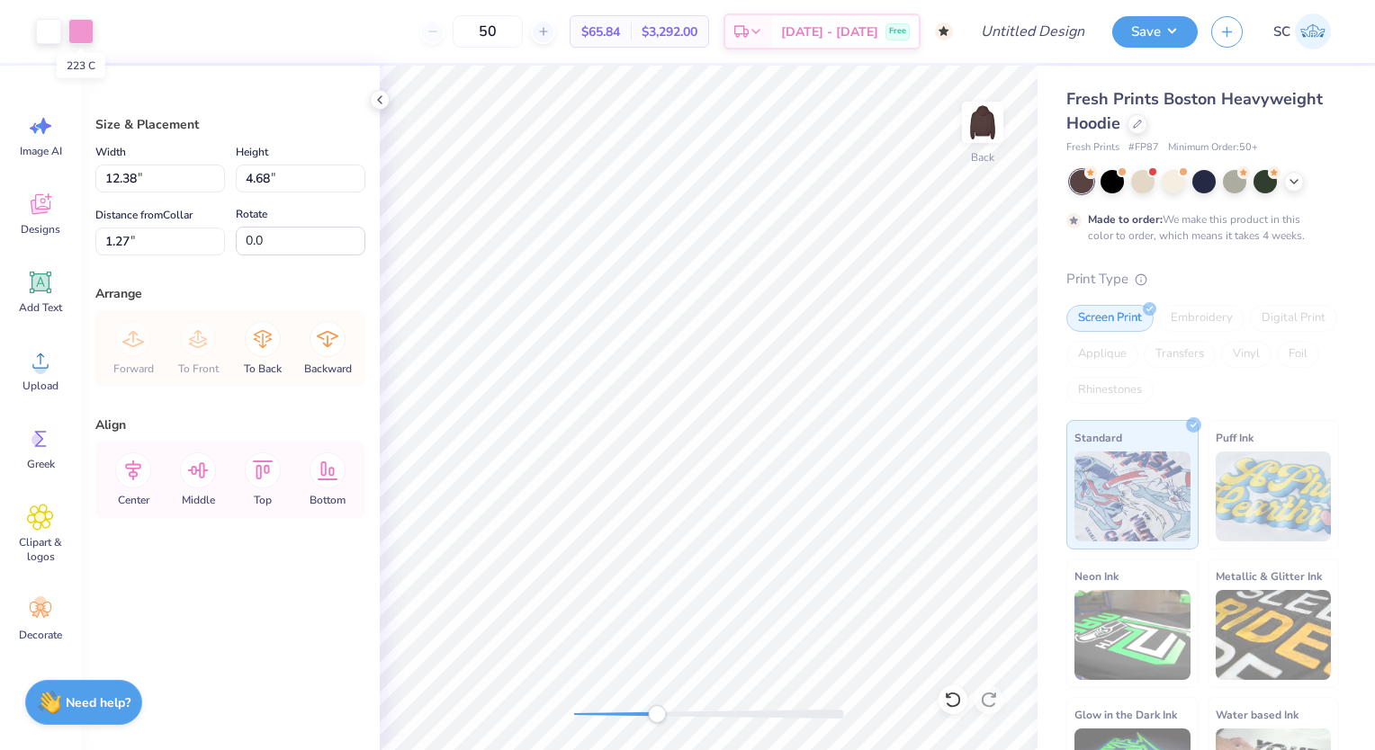
click at [76, 31] on div at bounding box center [80, 31] width 25 height 25
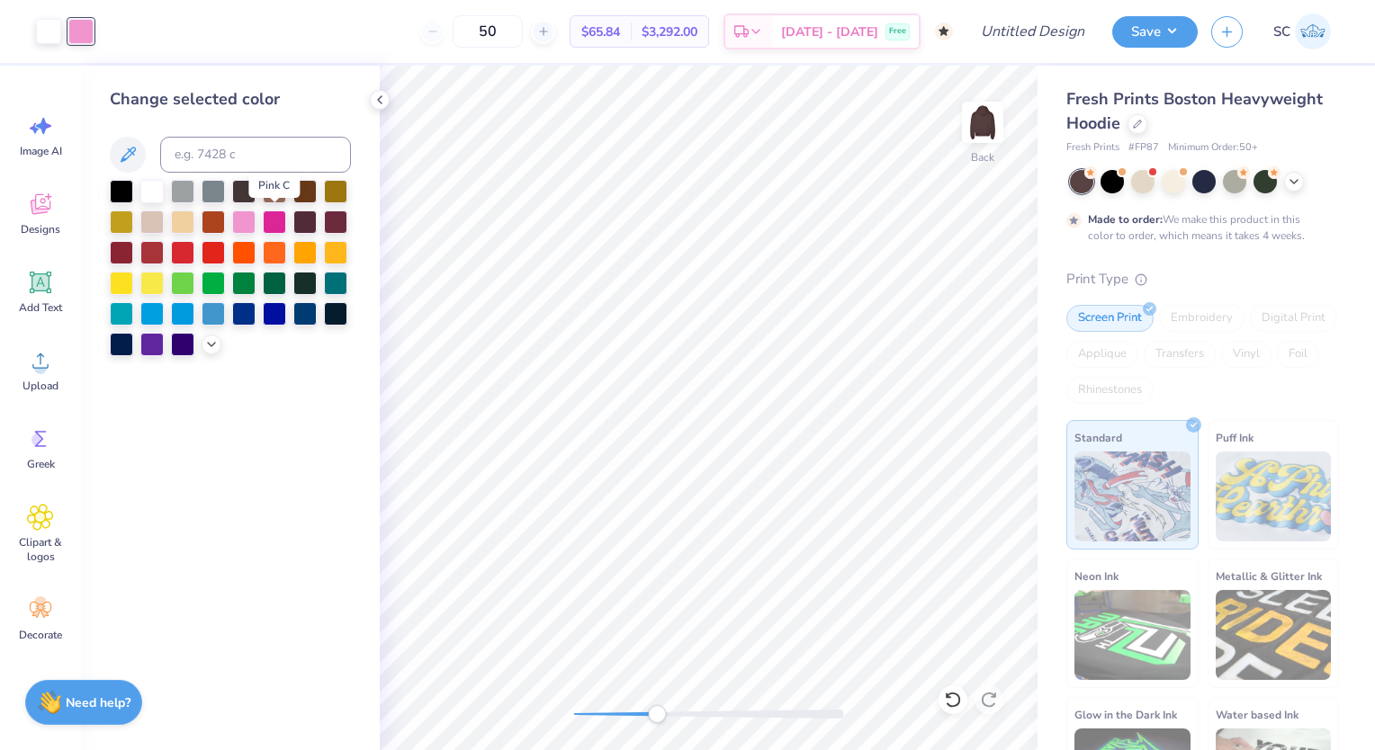
click at [273, 221] on div at bounding box center [274, 222] width 23 height 23
click at [209, 350] on div at bounding box center [212, 345] width 20 height 20
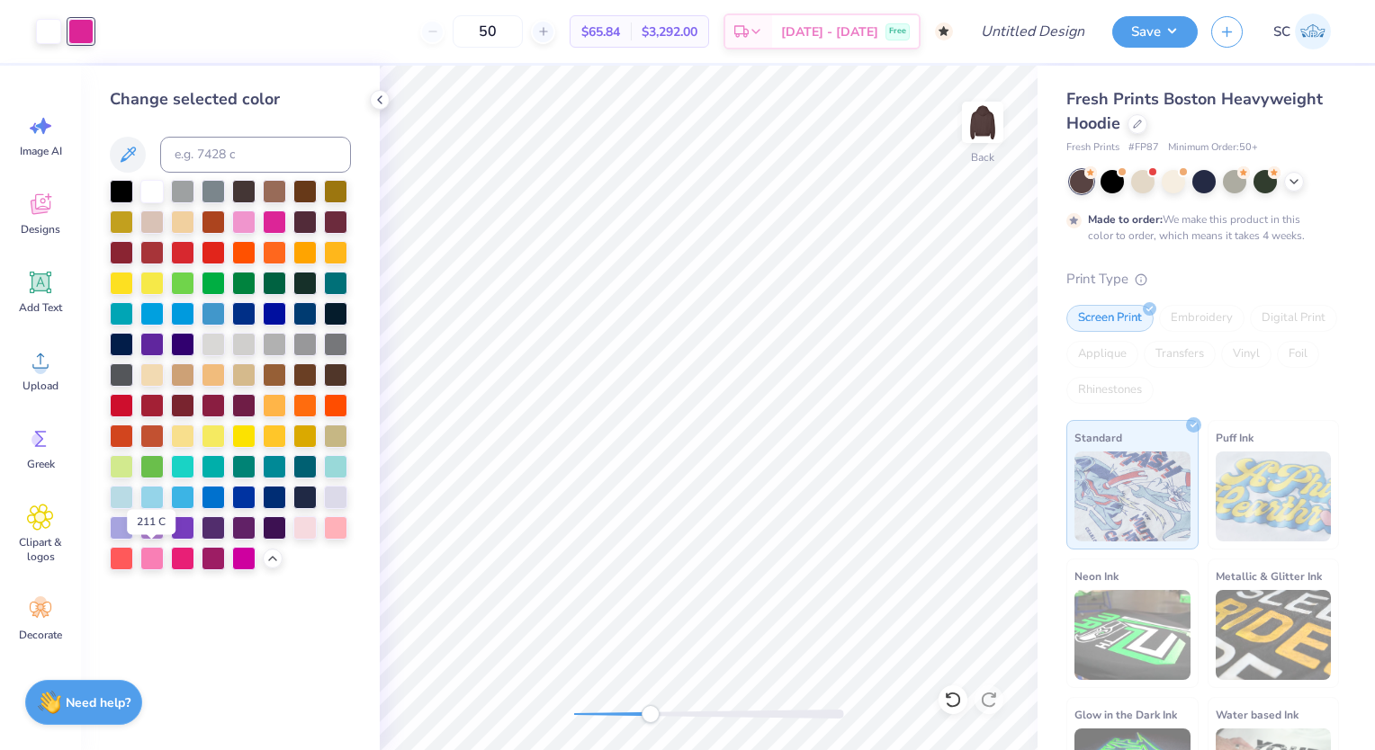
click at [155, 554] on div at bounding box center [151, 558] width 23 height 23
click at [189, 552] on div at bounding box center [182, 558] width 23 height 23
click at [332, 523] on div at bounding box center [335, 527] width 23 height 23
click at [300, 528] on div at bounding box center [304, 527] width 23 height 23
click at [159, 564] on div at bounding box center [151, 558] width 23 height 23
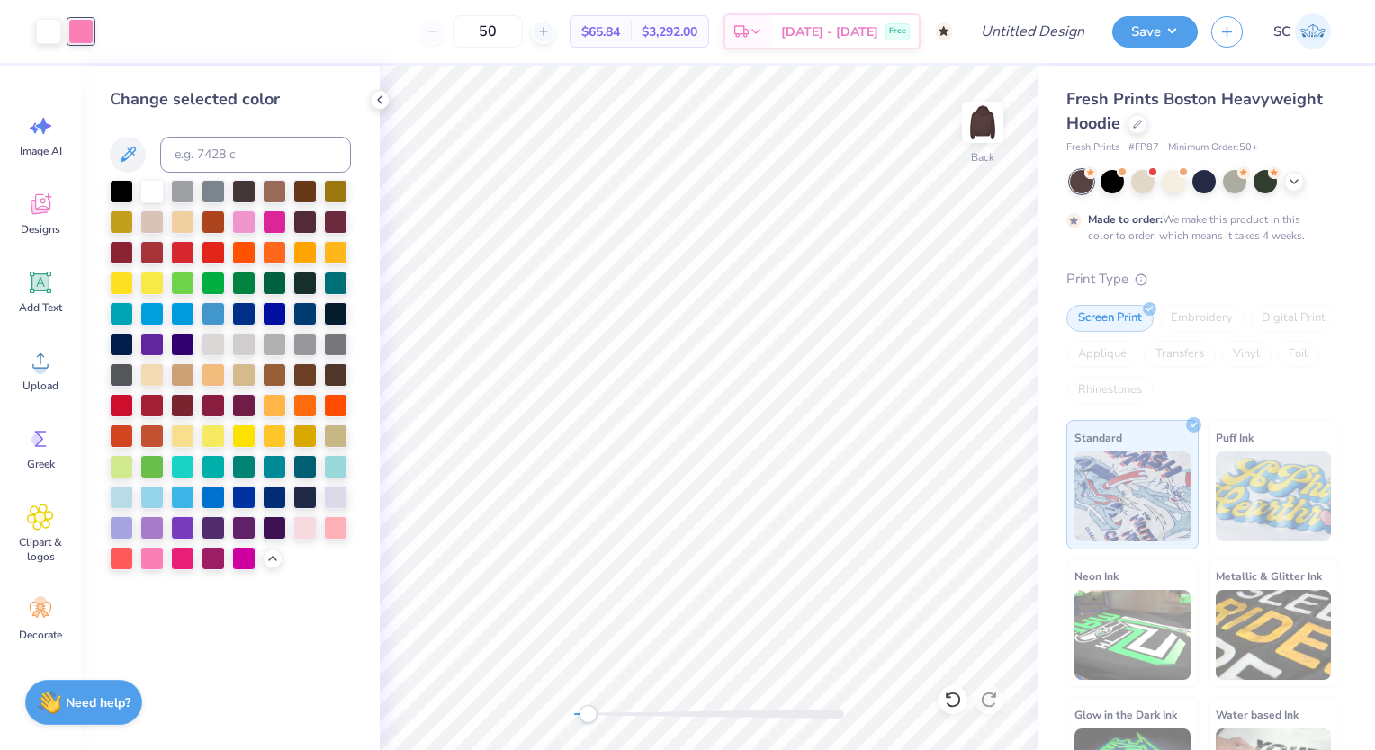
click at [587, 713] on div at bounding box center [709, 714] width 270 height 9
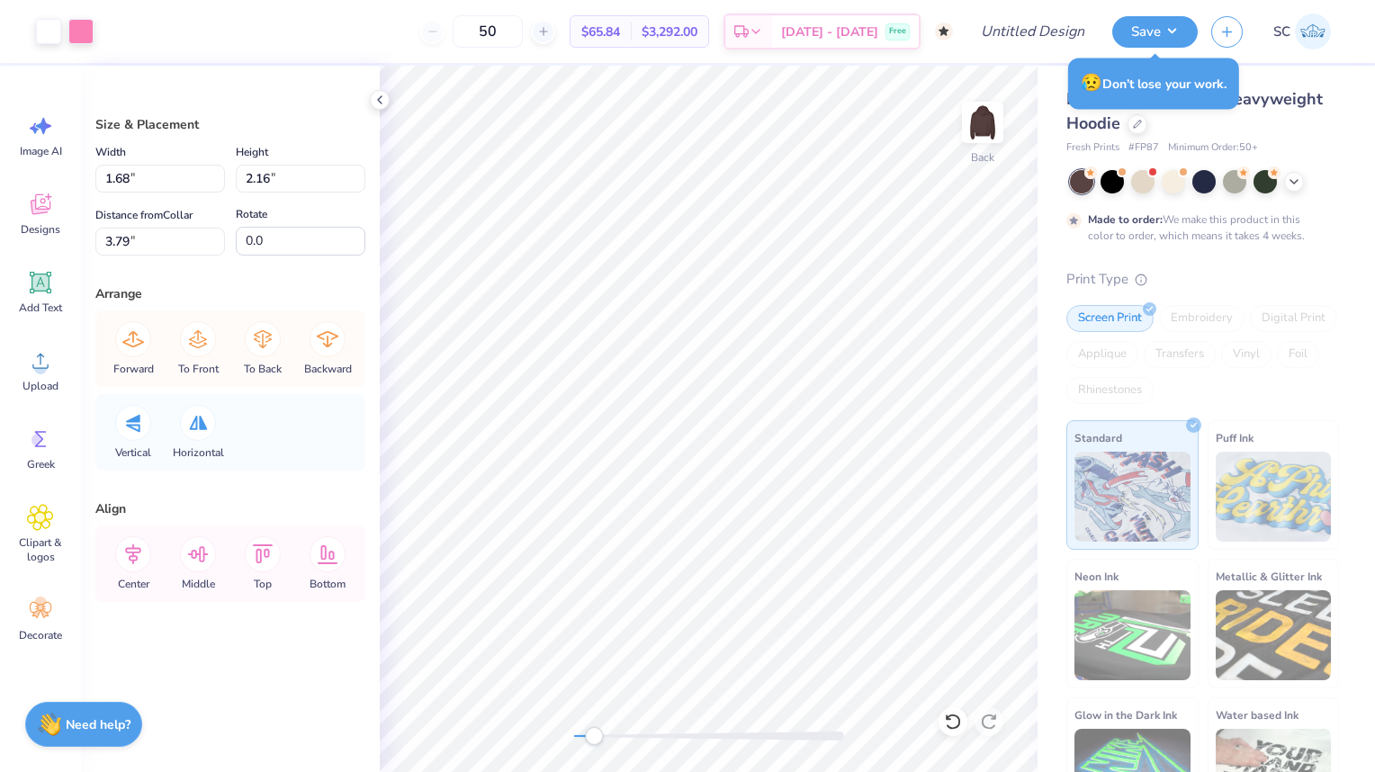
type input "1.68"
type input "2.16"
type input "3.79"
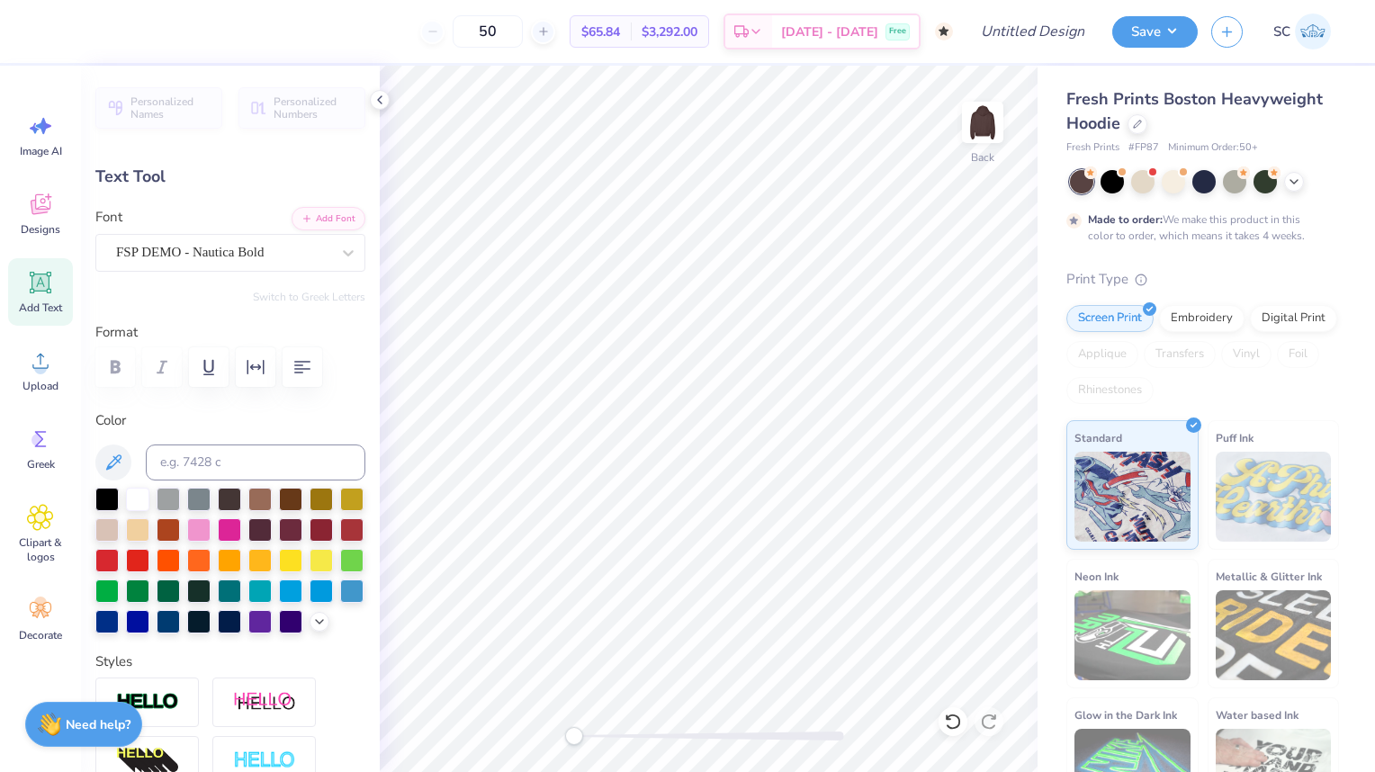
type input "8.85"
type input "2.11"
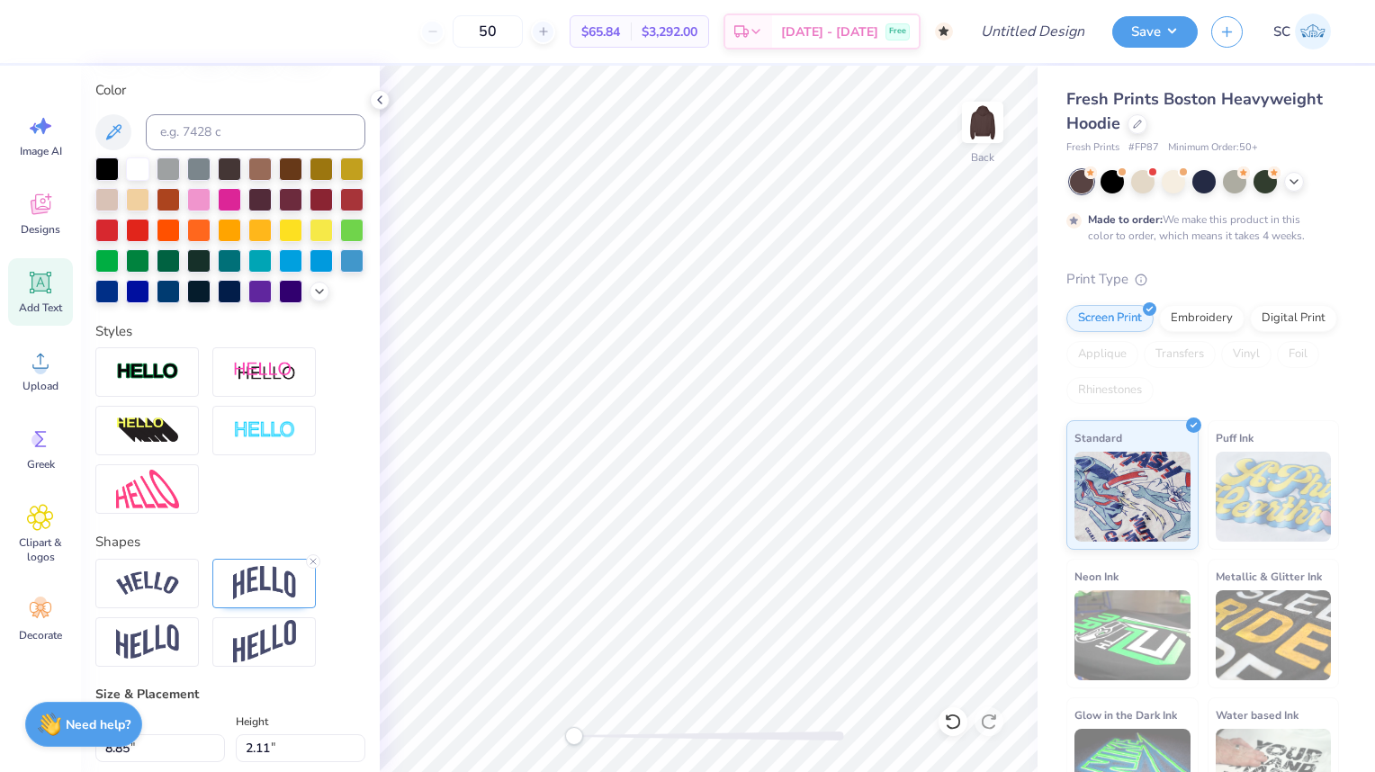
scroll to position [338, 0]
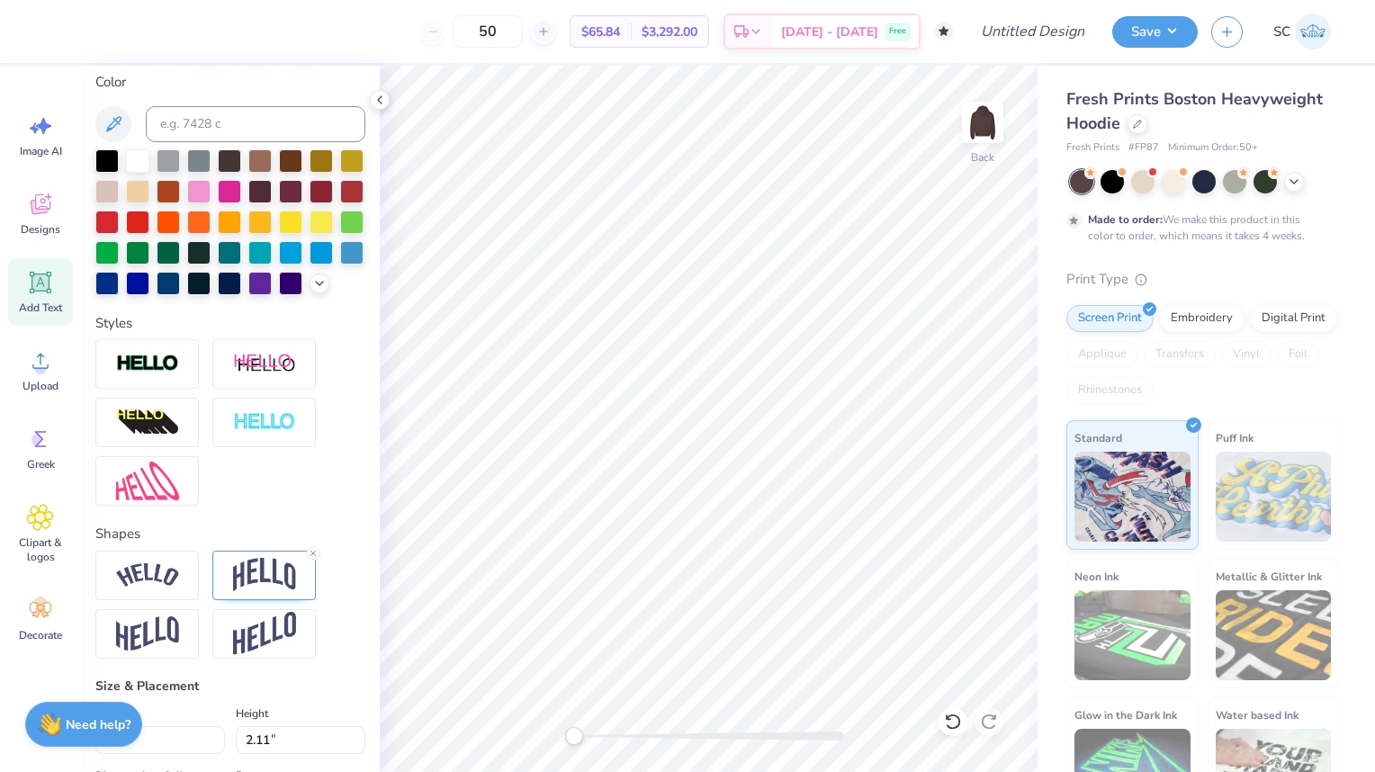
click at [311, 559] on icon at bounding box center [313, 553] width 11 height 11
type input "0.0"
type input "6.70"
type input "6.36"
type input "3.85"
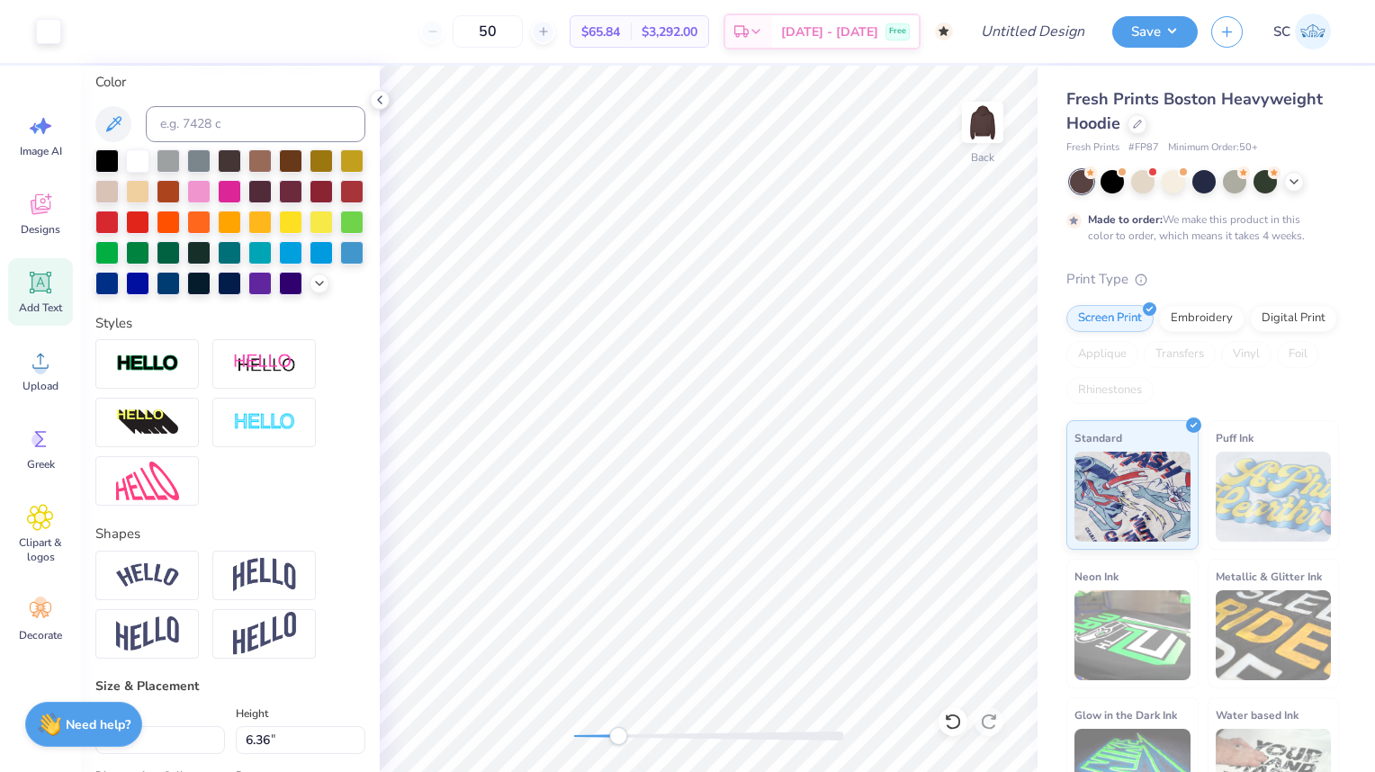
type input "44.7"
type input "4.33"
type input "4.11"
type input "6.28"
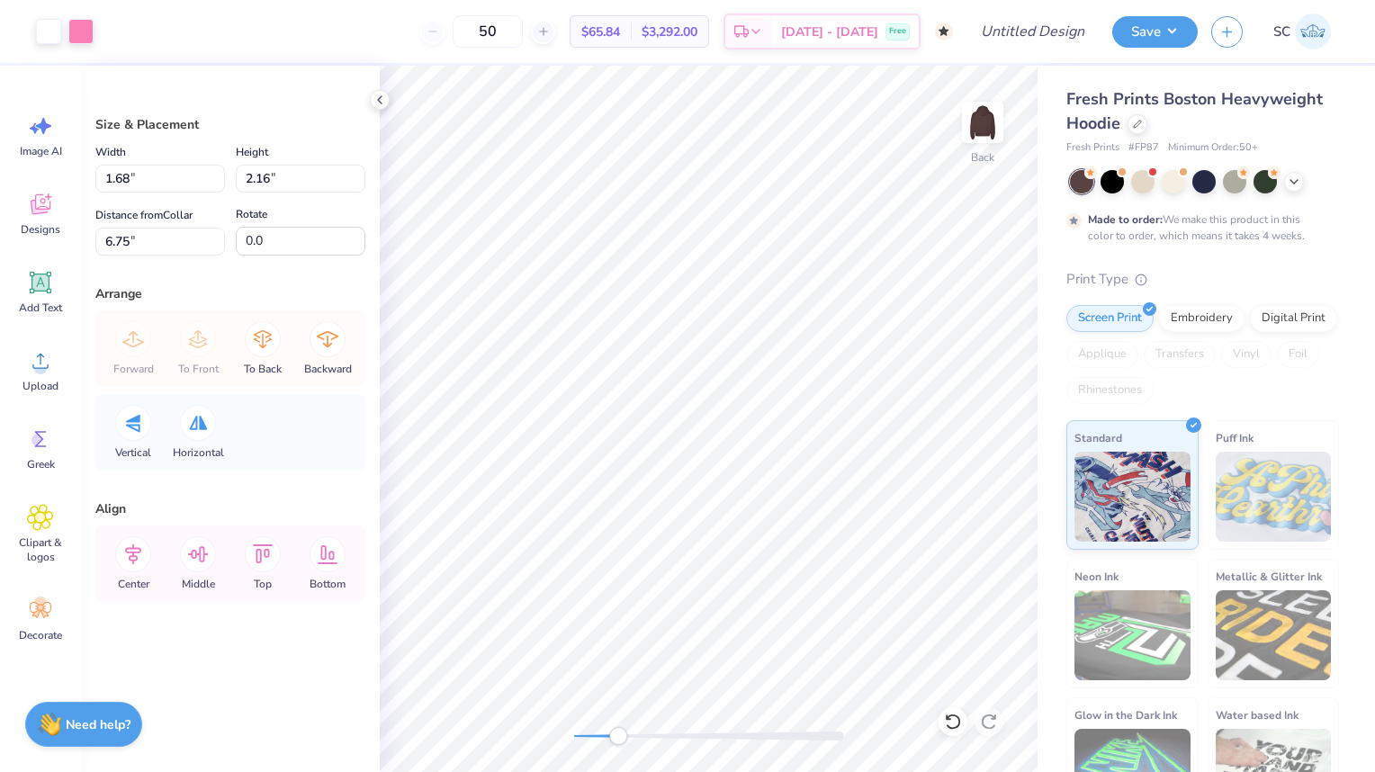
type input "6.75"
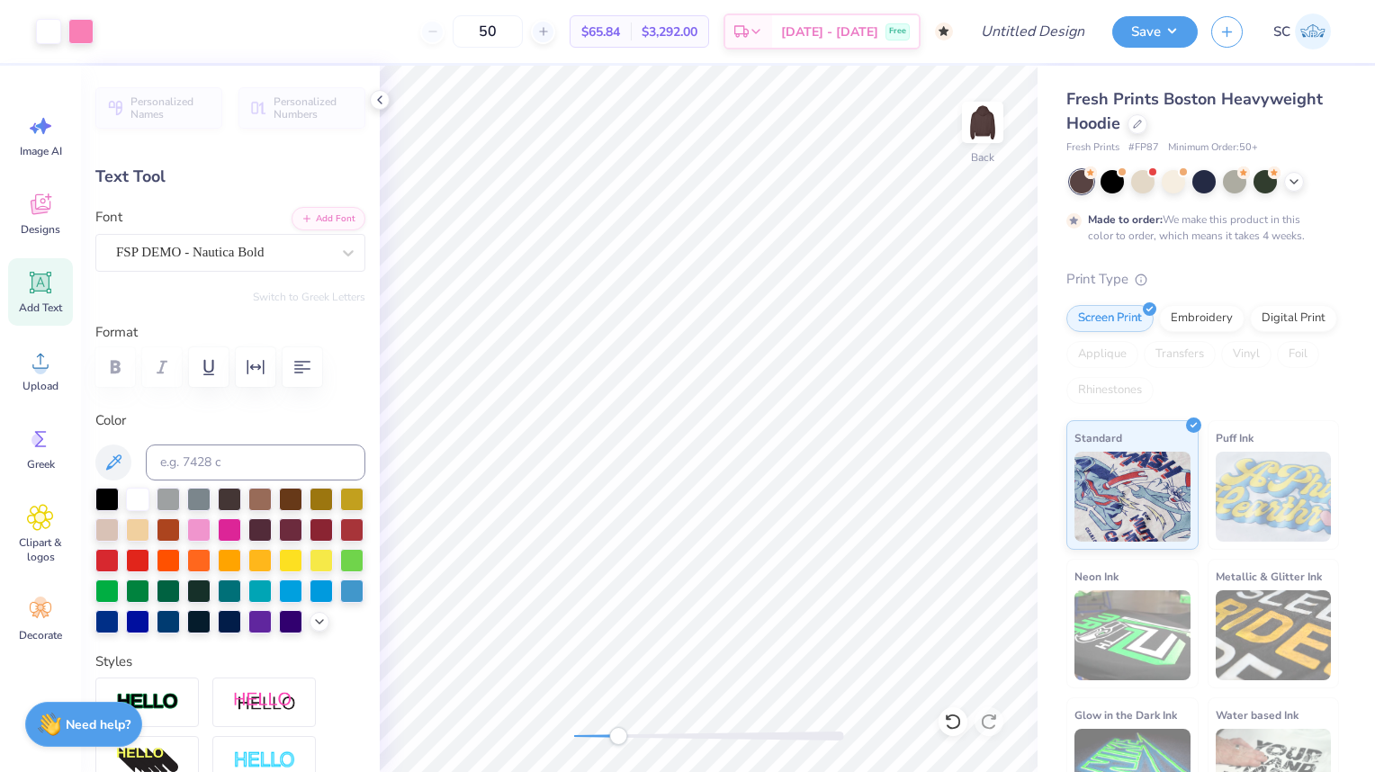
type input "0.0"
type input "5.24"
type input "0.0"
type input "5.71"
type input "0.97"
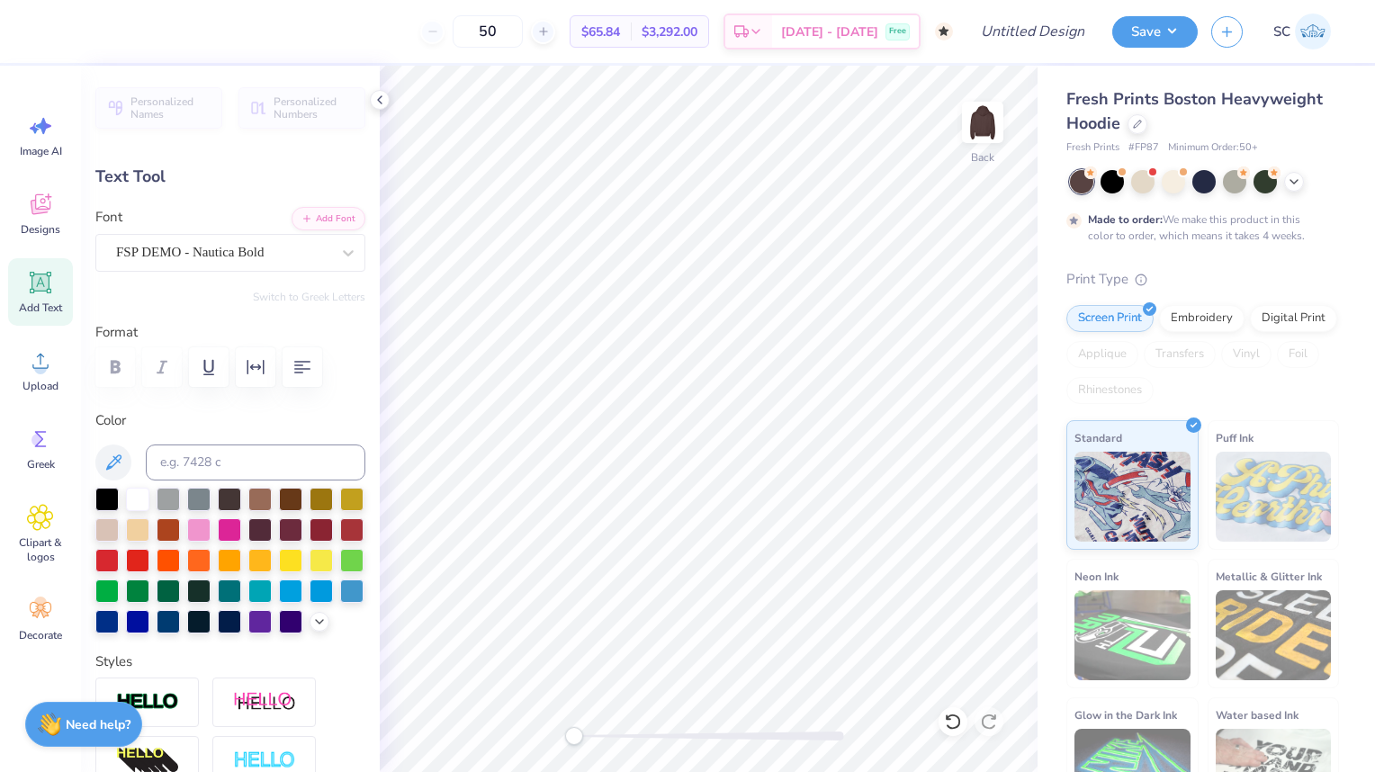
type input "6.85"
click at [48, 202] on icon at bounding box center [40, 204] width 27 height 27
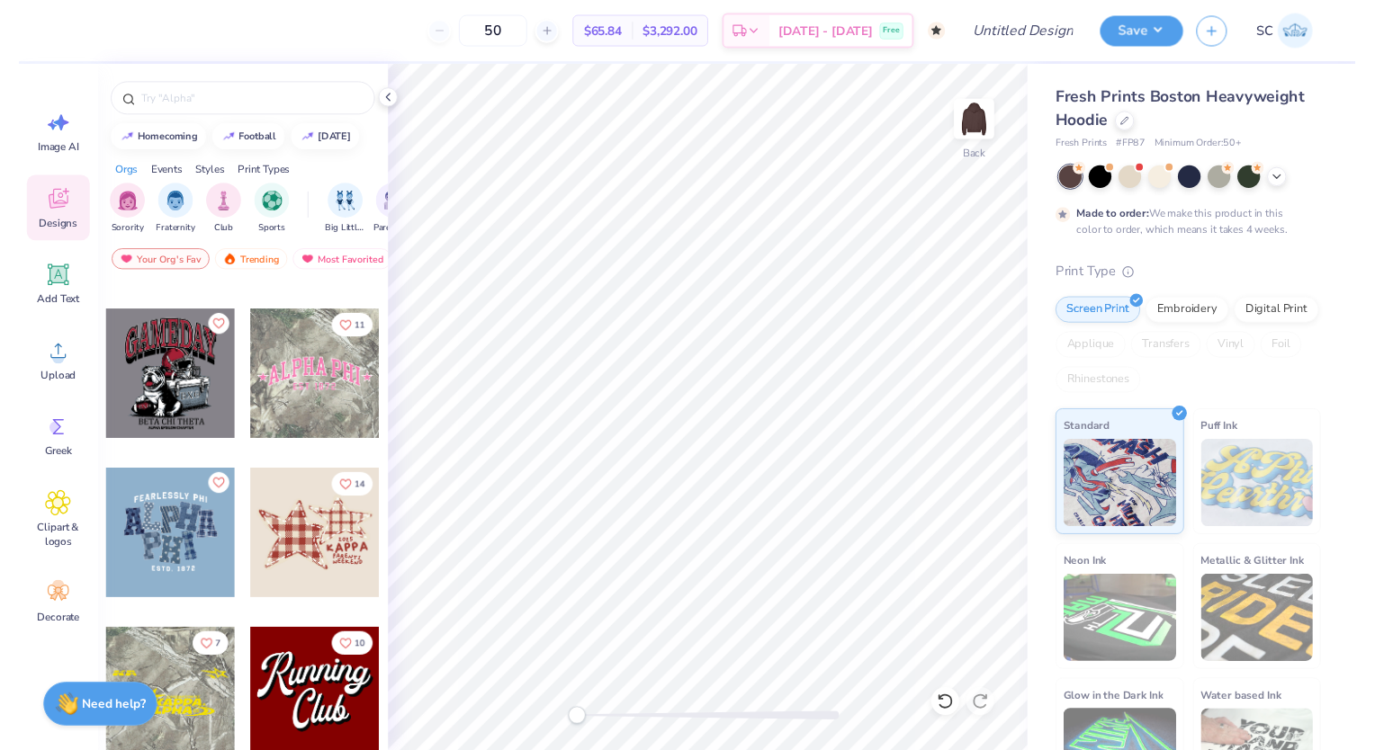
scroll to position [1616, 0]
